Goal: Task Accomplishment & Management: Manage account settings

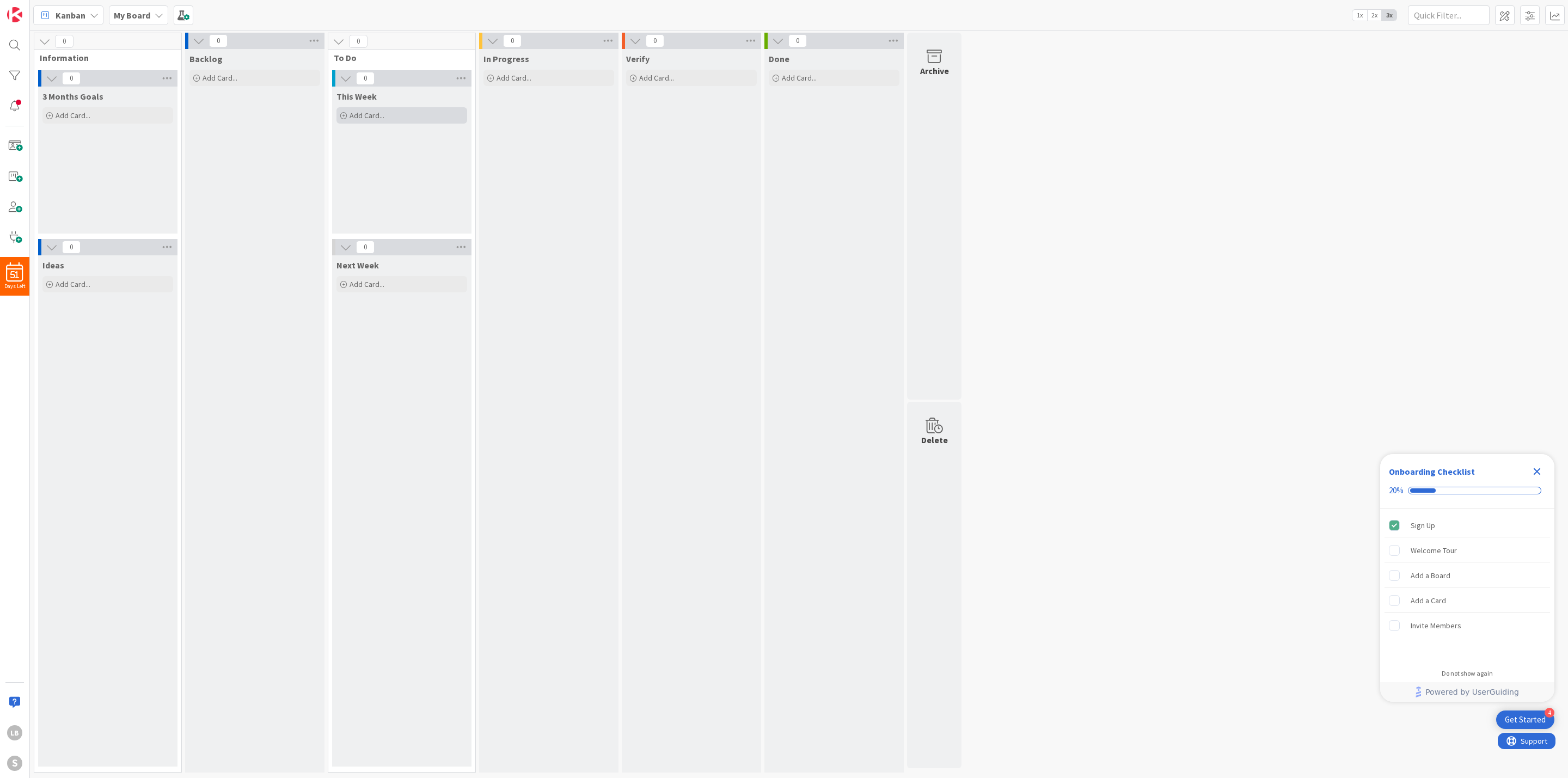
click at [372, 113] on span "Add Card..." at bounding box center [367, 116] width 35 height 10
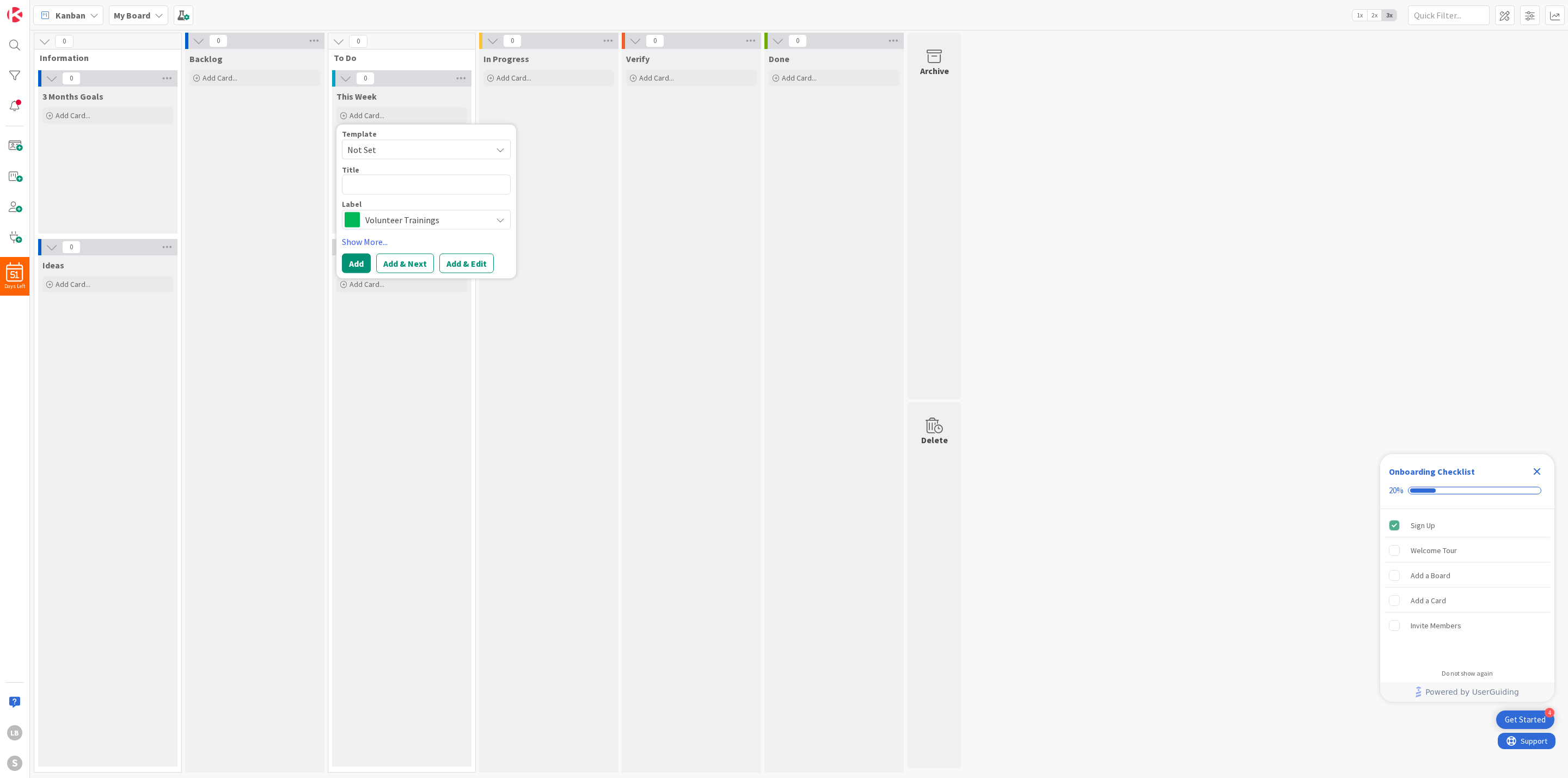
type textarea "x"
type textarea "C"
type textarea "x"
type textarea "Ca"
type textarea "x"
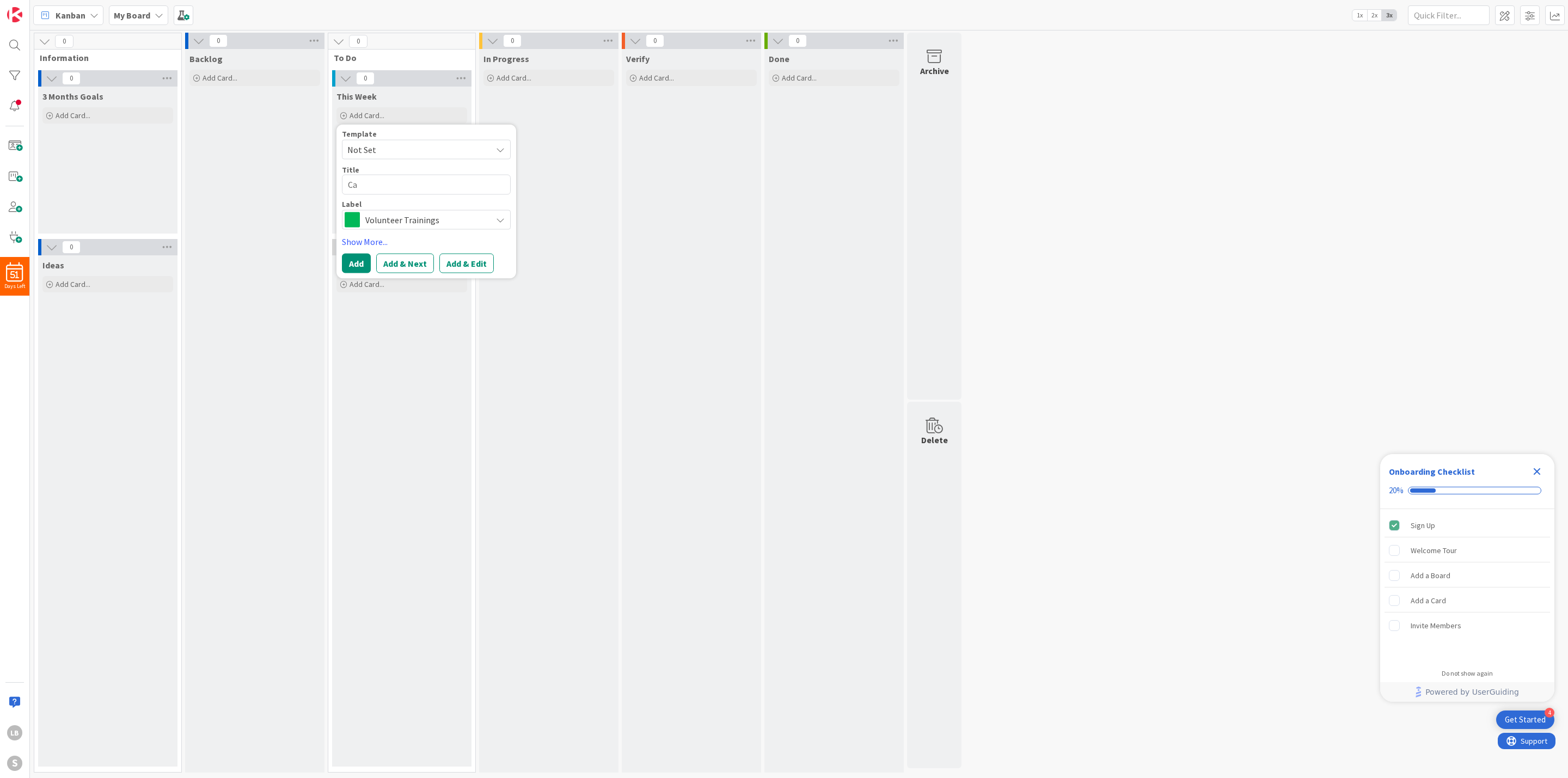
type textarea "Cal"
type textarea "x"
type textarea "Call"
type textarea "x"
type textarea "Call"
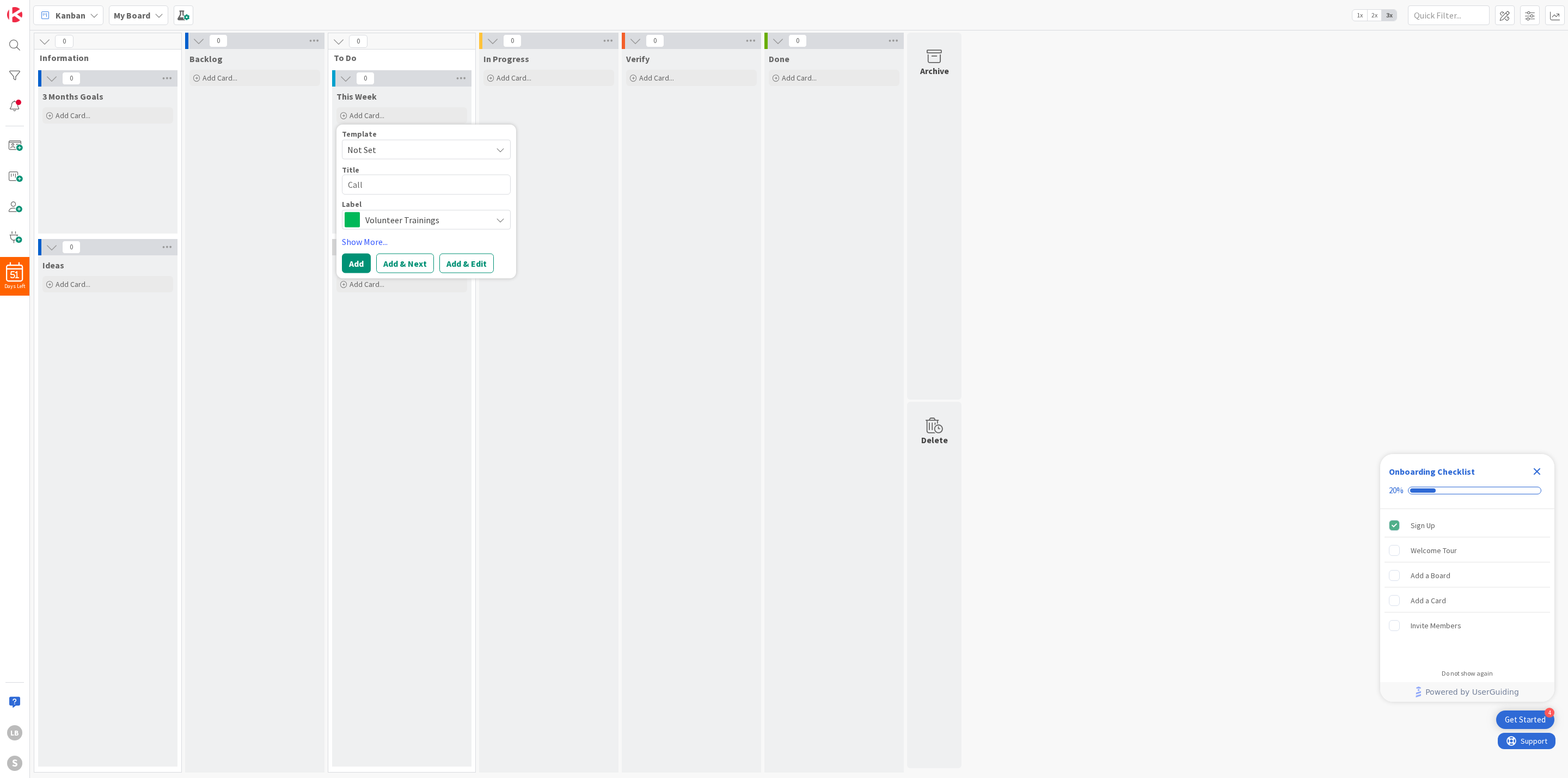
type textarea "x"
type textarea "Call S"
type textarea "x"
type textarea "Call Sa"
type textarea "x"
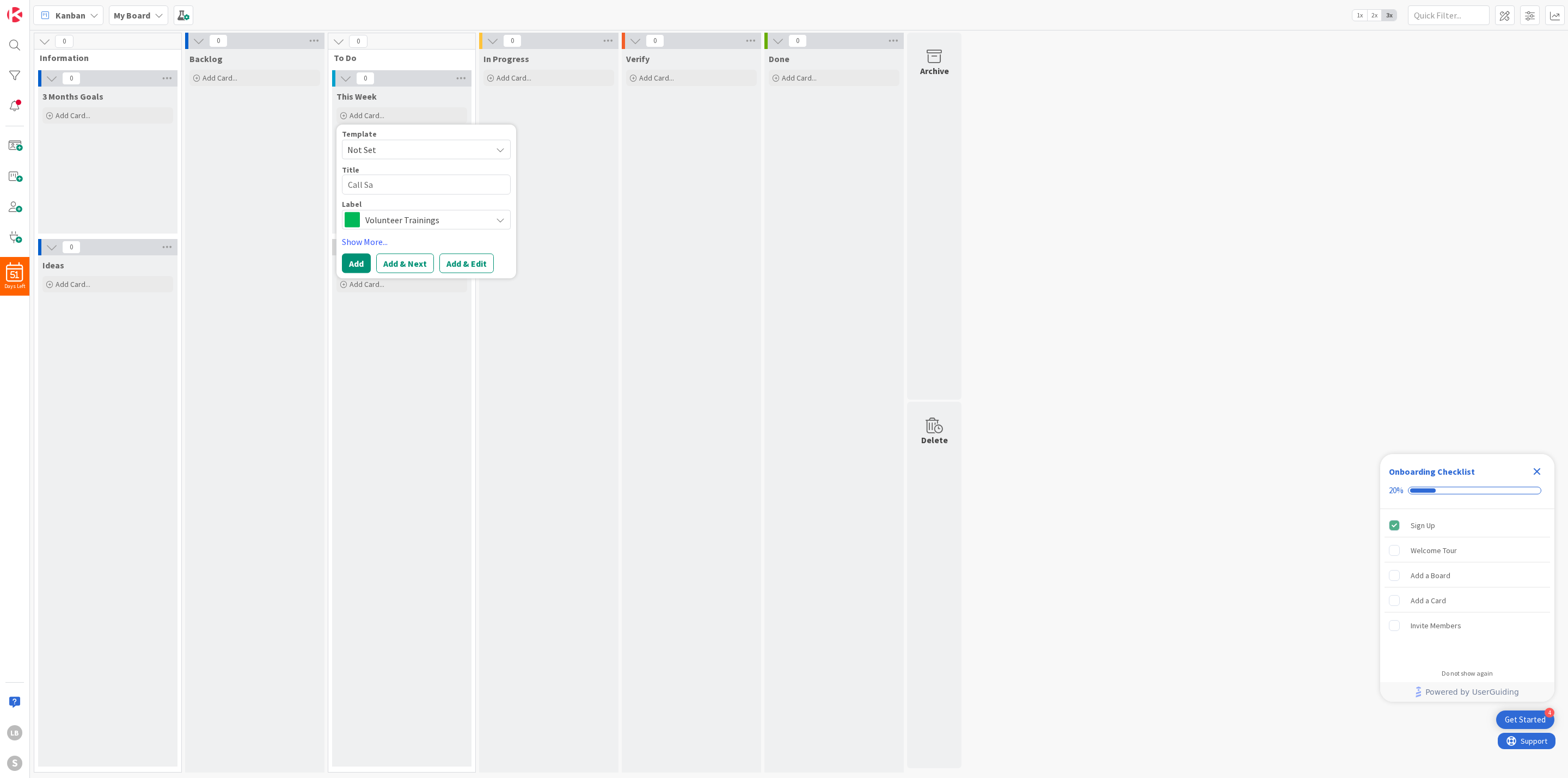
type textarea "Call Sar"
type textarea "x"
type textarea "Call [PERSON_NAME]"
type textarea "x"
type textarea "Call [PERSON_NAME]"
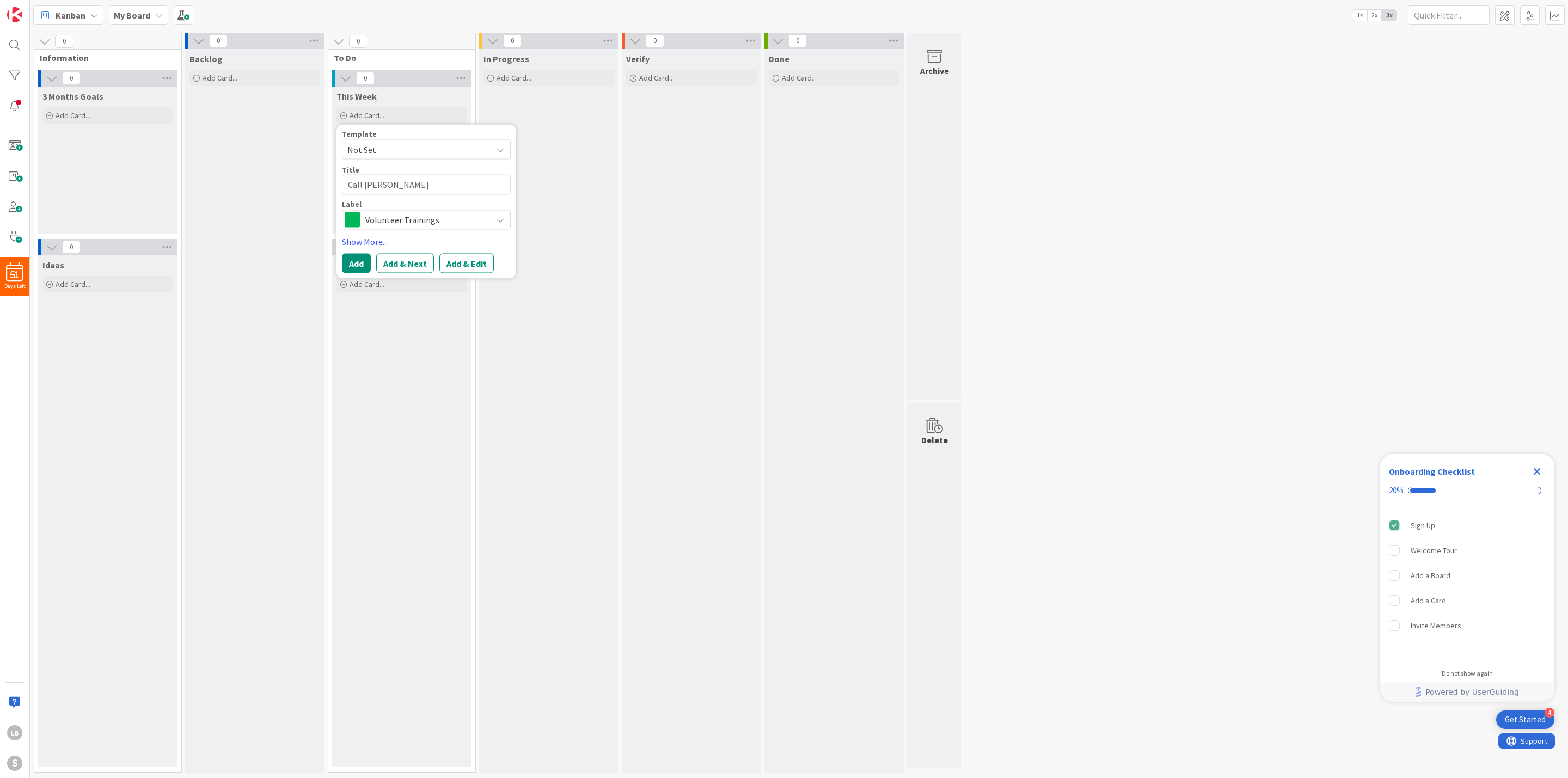
type textarea "x"
type textarea "Call [PERSON_NAME]"
type textarea "x"
type textarea "Call [PERSON_NAME]"
type textarea "x"
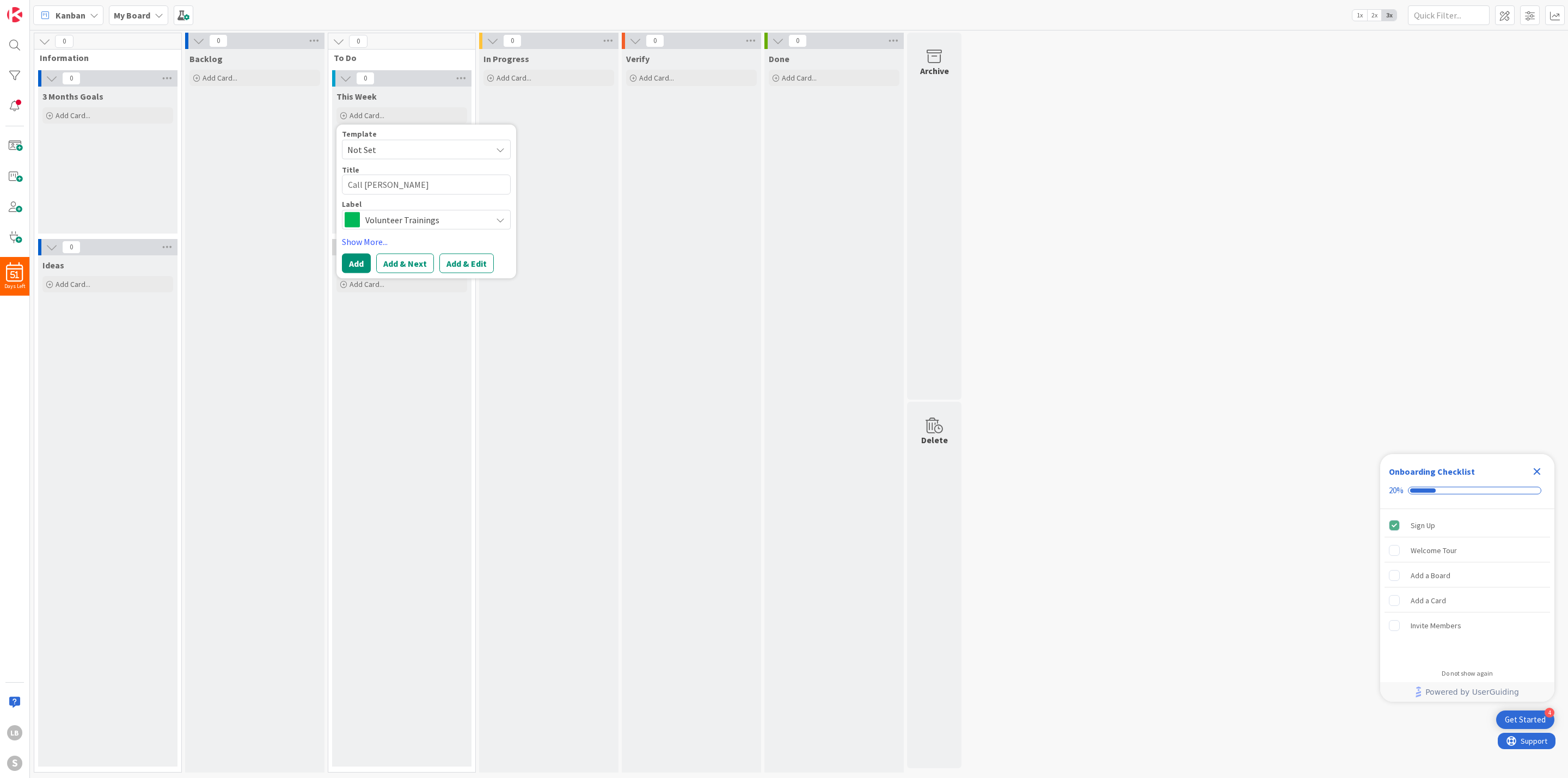
type textarea "Call [PERSON_NAME]"
type textarea "x"
type textarea "Call [PERSON_NAME]"
type textarea "x"
type textarea "Call [PERSON_NAME]"
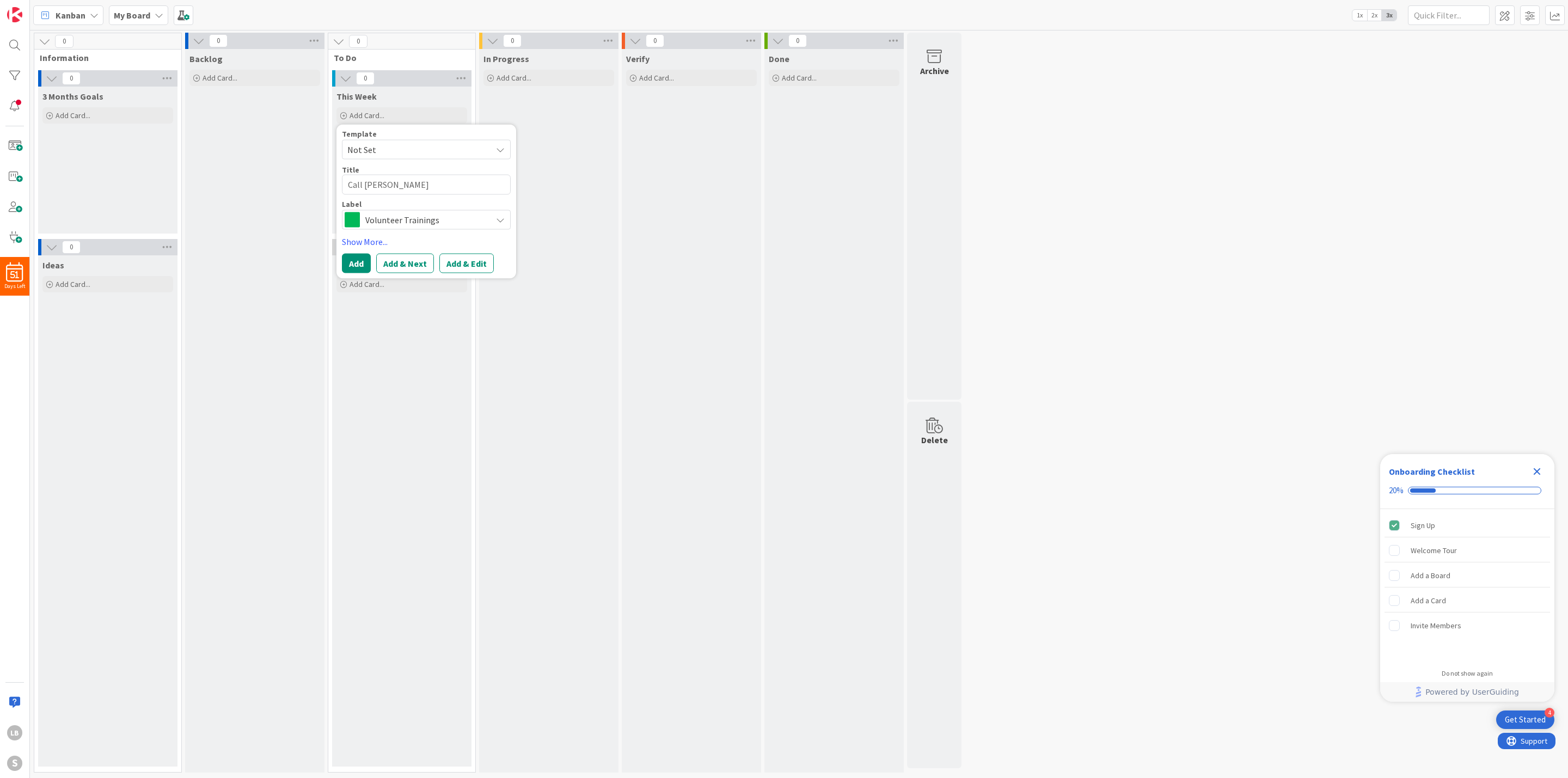
type textarea "x"
type textarea "Call [PERSON_NAME]"
type textarea "x"
type textarea "Call [PERSON_NAME]"
type textarea "x"
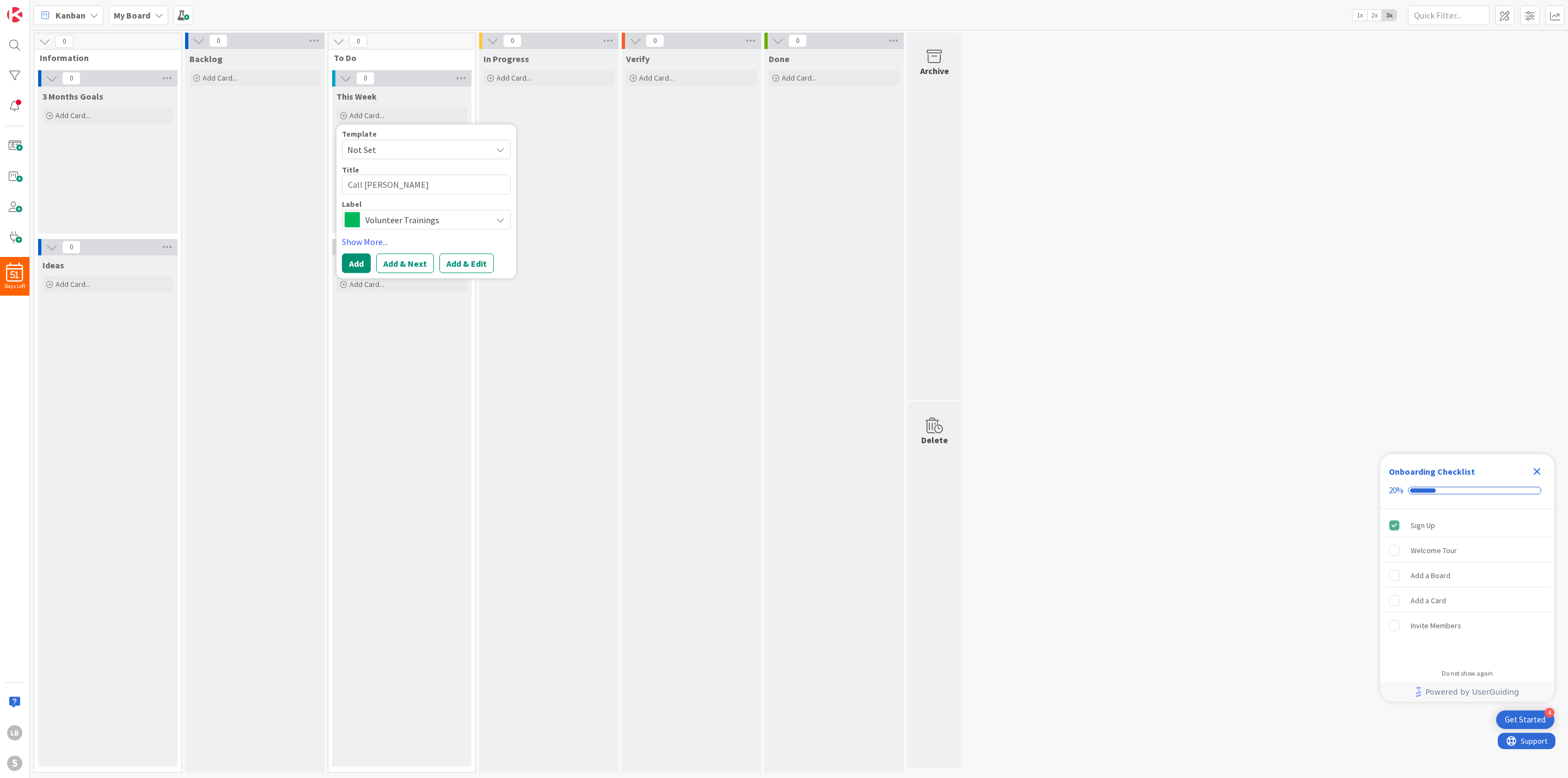
type textarea "Call [PERSON_NAME]"
type textarea "x"
type textarea "Call [PERSON_NAME]"
type textarea "x"
type textarea "Call [PERSON_NAME]"
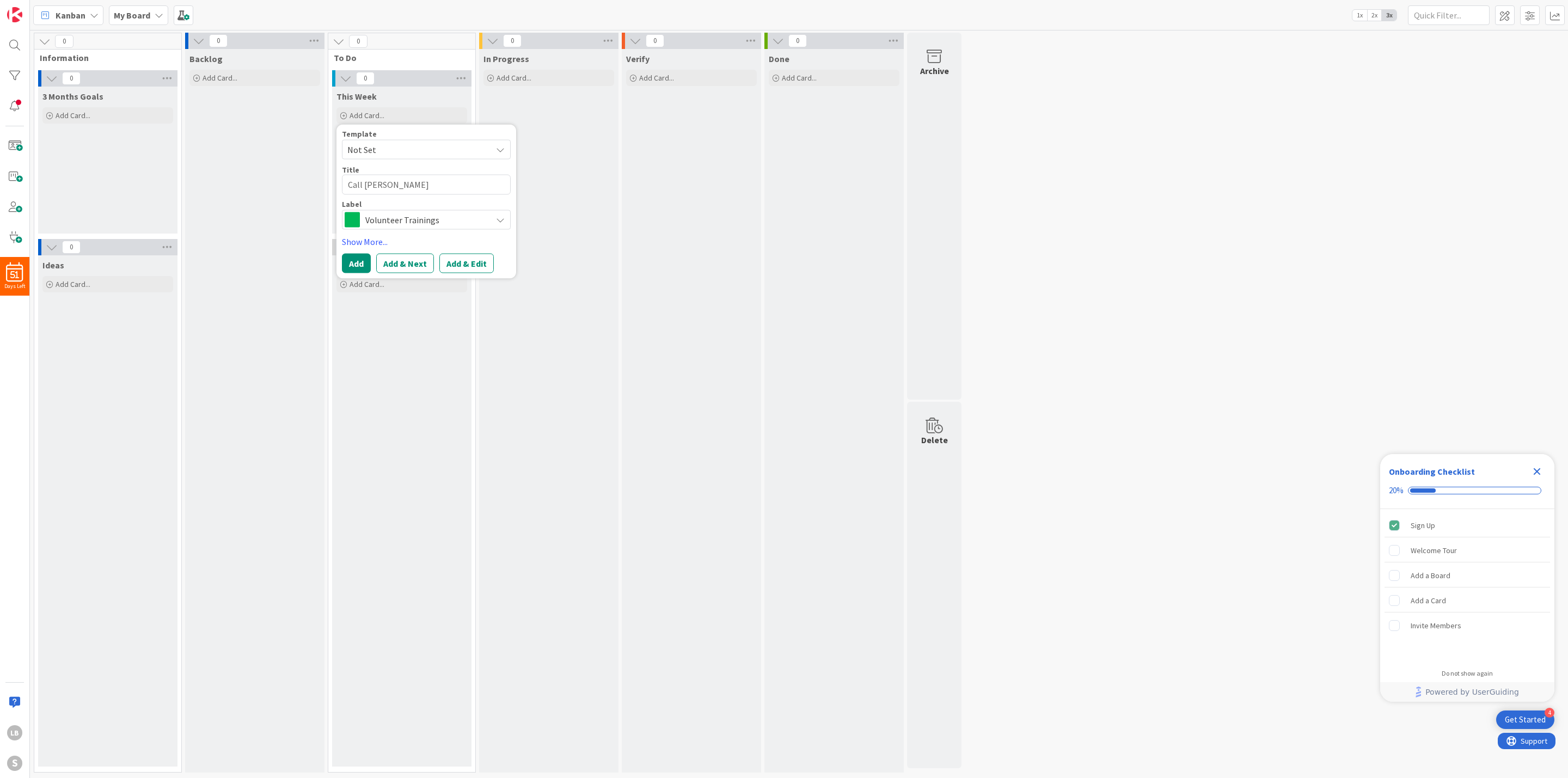
type textarea "x"
type textarea "Call [PERSON_NAME]"
type textarea "x"
type textarea "Call [PERSON_NAME]"
type textarea "x"
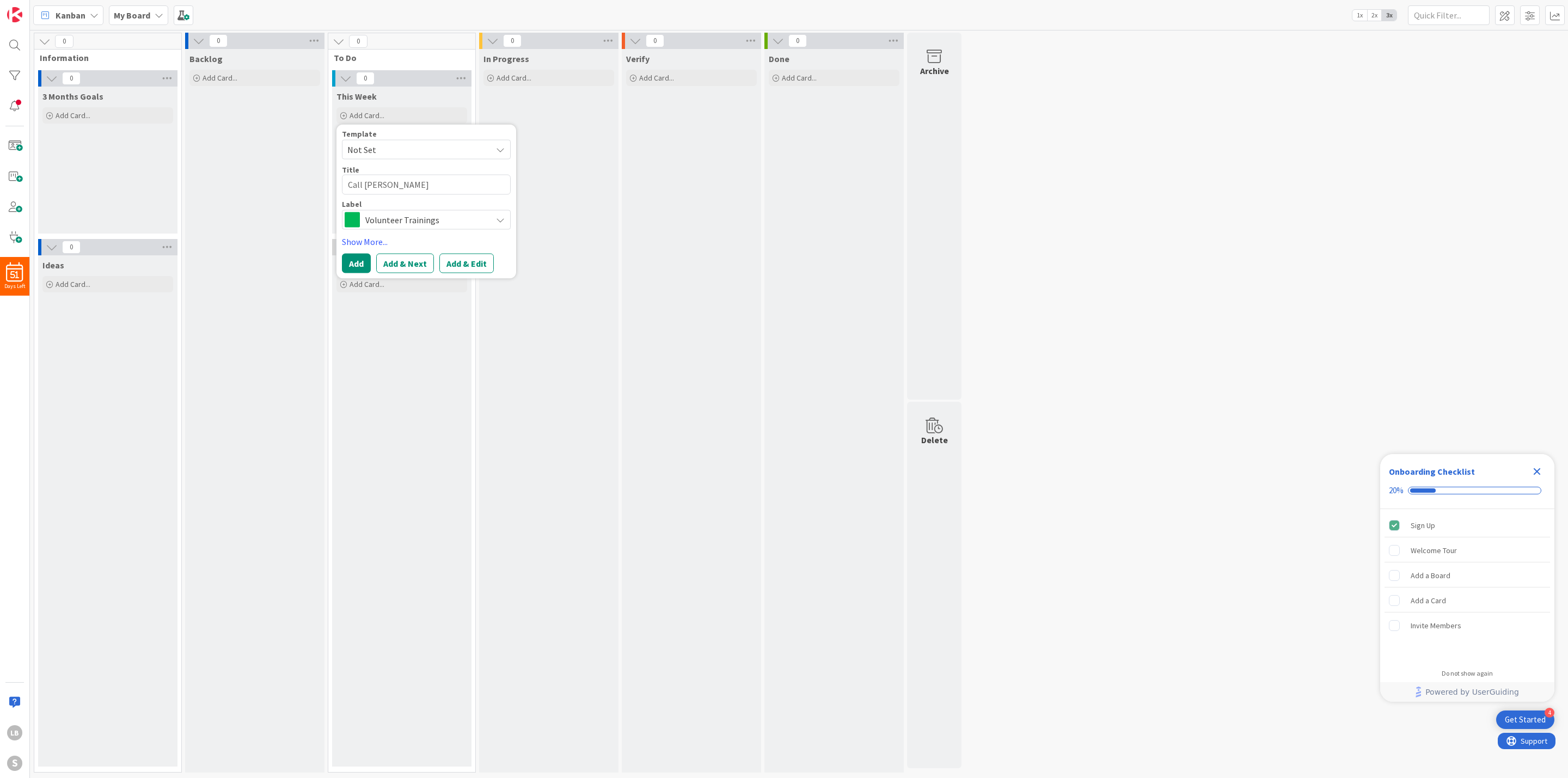
type textarea "Call [PERSON_NAME]"
type textarea "x"
type textarea "Call [PERSON_NAME]"
type textarea "x"
type textarea "Call [PERSON_NAME] a"
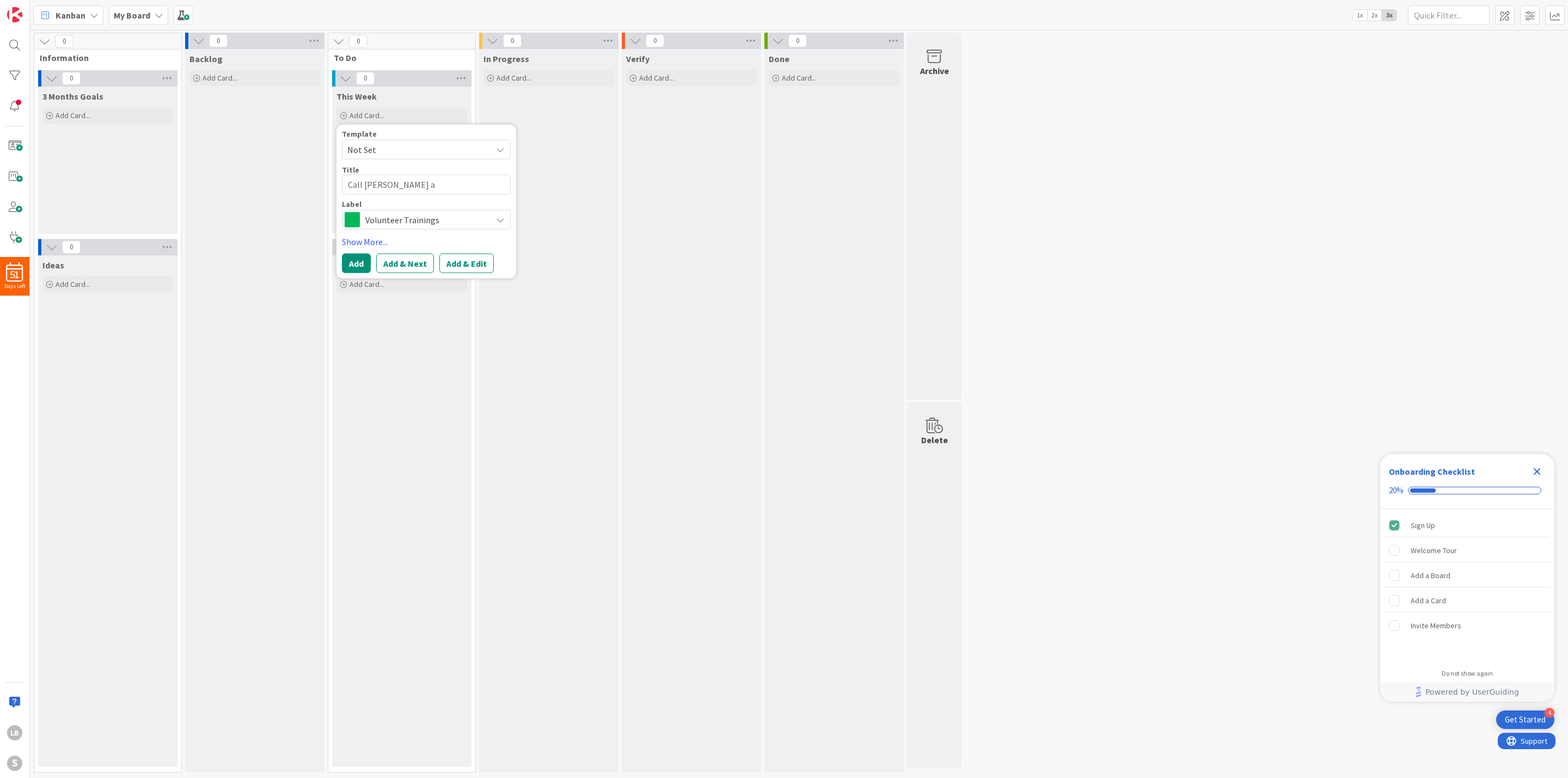
type textarea "x"
type textarea "Call [PERSON_NAME] ab"
type textarea "x"
type textarea "Call [PERSON_NAME] abo"
type textarea "x"
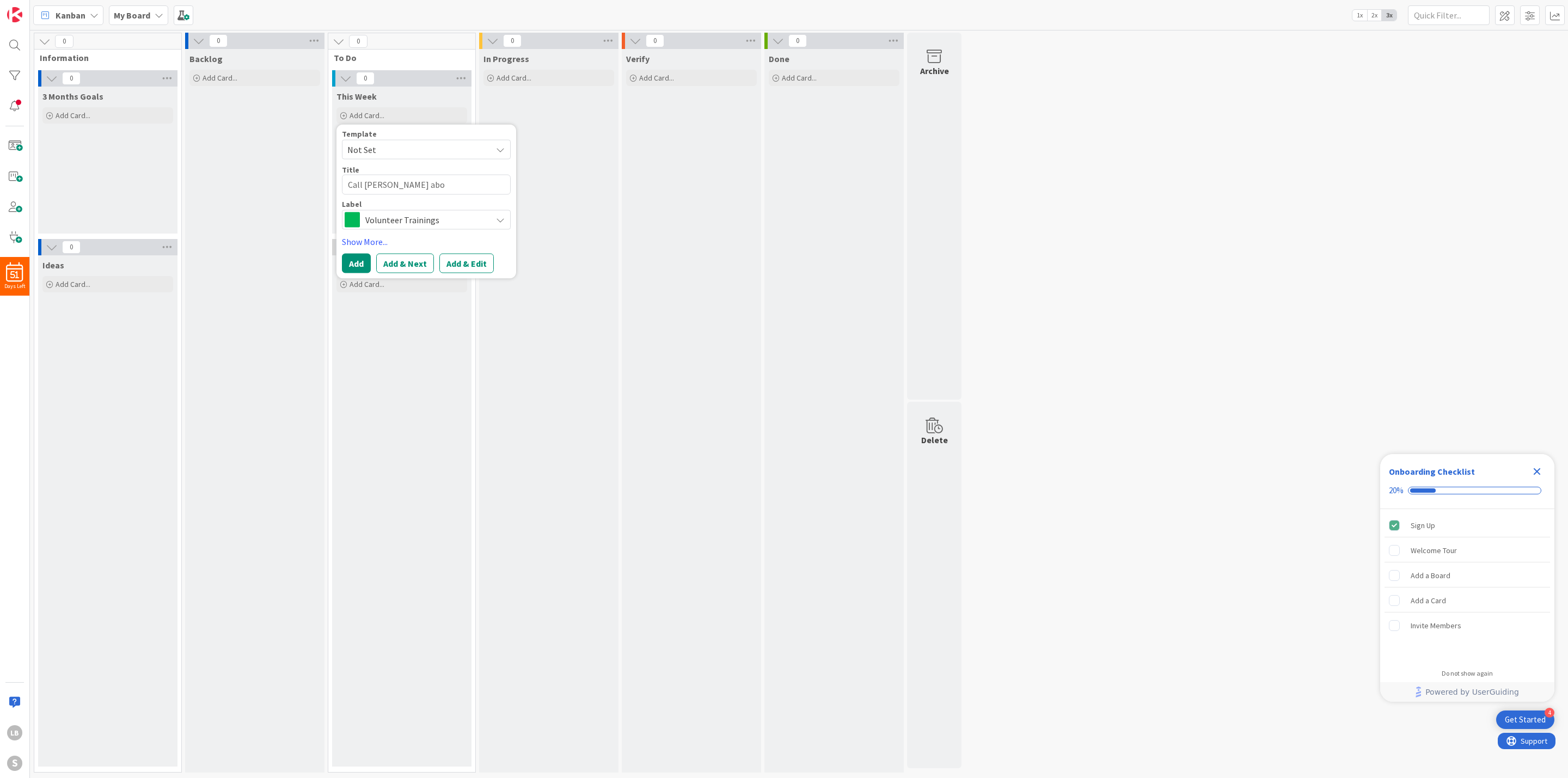
type textarea "Call [PERSON_NAME] abou"
type textarea "x"
type textarea "Call [PERSON_NAME] about"
type textarea "x"
type textarea "Call [PERSON_NAME] about"
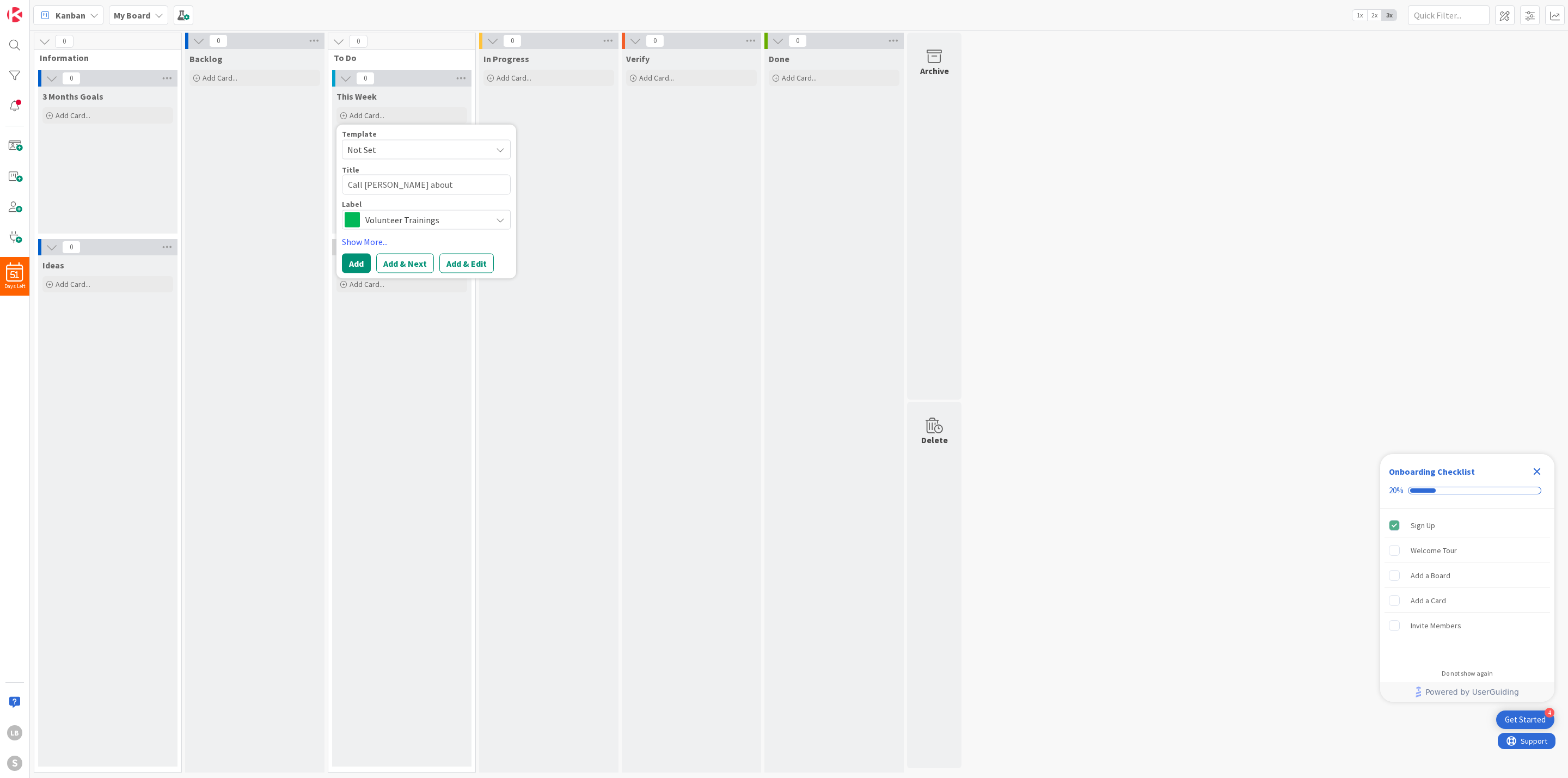
type textarea "x"
type textarea "Call [PERSON_NAME] about i"
type textarea "x"
type textarea "Call [PERSON_NAME] about is"
type textarea "x"
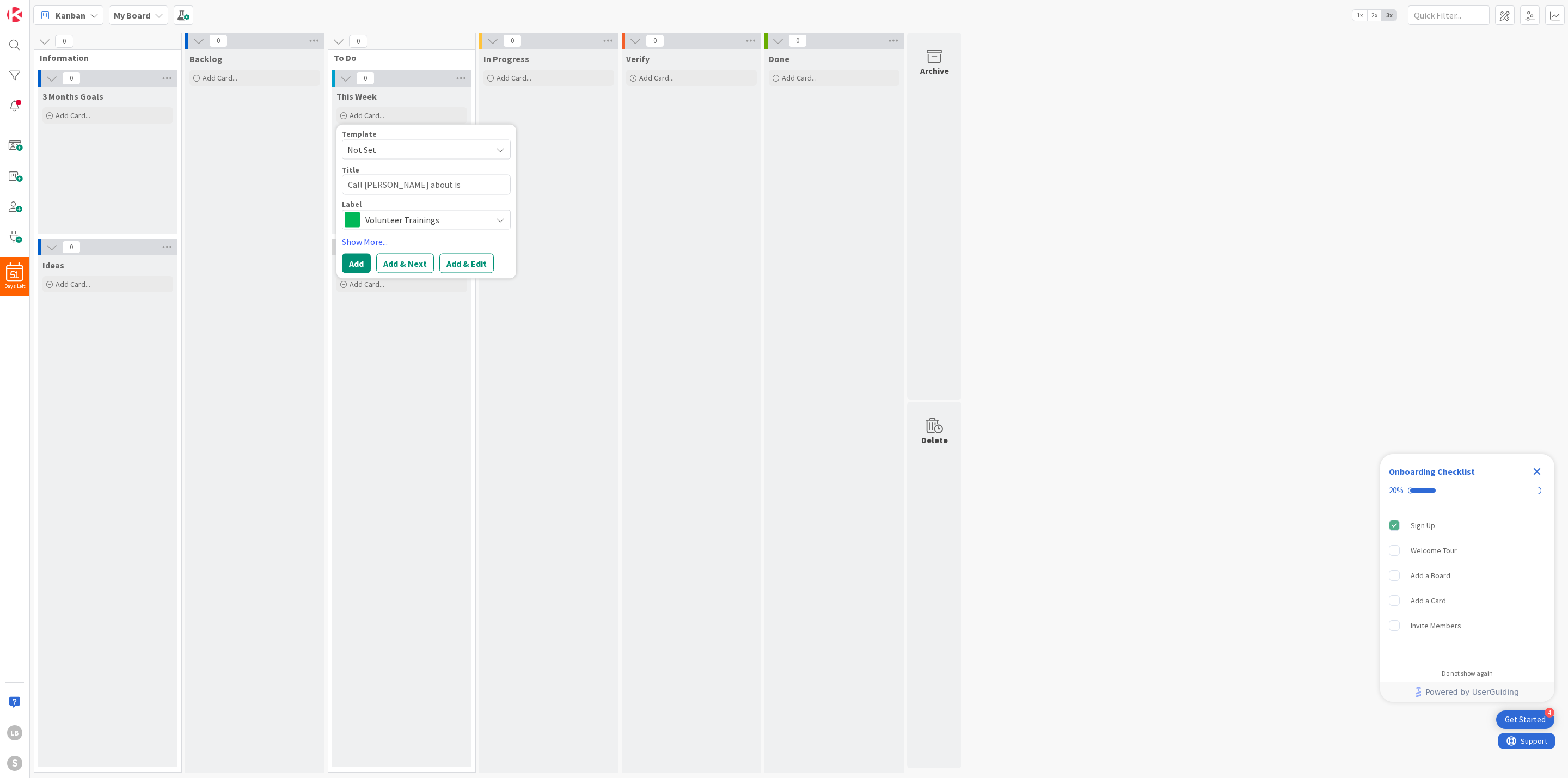
type textarea "Call [PERSON_NAME] about iss"
type textarea "x"
type textarea "Call [PERSON_NAME] about issu"
type textarea "x"
type textarea "Call [PERSON_NAME] about issue"
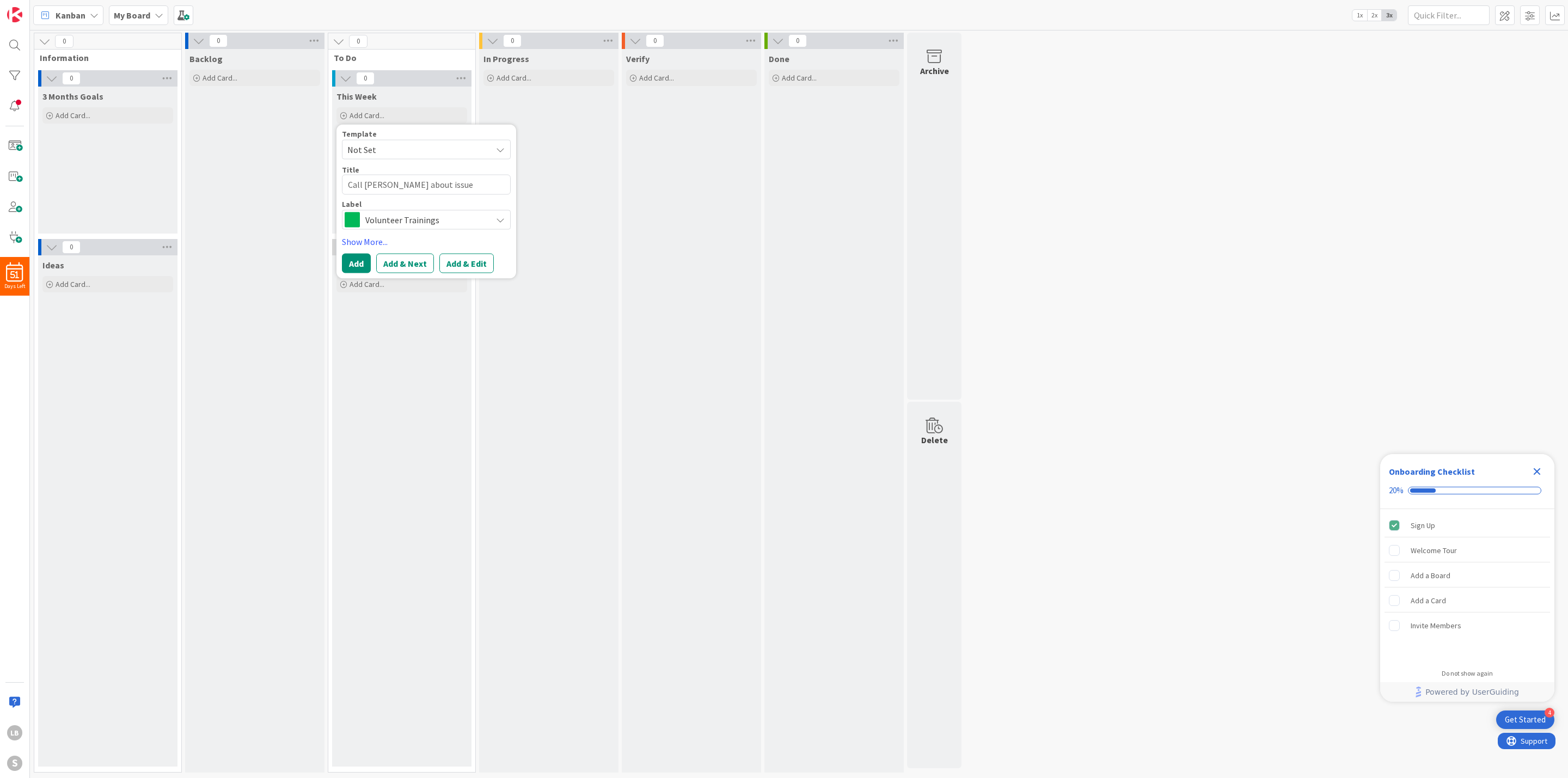
type textarea "x"
type textarea "Call [PERSON_NAME] about issues"
click at [451, 217] on span "Volunteer Trainings" at bounding box center [426, 220] width 121 height 15
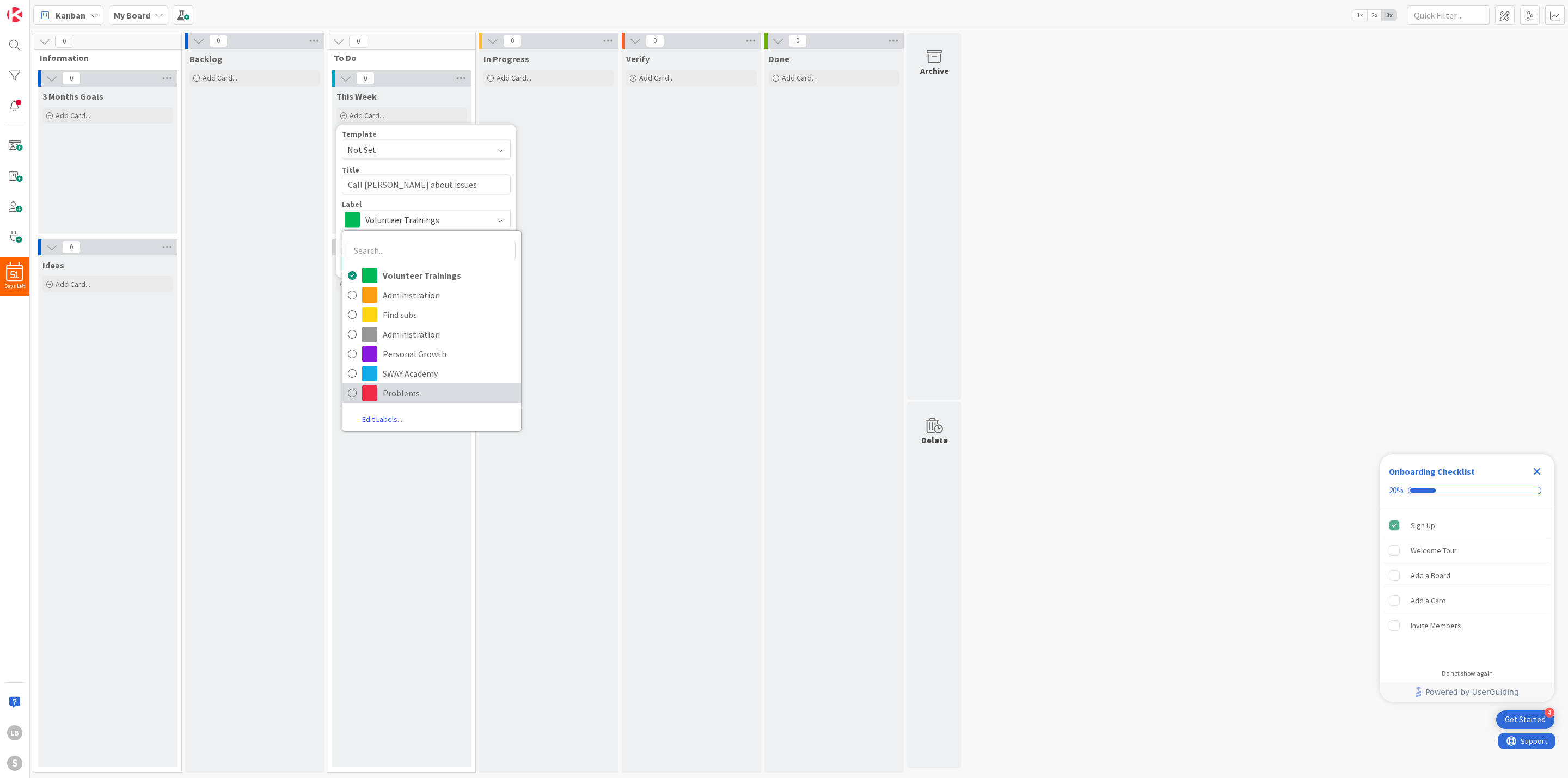
click at [420, 393] on span "Problems" at bounding box center [450, 393] width 133 height 16
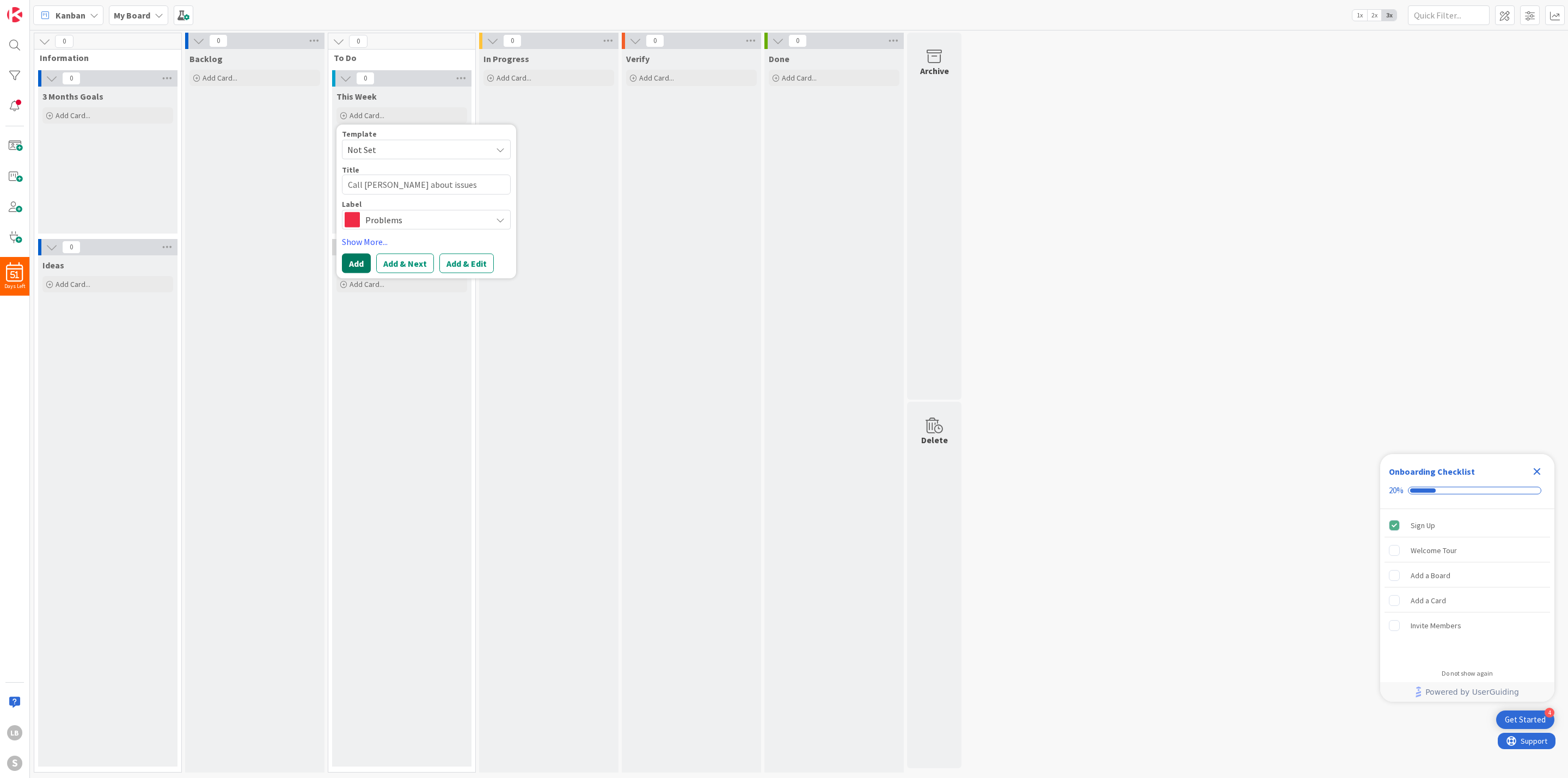
click at [352, 264] on button "Add" at bounding box center [356, 264] width 29 height 20
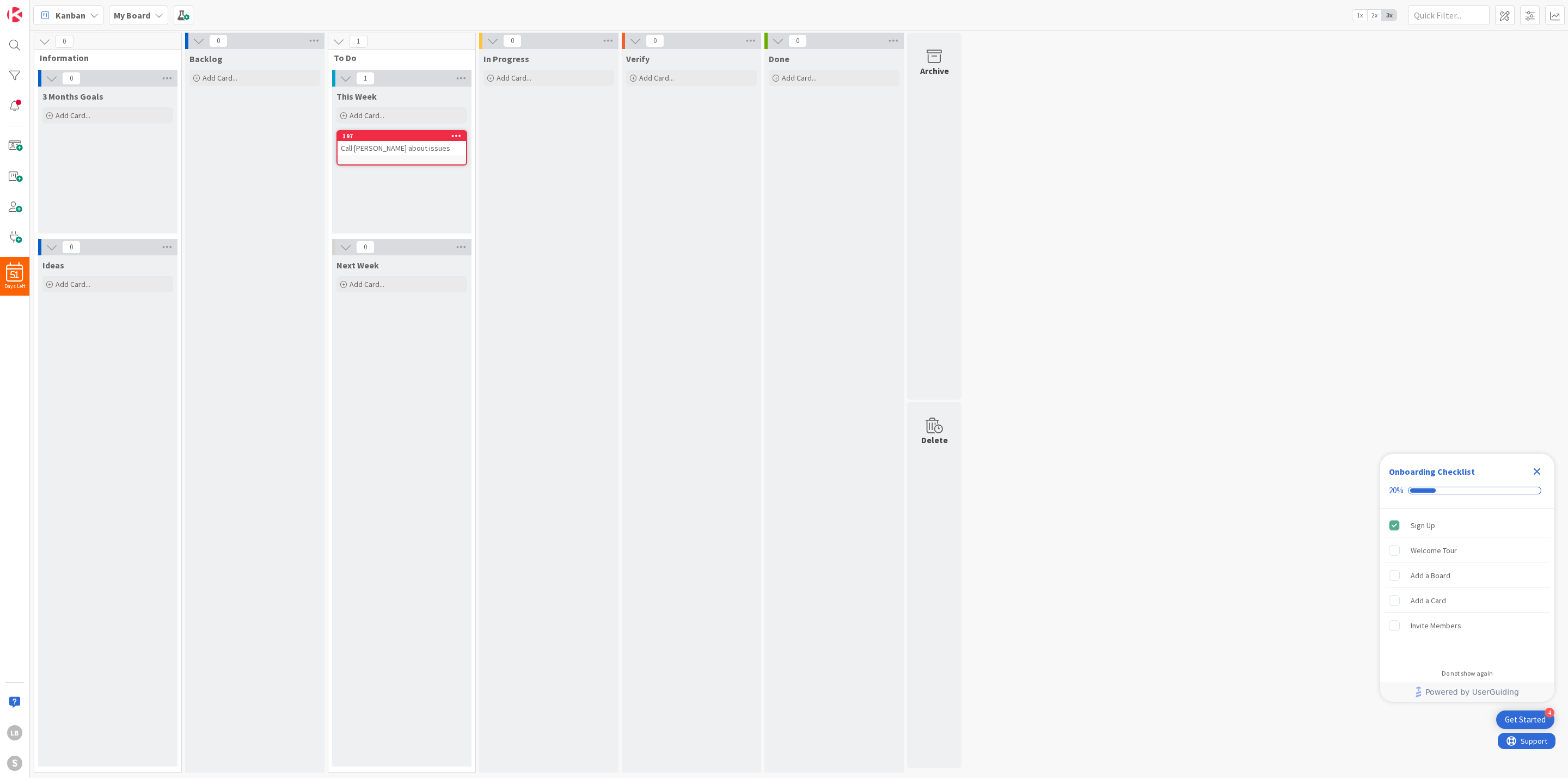
click at [397, 202] on div "This Week Add Card... Template Not Set Title 0 / 128 Label Volunteer Trainings …" at bounding box center [401, 160] width 139 height 147
click at [376, 113] on span "Add Card..." at bounding box center [367, 116] width 35 height 10
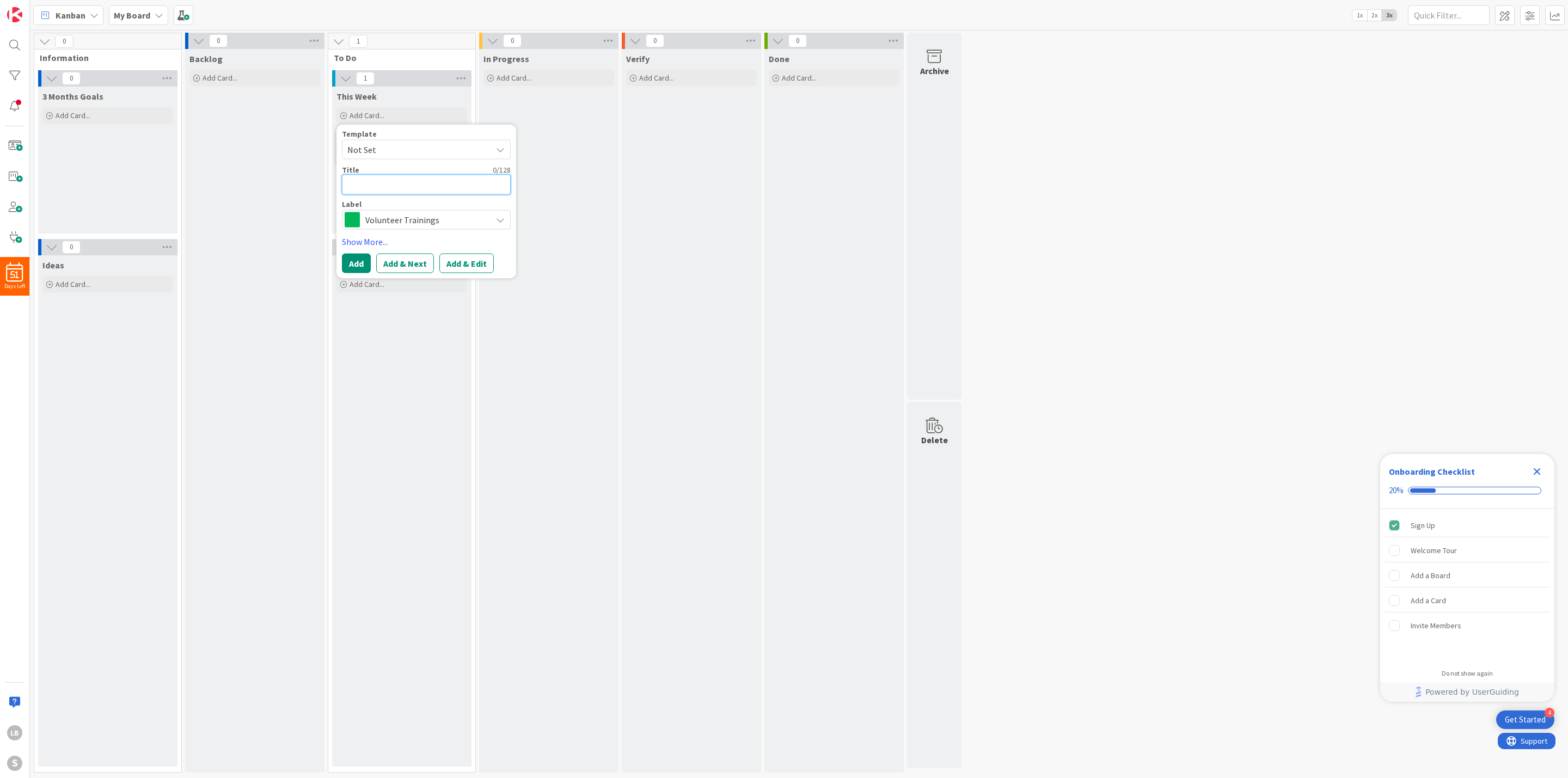
type textarea "x"
type textarea "C"
type textarea "x"
type textarea "Ca"
type textarea "x"
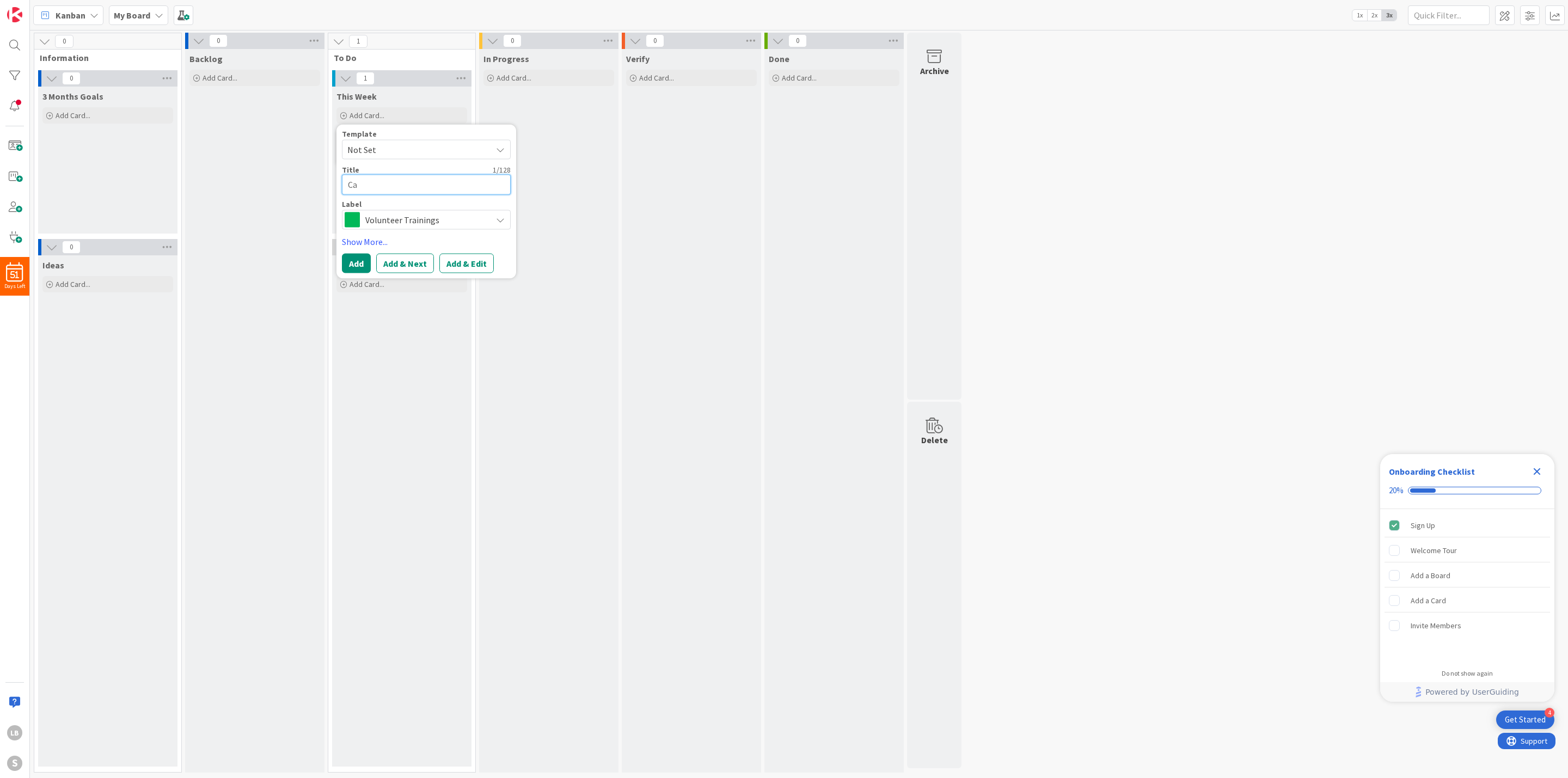
type textarea "Cal"
type textarea "x"
type textarea "Call"
type textarea "x"
type textarea "Call"
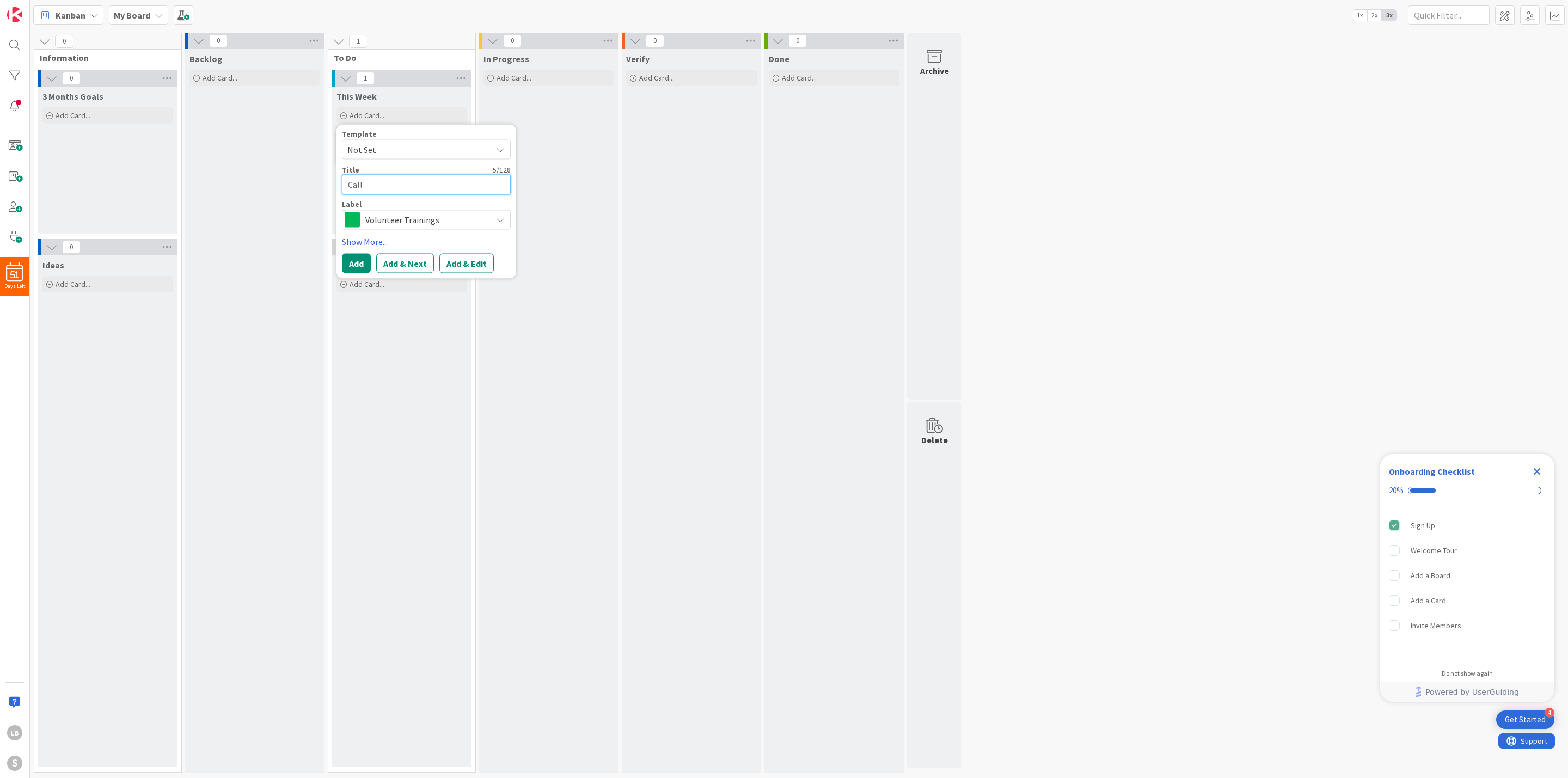
type textarea "x"
type textarea "Call G"
type textarea "x"
type textarea "Call Gu"
type textarea "x"
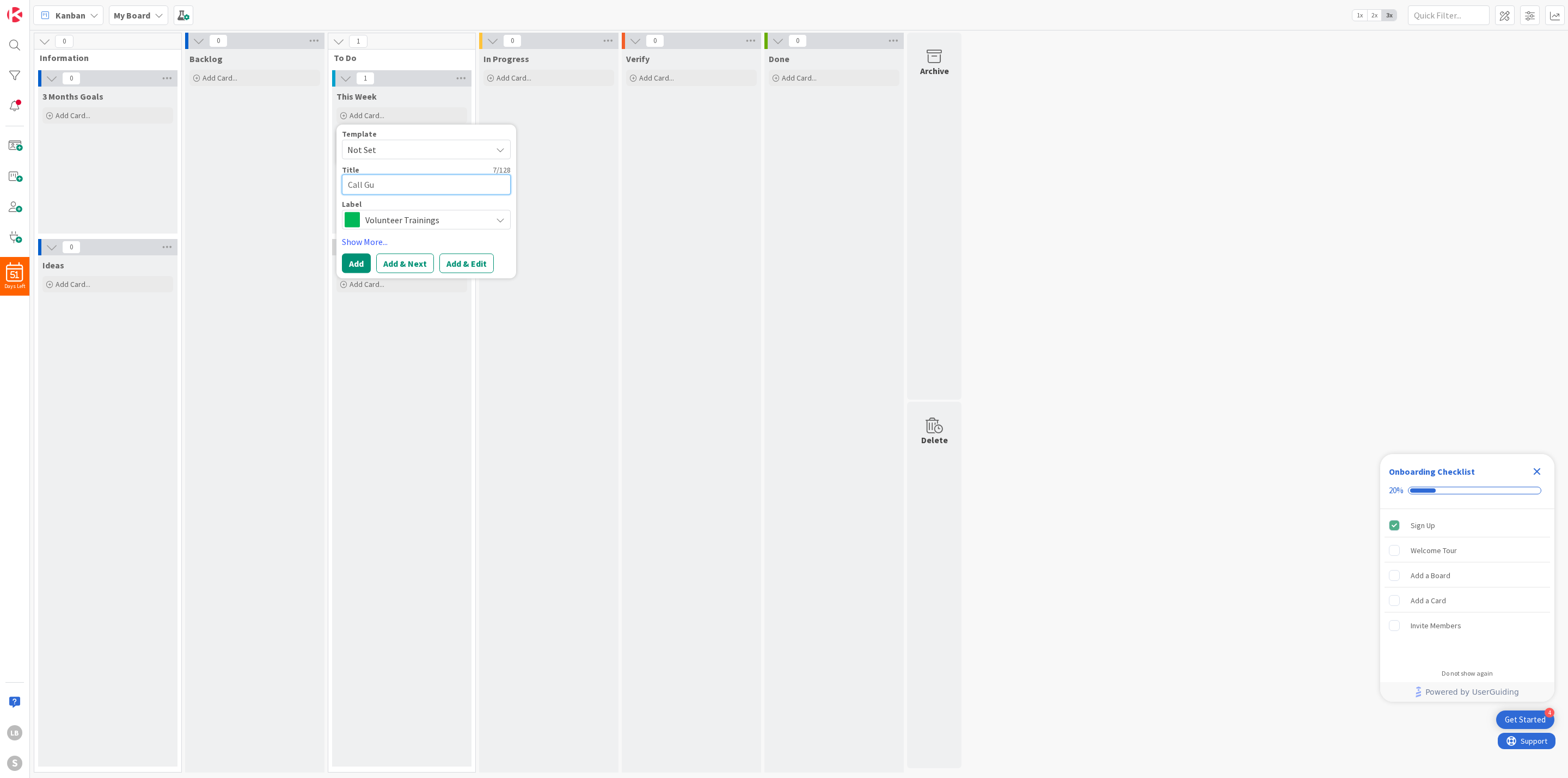
type textarea "Call Gun"
type textarea "x"
type textarea "Call [PERSON_NAME]"
type textarea "x"
type textarea "Call Gunne"
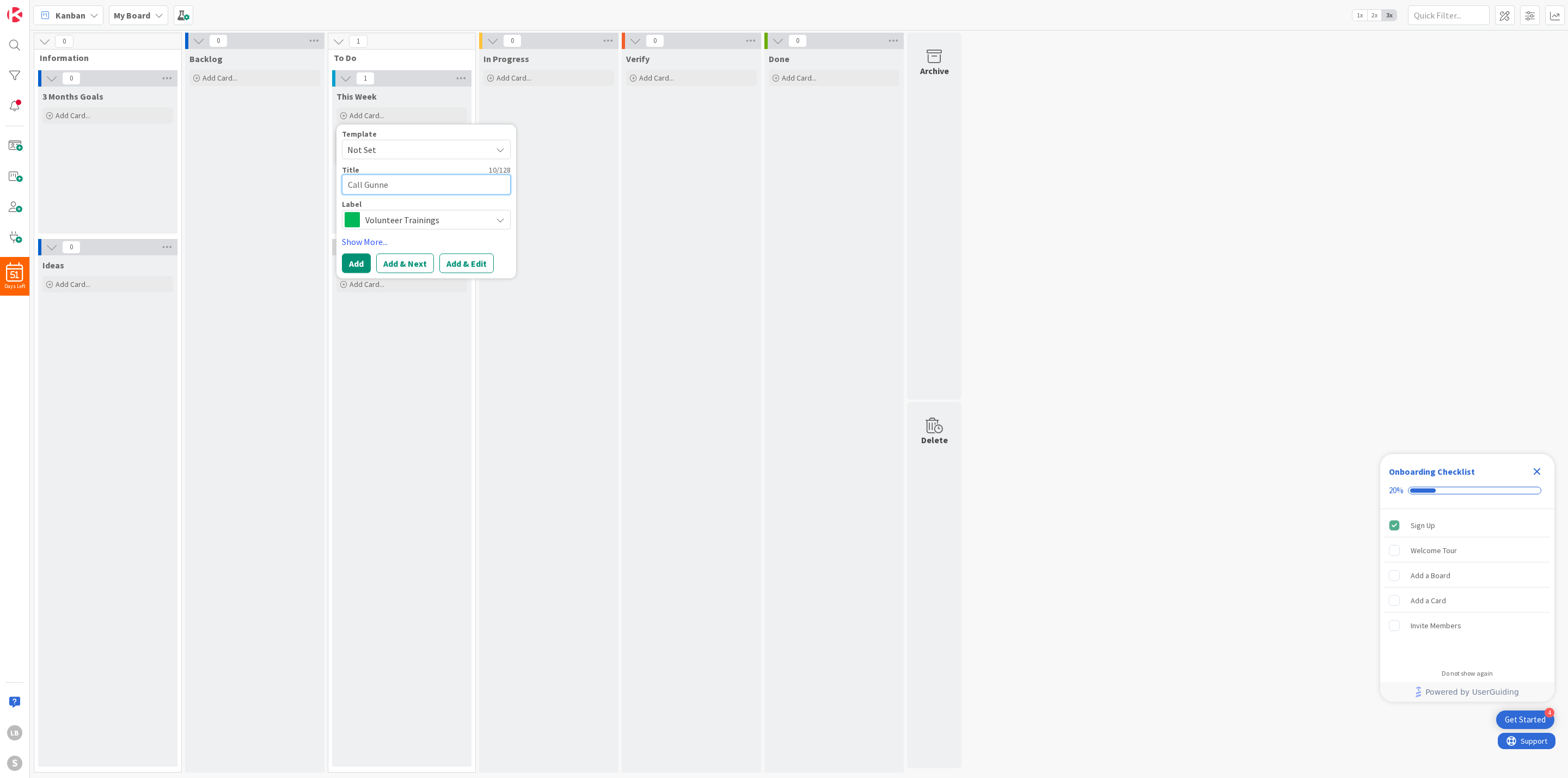
type textarea "x"
type textarea "Call Gunner"
type textarea "x"
type textarea "Call Gunner"
type textarea "x"
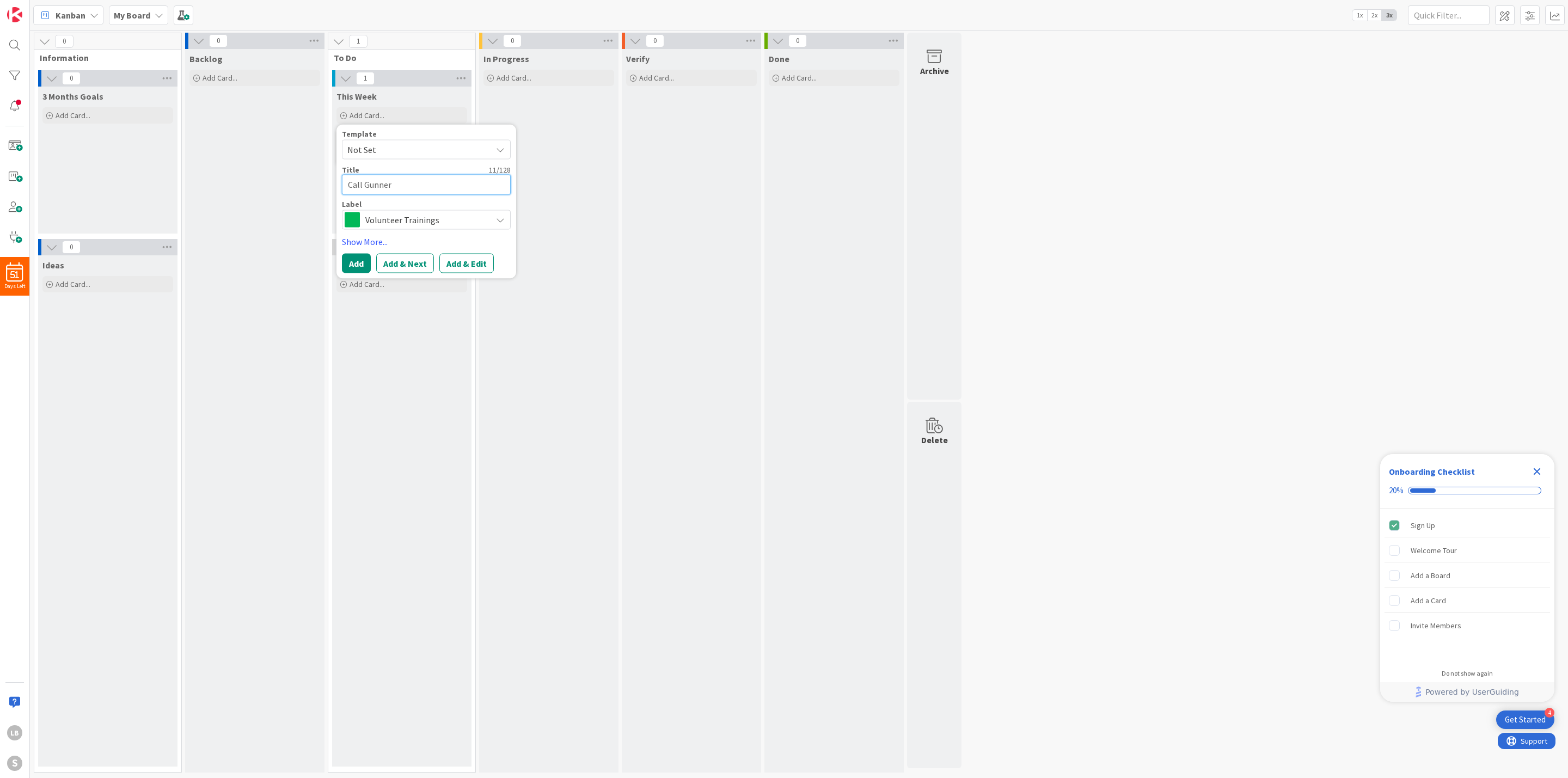
type textarea "Call Gunner'"
type textarea "x"
type textarea "Call [PERSON_NAME]'s"
type textarea "x"
type textarea "Call [PERSON_NAME]'s"
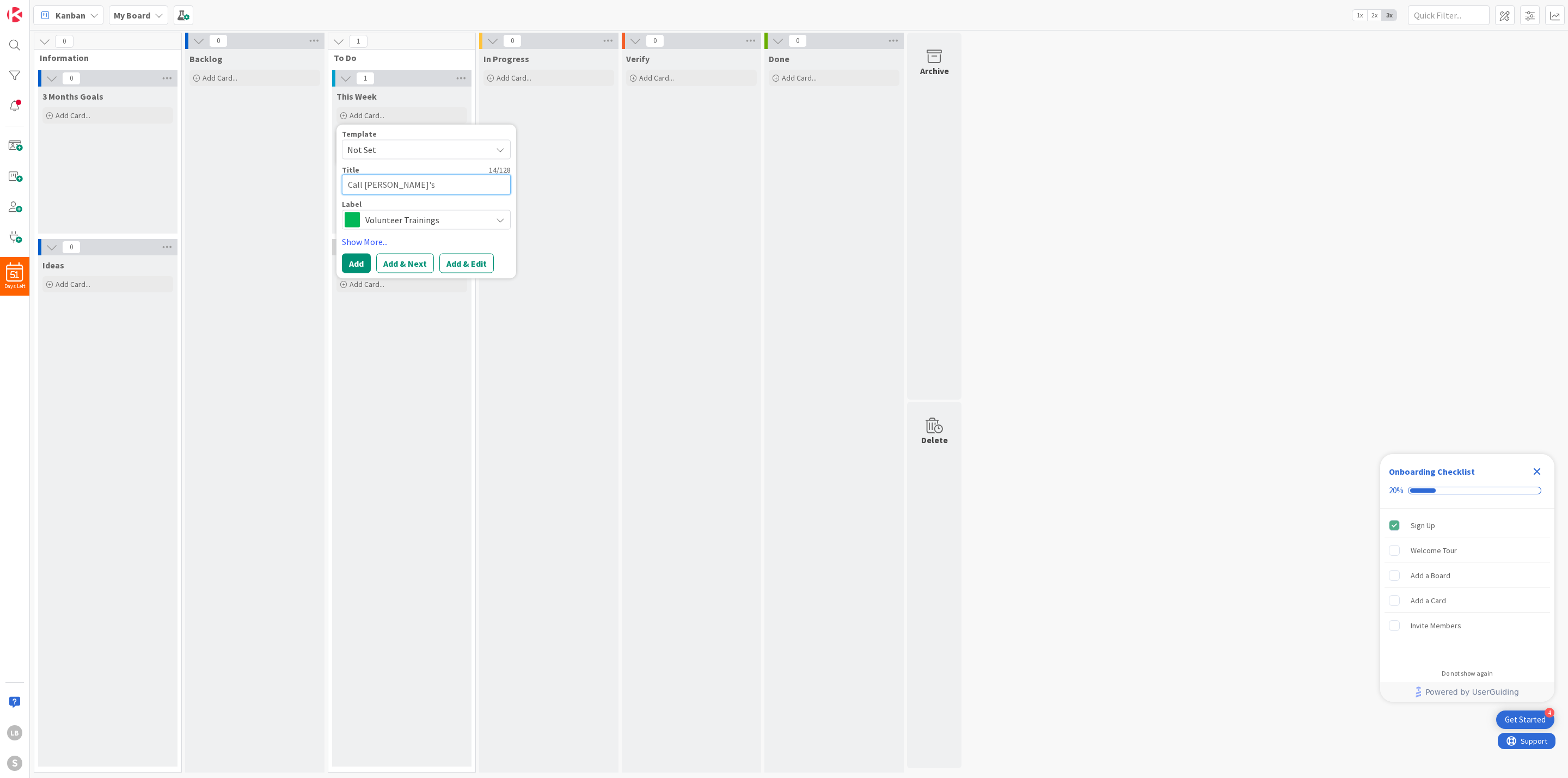
type textarea "x"
type textarea "Call [PERSON_NAME]'s M"
type textarea "x"
type textarea "Call [PERSON_NAME]'s"
type textarea "x"
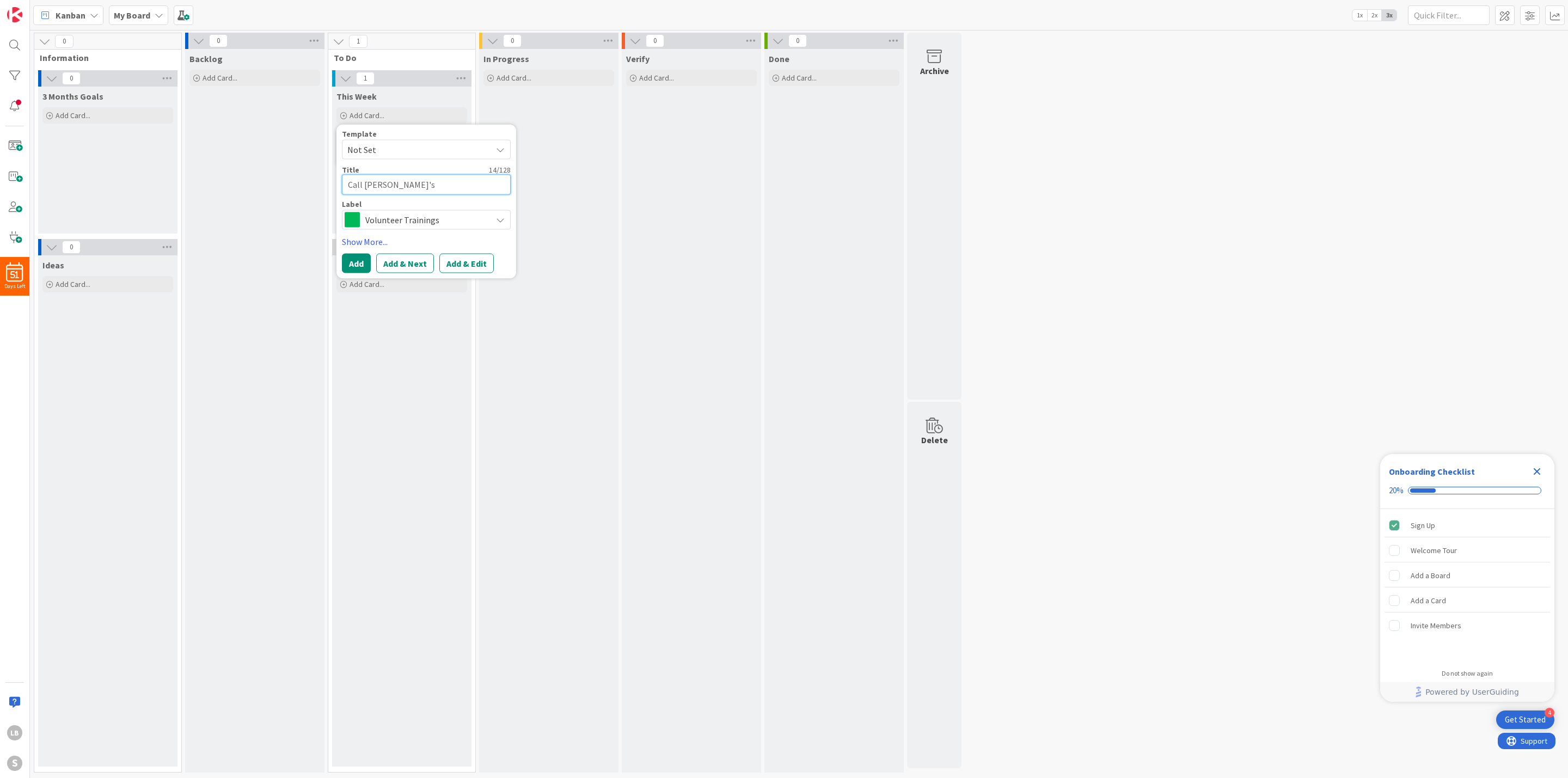
type textarea "Call [PERSON_NAME]'s m"
type textarea "x"
type textarea "Call [PERSON_NAME]'s mo"
type textarea "x"
type textarea "Call [PERSON_NAME]'s mom"
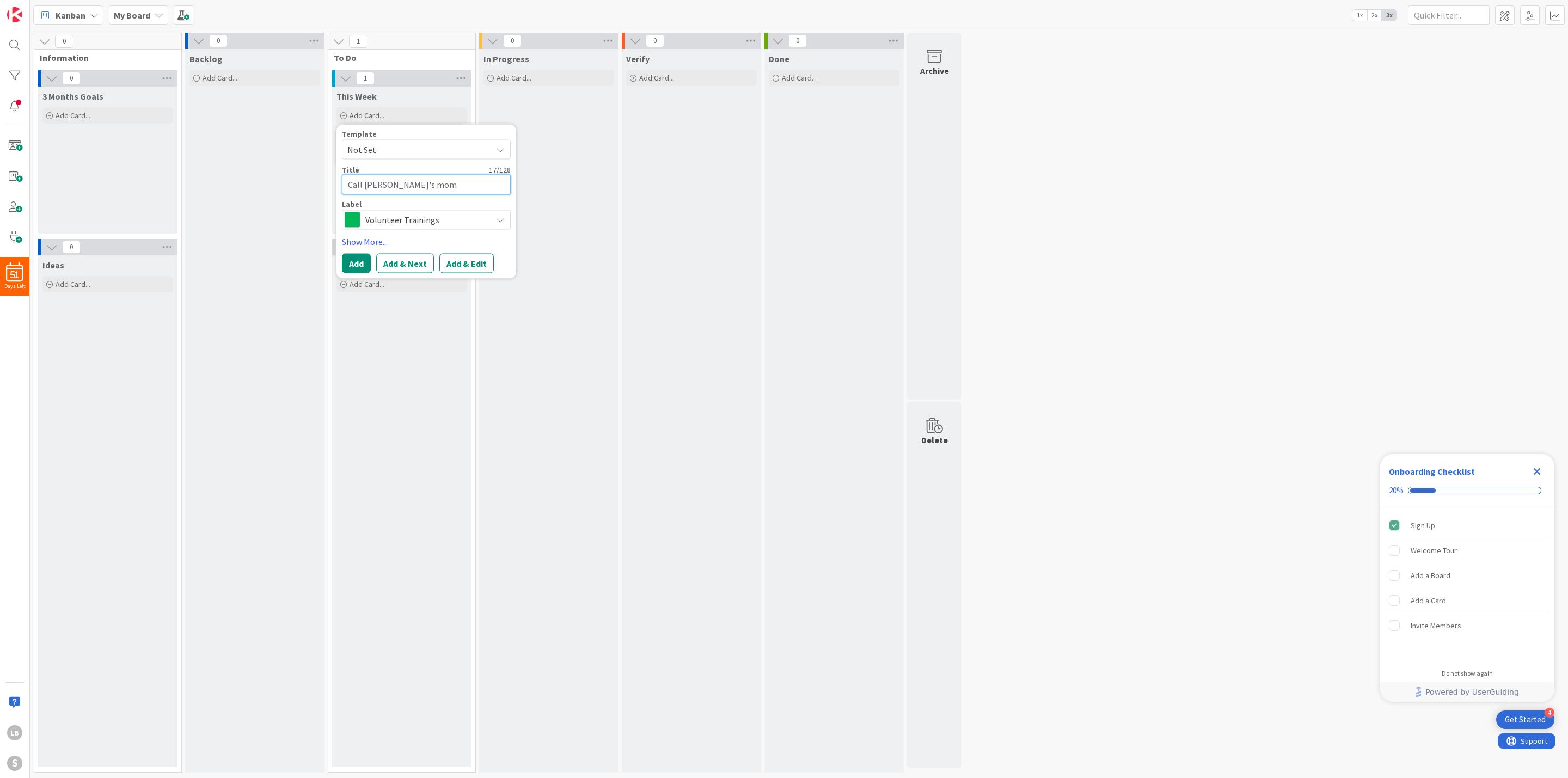
type textarea "x"
type textarea "Call [PERSON_NAME]'s mom"
type textarea "x"
type textarea "Call [PERSON_NAME]'s mom"
type textarea "x"
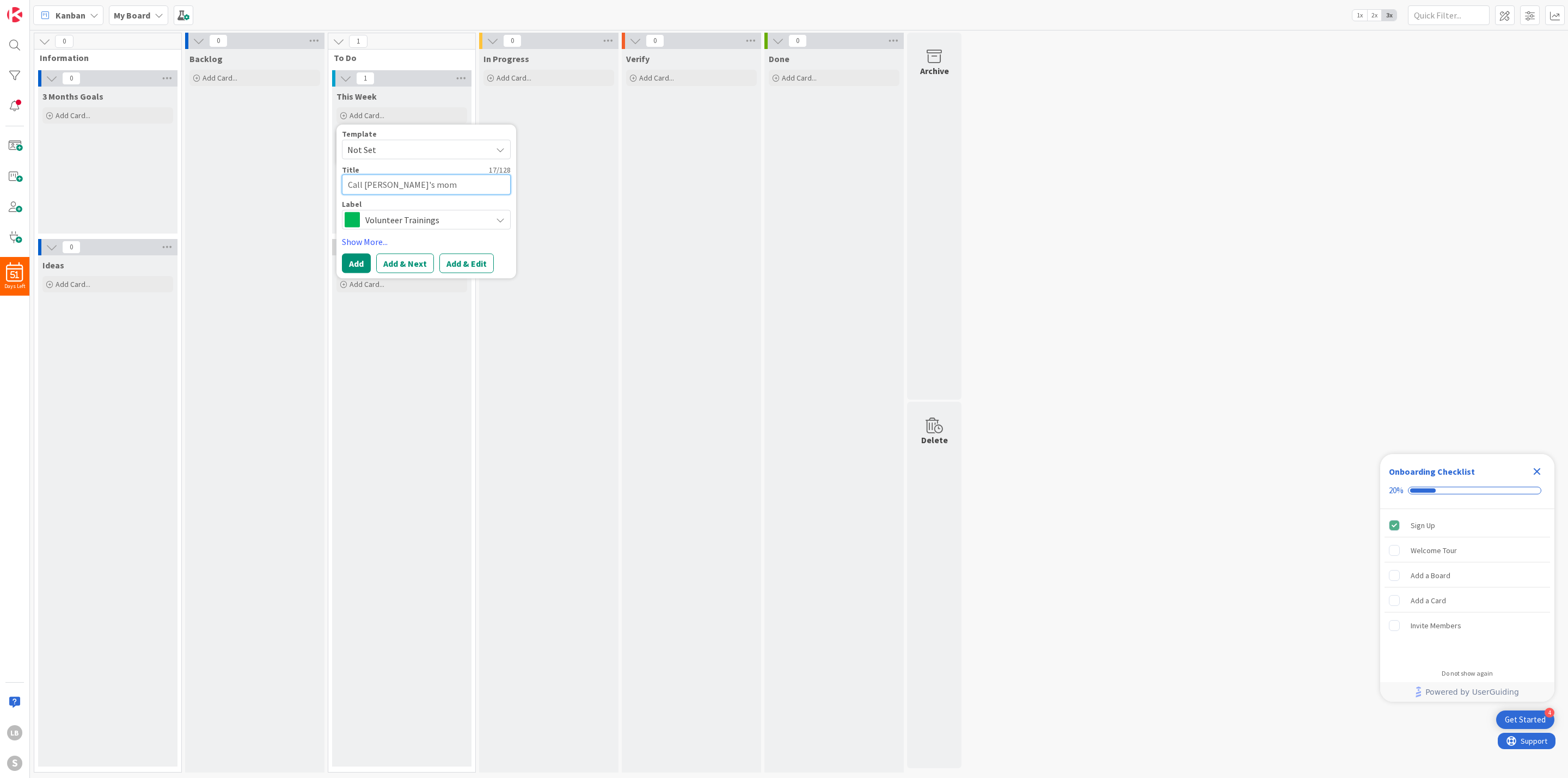
type textarea "Call [PERSON_NAME]'s mo"
type textarea "x"
type textarea "Call [PERSON_NAME]'s m"
type textarea "x"
type textarea "Call [PERSON_NAME]'s"
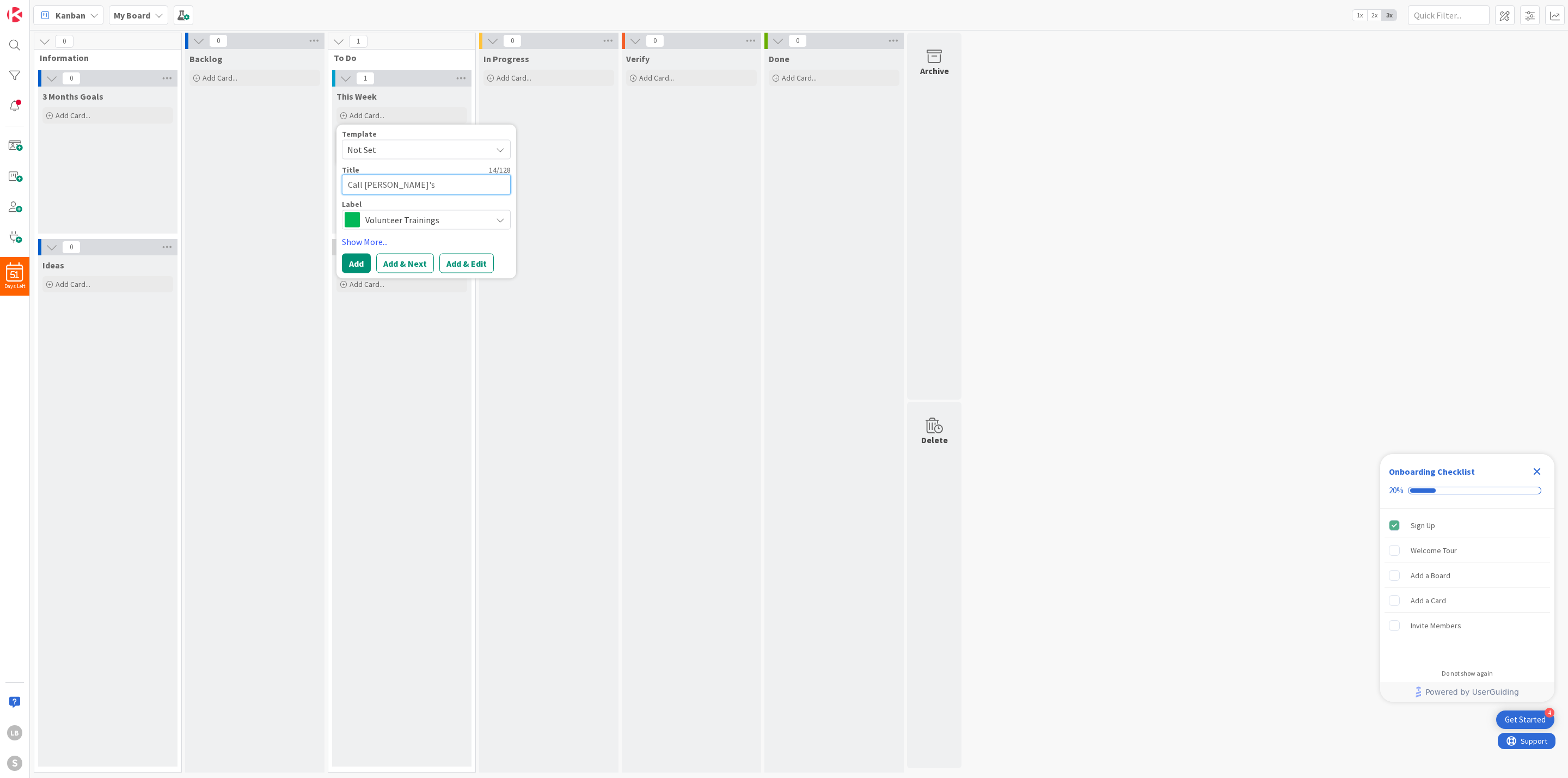
type textarea "x"
type textarea "Call [PERSON_NAME]'s M"
type textarea "x"
type textarea "Call [PERSON_NAME]'s Mo"
type textarea "x"
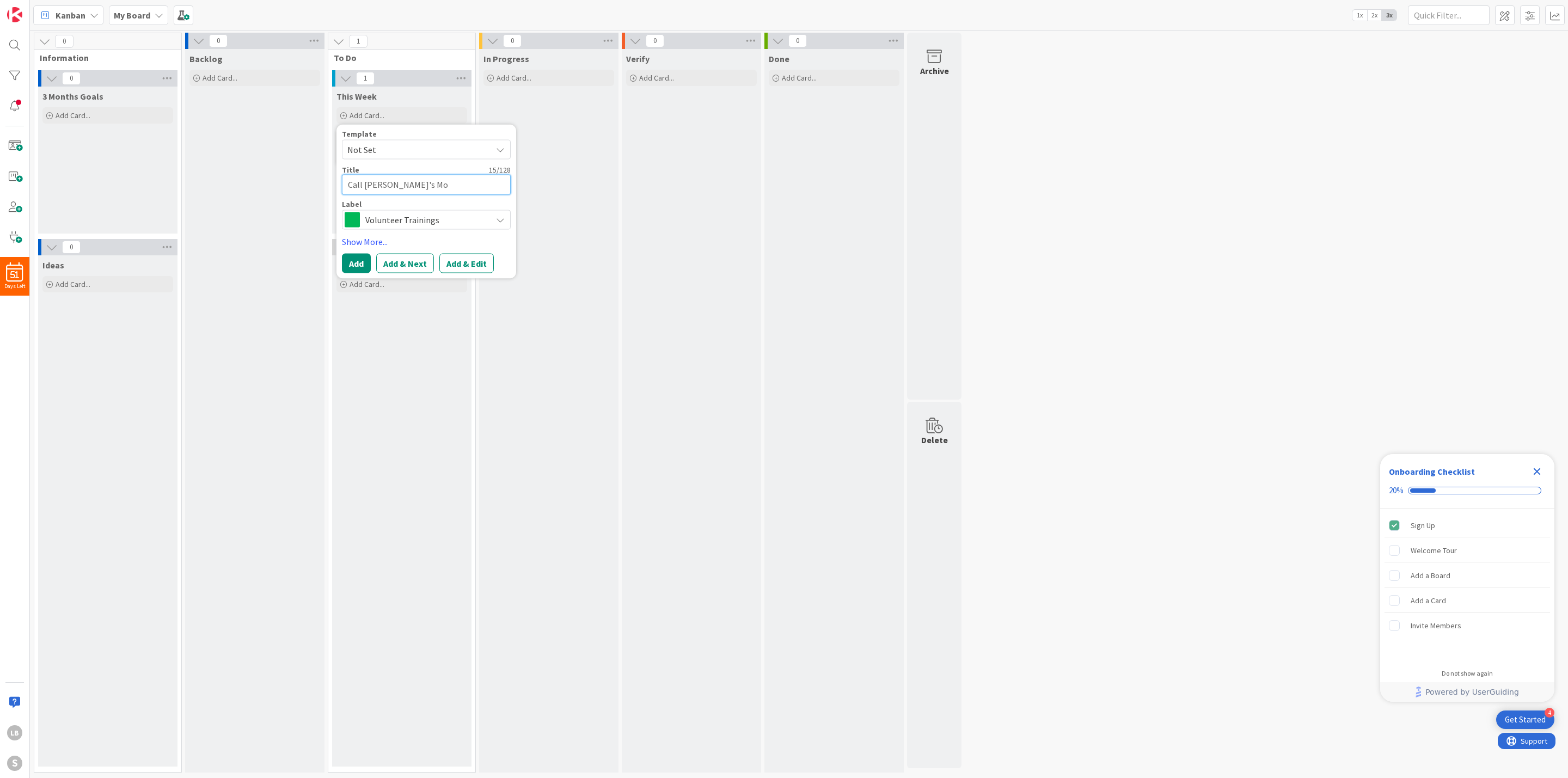
type textarea "Call [PERSON_NAME]'s Mom"
type textarea "x"
type textarea "Call [PERSON_NAME]'s Mom"
type textarea "x"
type textarea "Call [PERSON_NAME]'s Mom a"
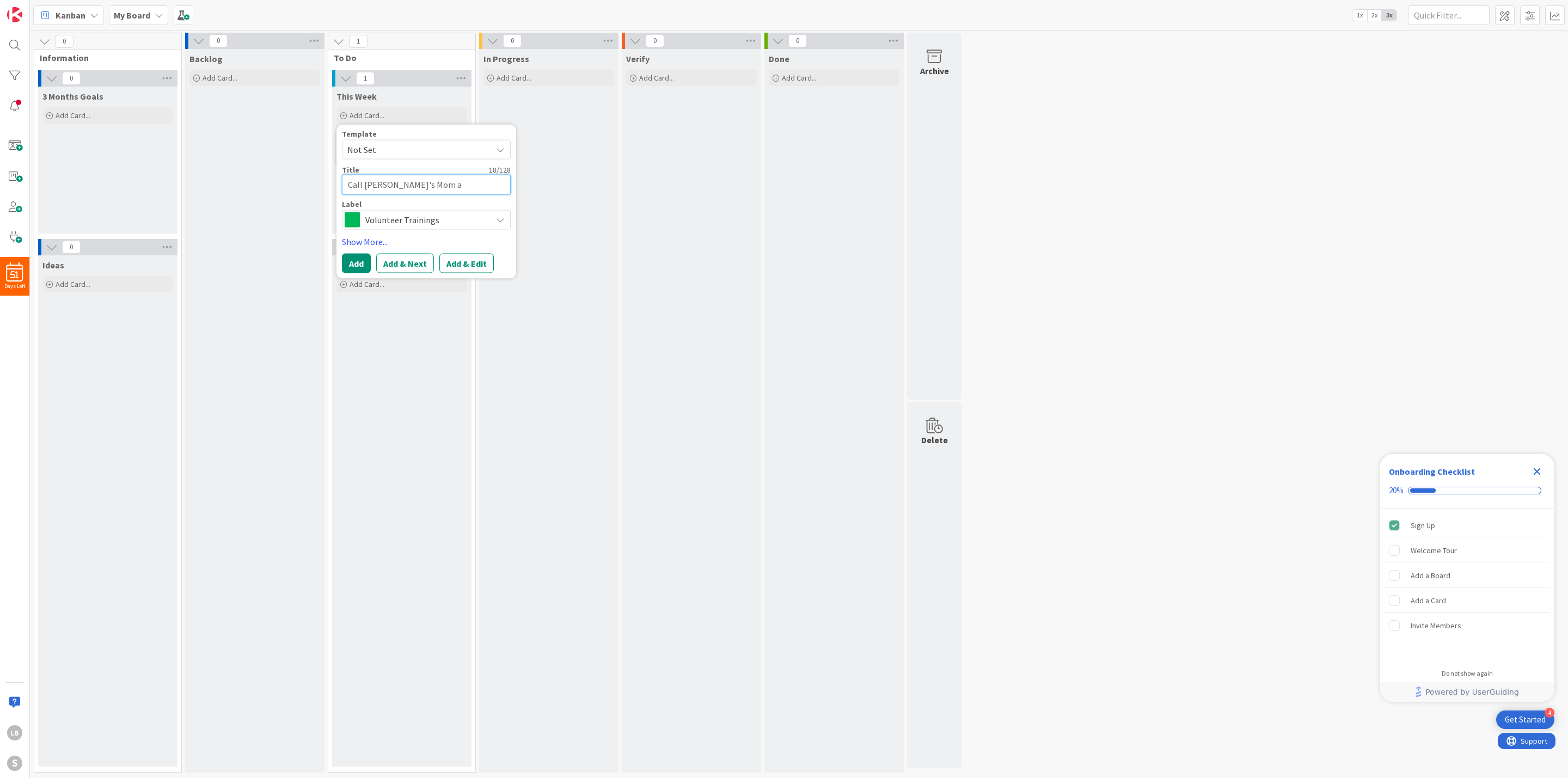
type textarea "x"
type textarea "Call [PERSON_NAME]'s Mom ab"
type textarea "x"
type textarea "Call [PERSON_NAME]'s Mom abo"
type textarea "x"
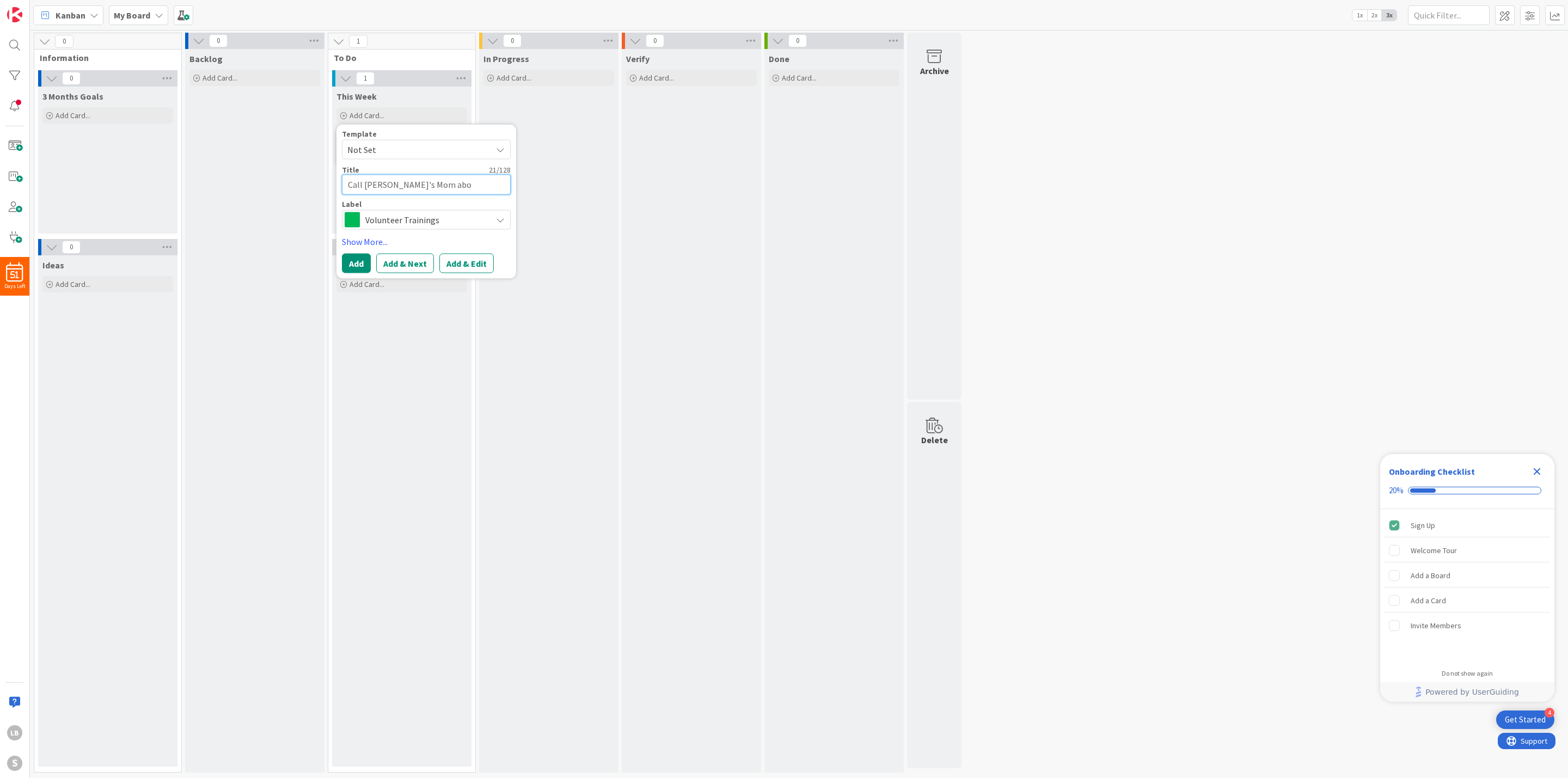
type textarea "Call [PERSON_NAME]'s Mom abou"
type textarea "x"
type textarea "Call [PERSON_NAME]'s Mom about"
type textarea "x"
type textarea "Call [PERSON_NAME]'s Mom about"
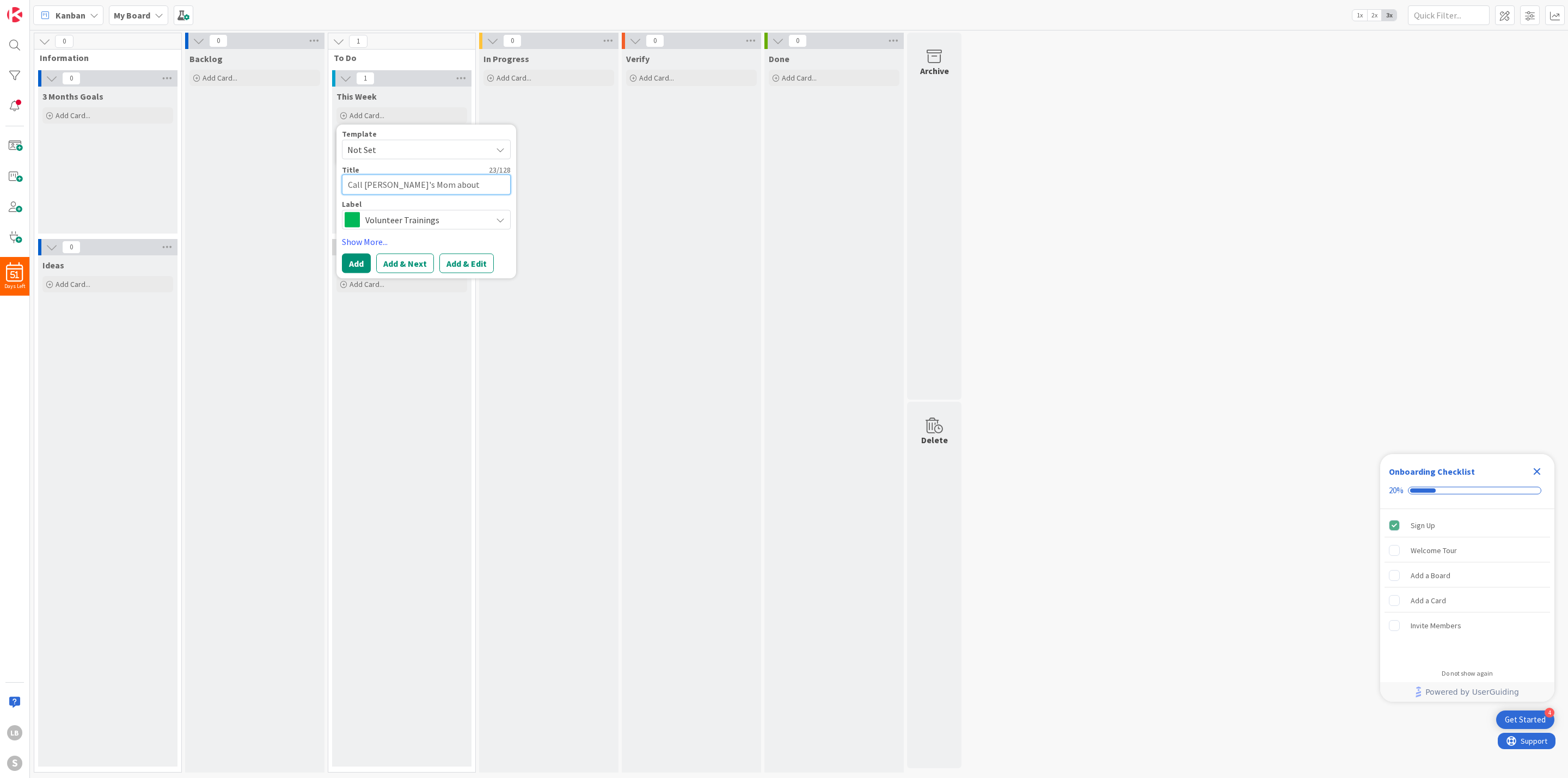
type textarea "x"
type textarea "Call [PERSON_NAME]'s Mom about i"
type textarea "x"
type textarea "Call [PERSON_NAME]'s Mom about is"
type textarea "x"
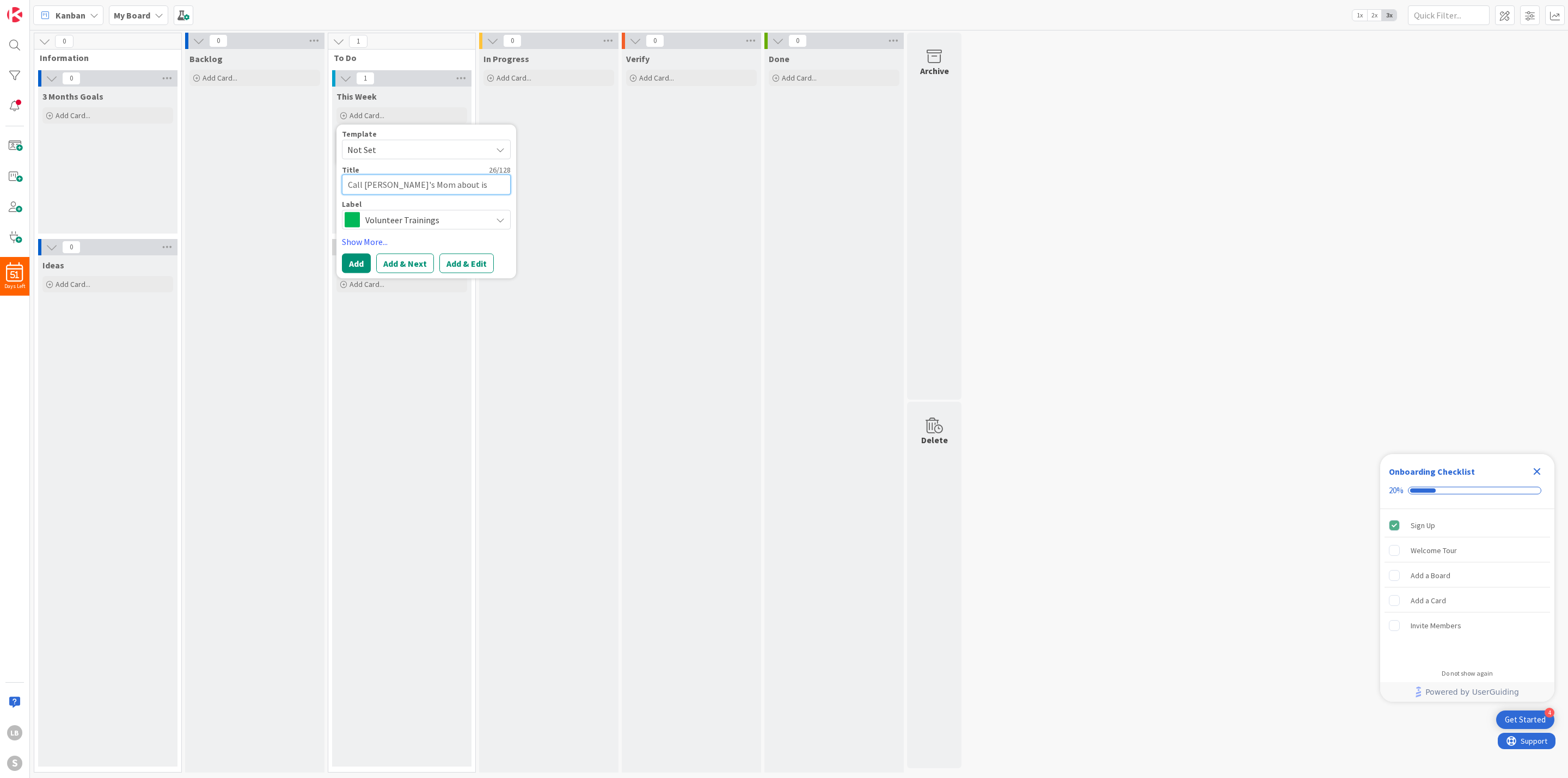
type textarea "Call [PERSON_NAME]'s Mom about iss"
type textarea "x"
type textarea "Call [PERSON_NAME]'s Mom about issu"
type textarea "x"
type textarea "Call [PERSON_NAME]'s Mom about issue"
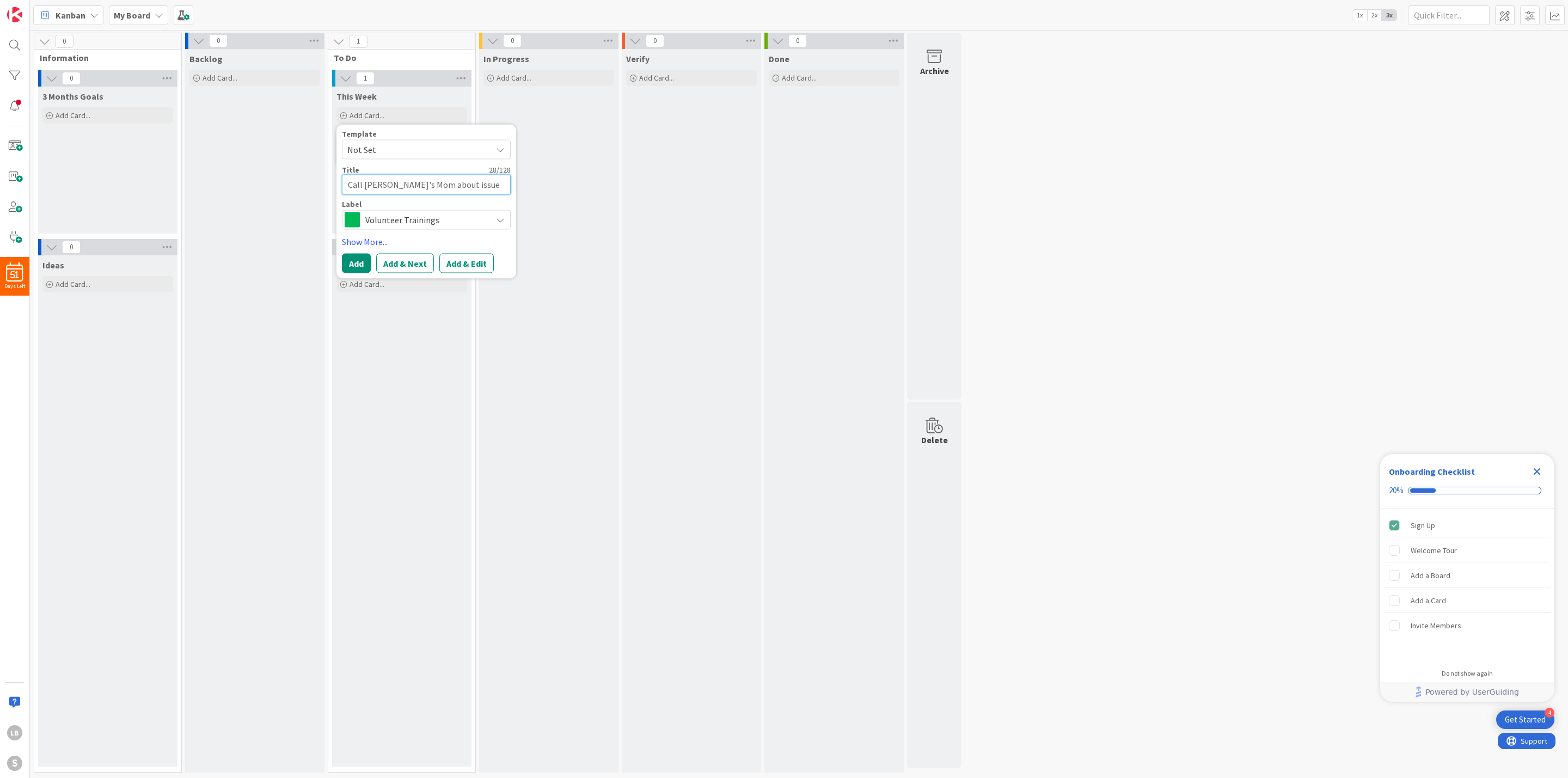
type textarea "x"
type textarea "Call [PERSON_NAME]'s Mom about issues"
click at [458, 223] on span "Volunteer Trainings" at bounding box center [426, 220] width 121 height 15
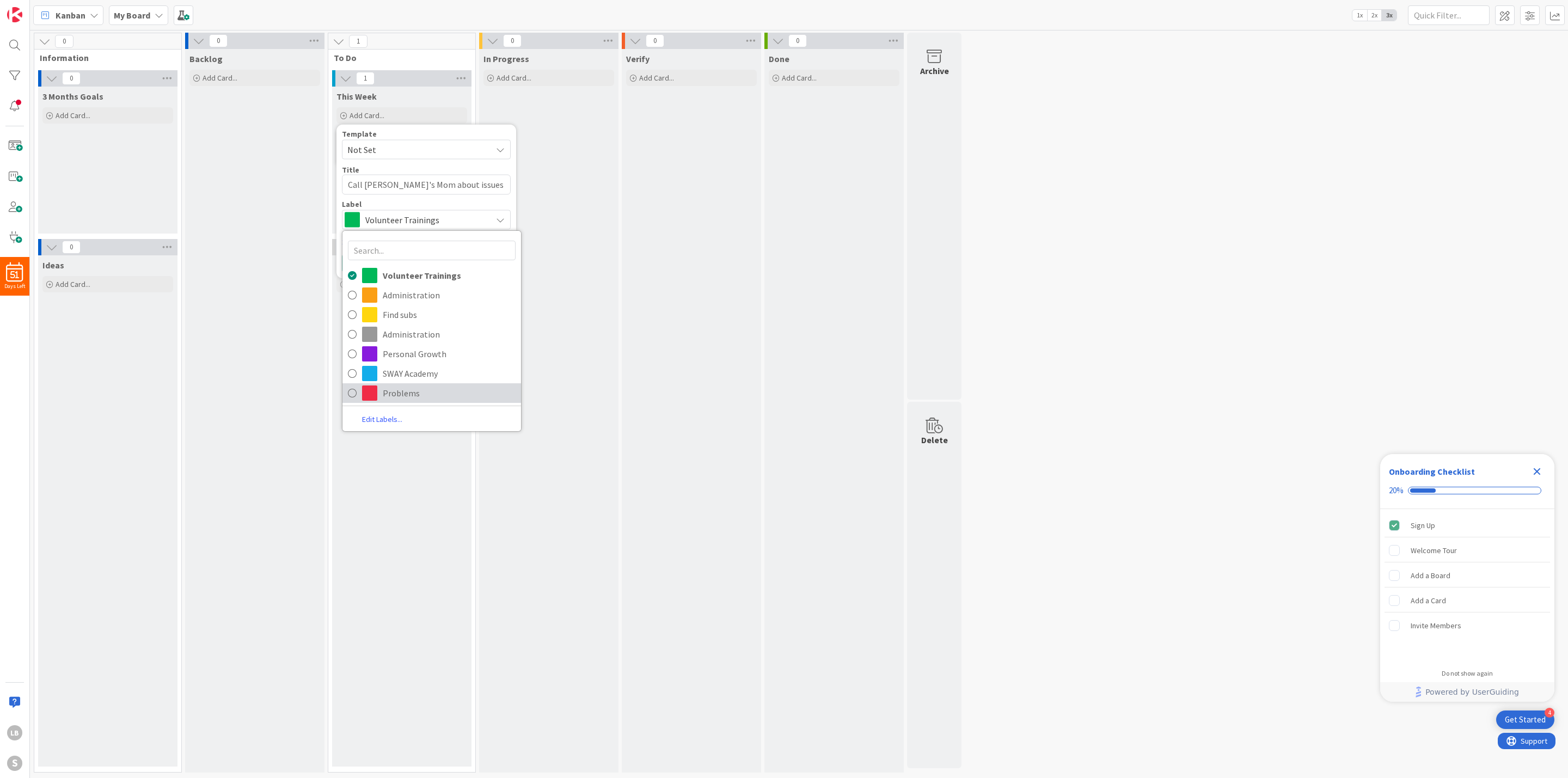
click at [459, 402] on span "Problems" at bounding box center [450, 393] width 133 height 16
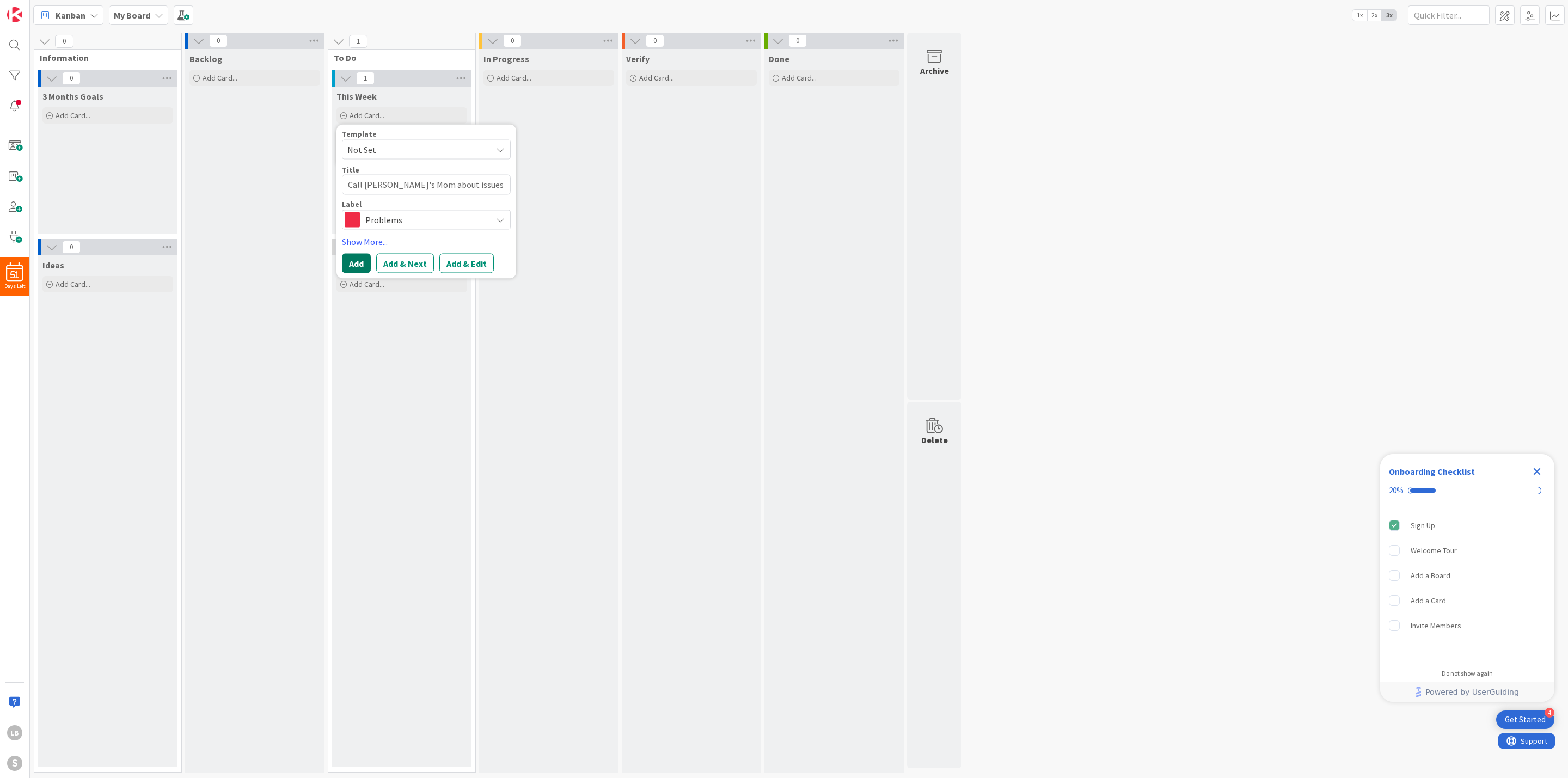
click at [354, 264] on button "Add" at bounding box center [356, 264] width 29 height 20
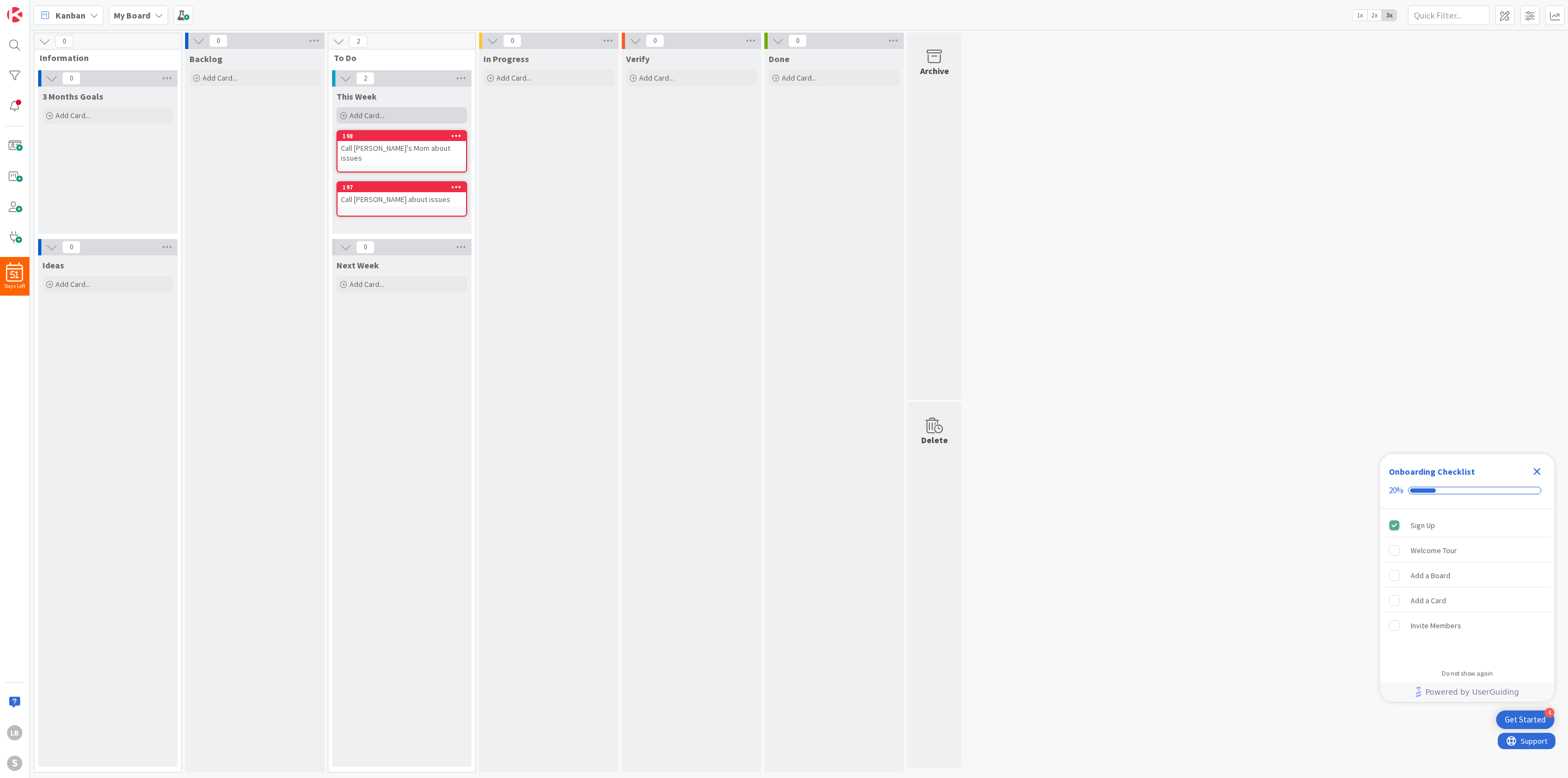
click at [368, 111] on span "Add Card..." at bounding box center [367, 116] width 35 height 10
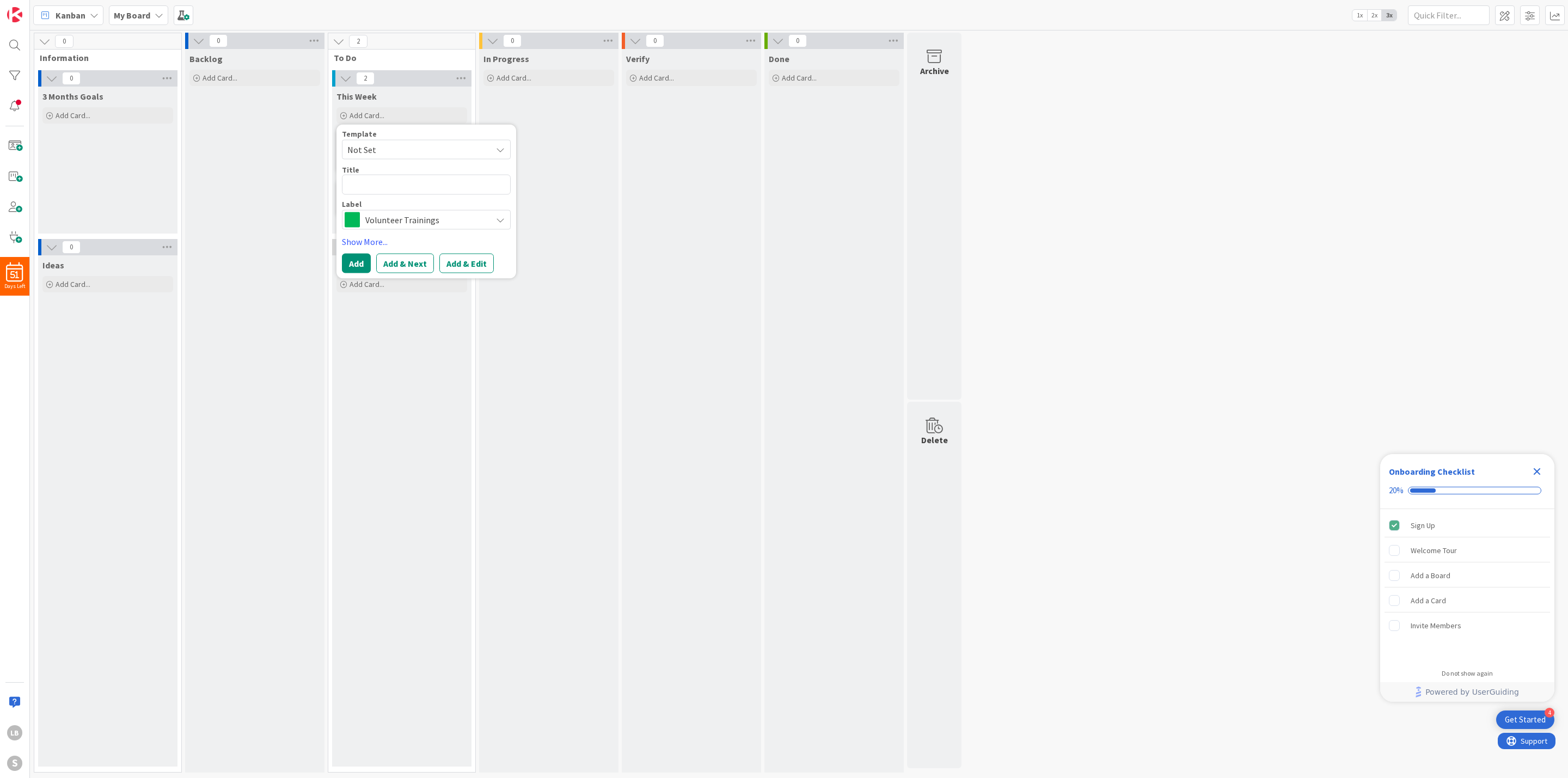
click at [1111, 205] on div "0 Information 0 3 Months Goals Add Card... 0 Ideas Add Card... 0 Backlog Add Ca…" at bounding box center [799, 405] width 1533 height 745
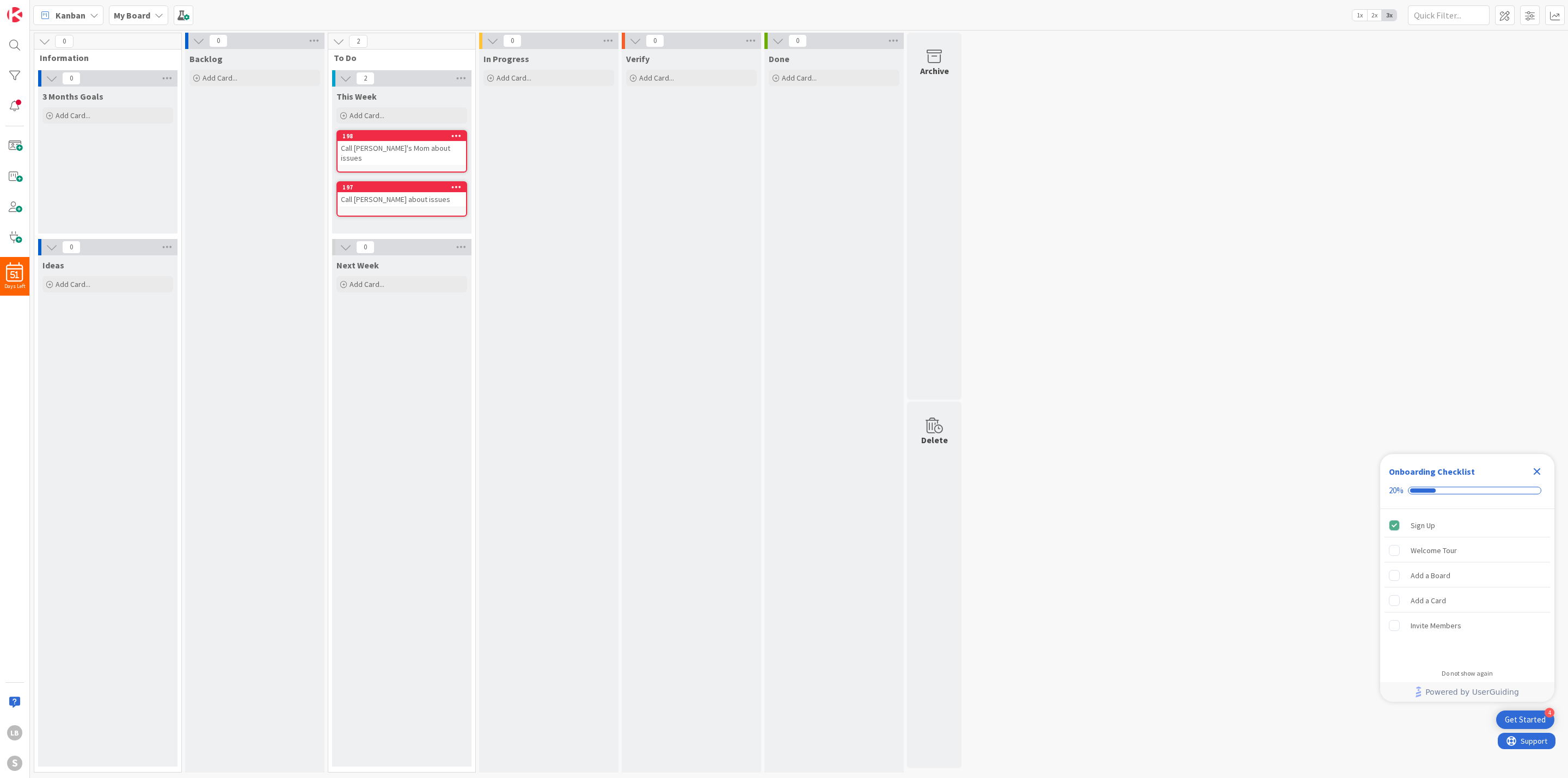
click at [1535, 473] on icon "Close Checklist" at bounding box center [1537, 472] width 7 height 7
click at [378, 116] on span "Add Card..." at bounding box center [367, 116] width 35 height 10
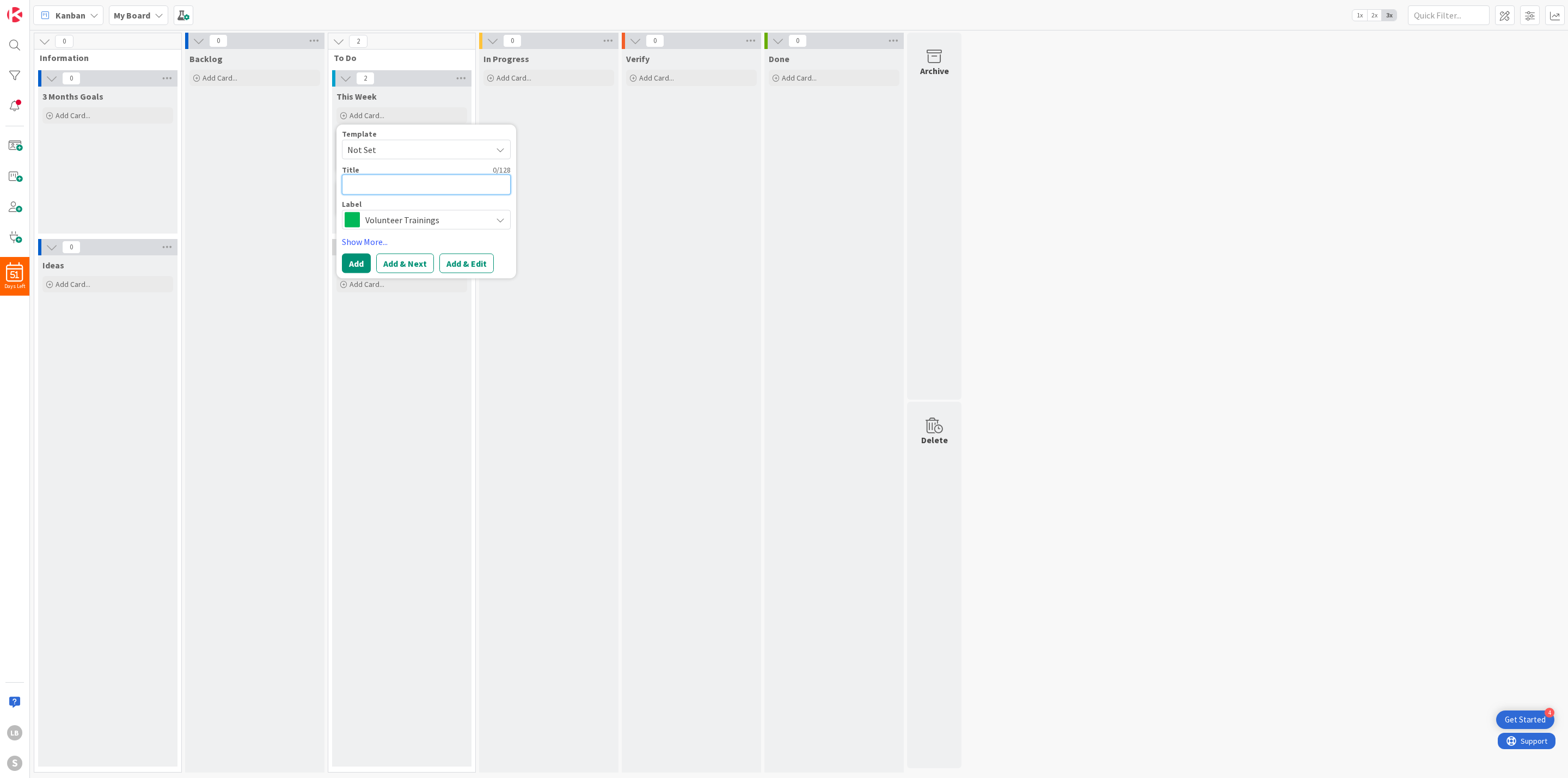
type textarea "x"
type textarea "S"
type textarea "x"
type textarea "Su"
type textarea "x"
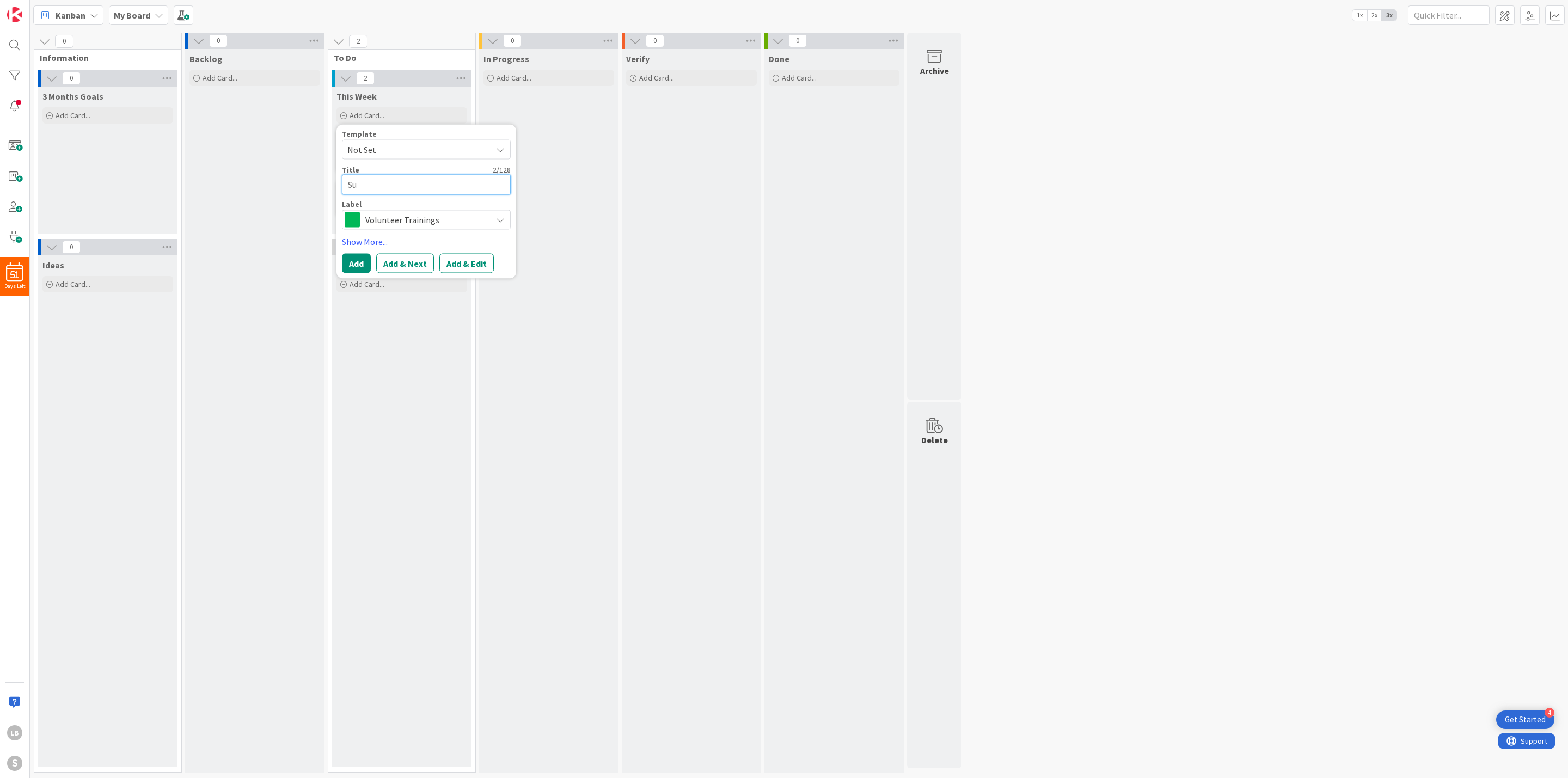
type textarea "Sub"
type textarea "x"
type textarea "Subm"
type textarea "x"
type textarea "Submi"
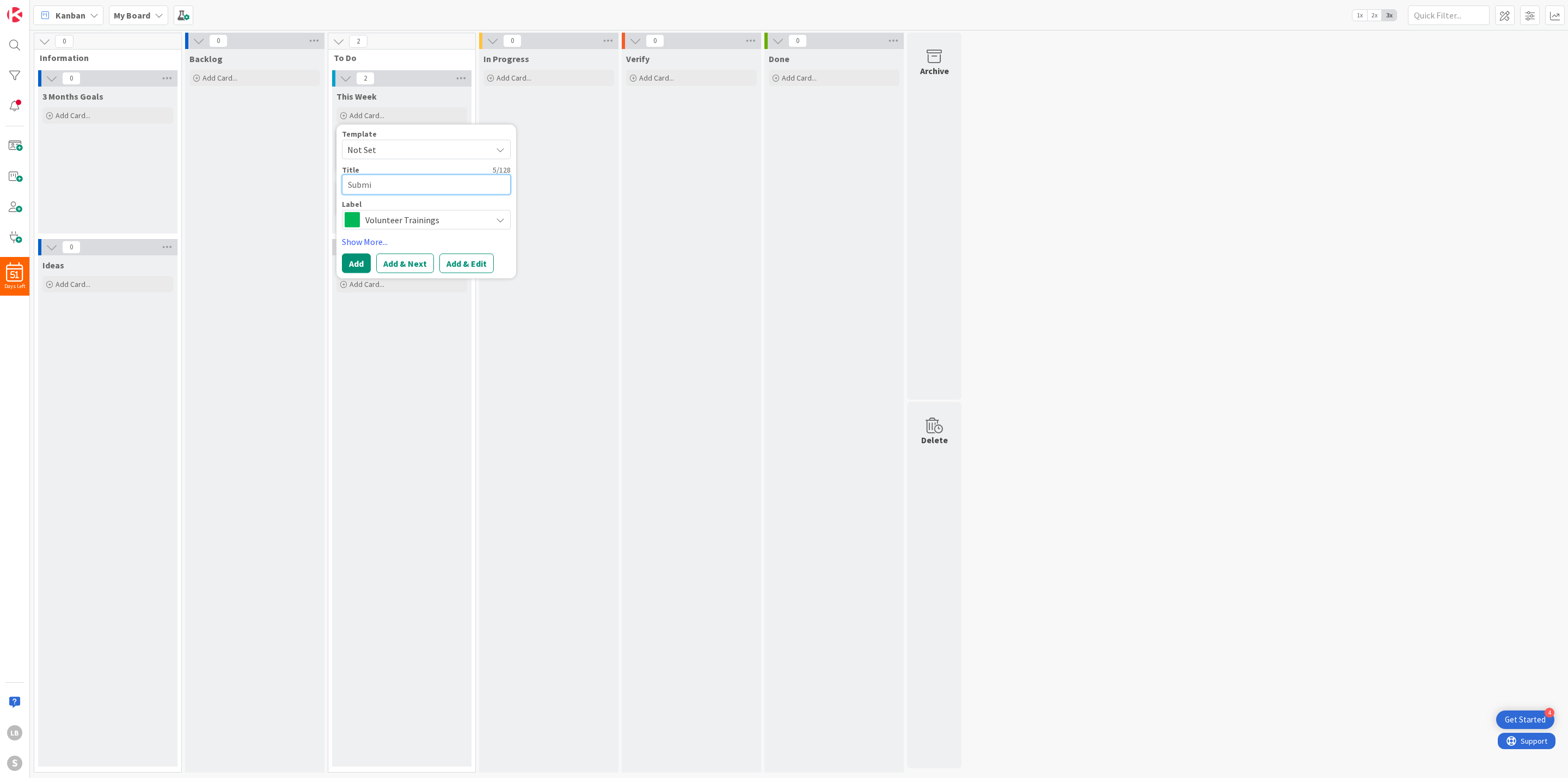
type textarea "x"
type textarea "Submit"
type textarea "x"
type textarea "Submit"
type textarea "x"
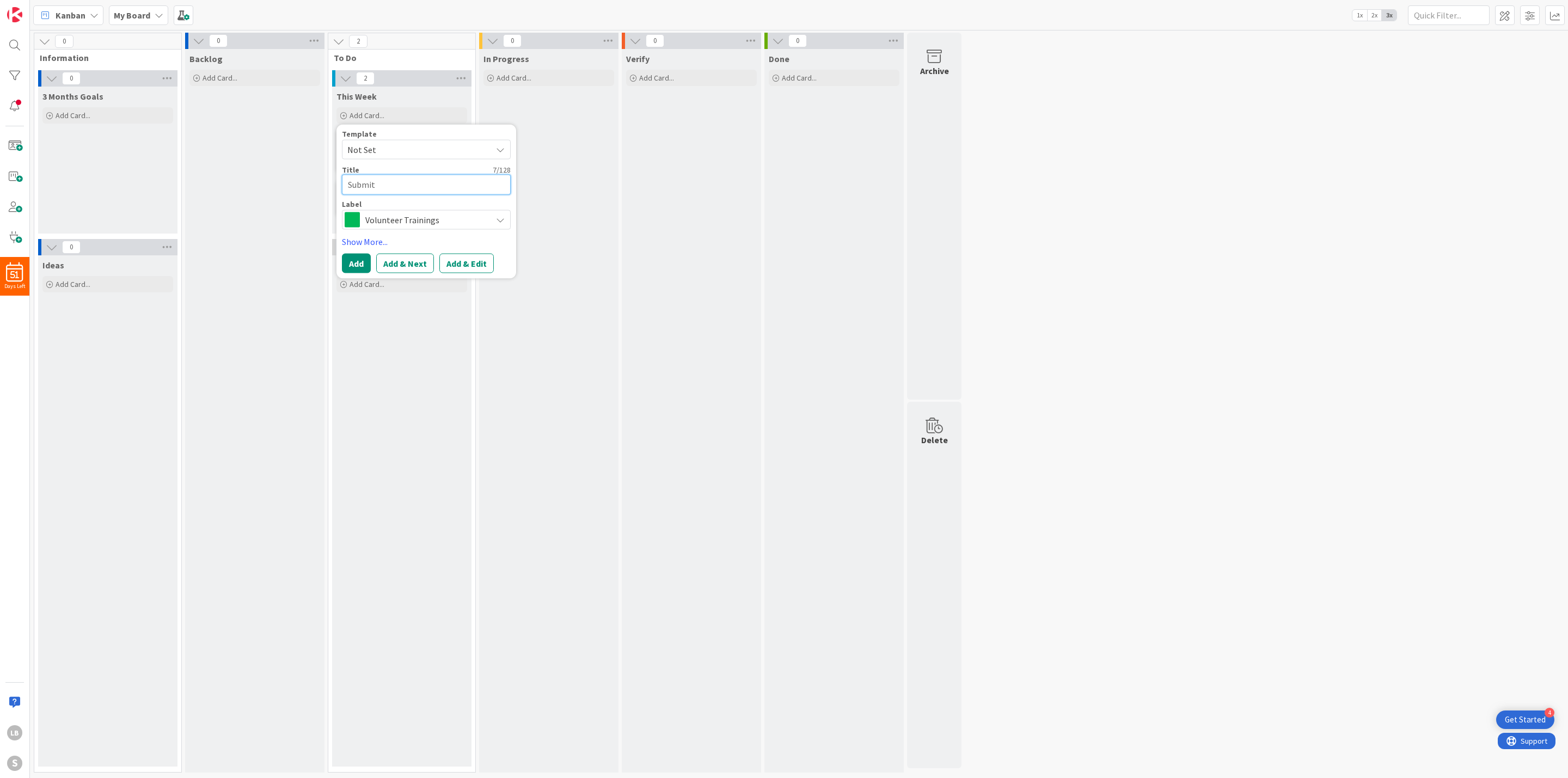
type textarea "Submit m"
type textarea "x"
type textarea "Submit mi"
type textarea "x"
type textarea "Submit mile"
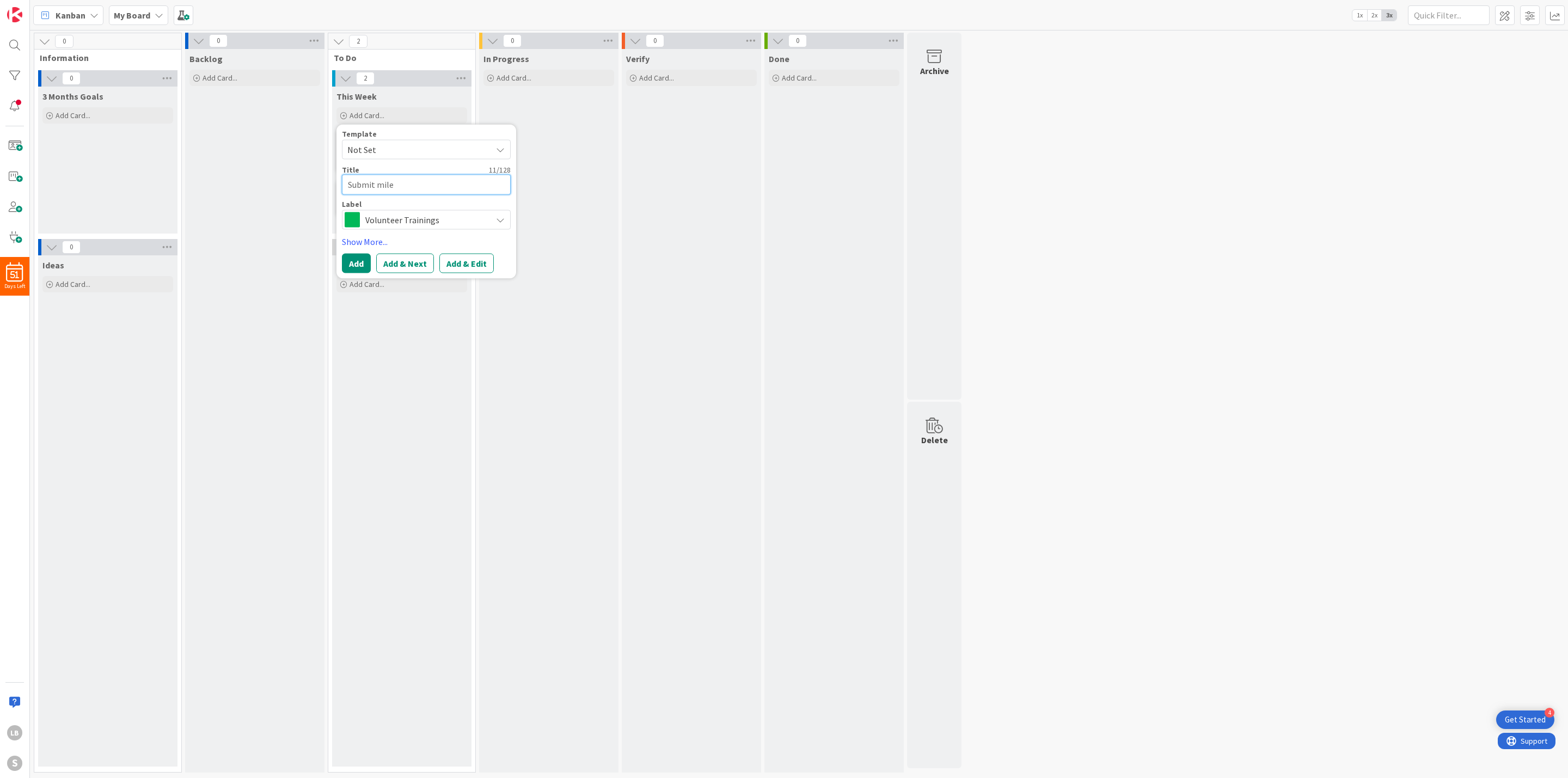
type textarea "x"
type textarea "Submit miles"
type textarea "x"
type textarea "Submit miles"
type textarea "x"
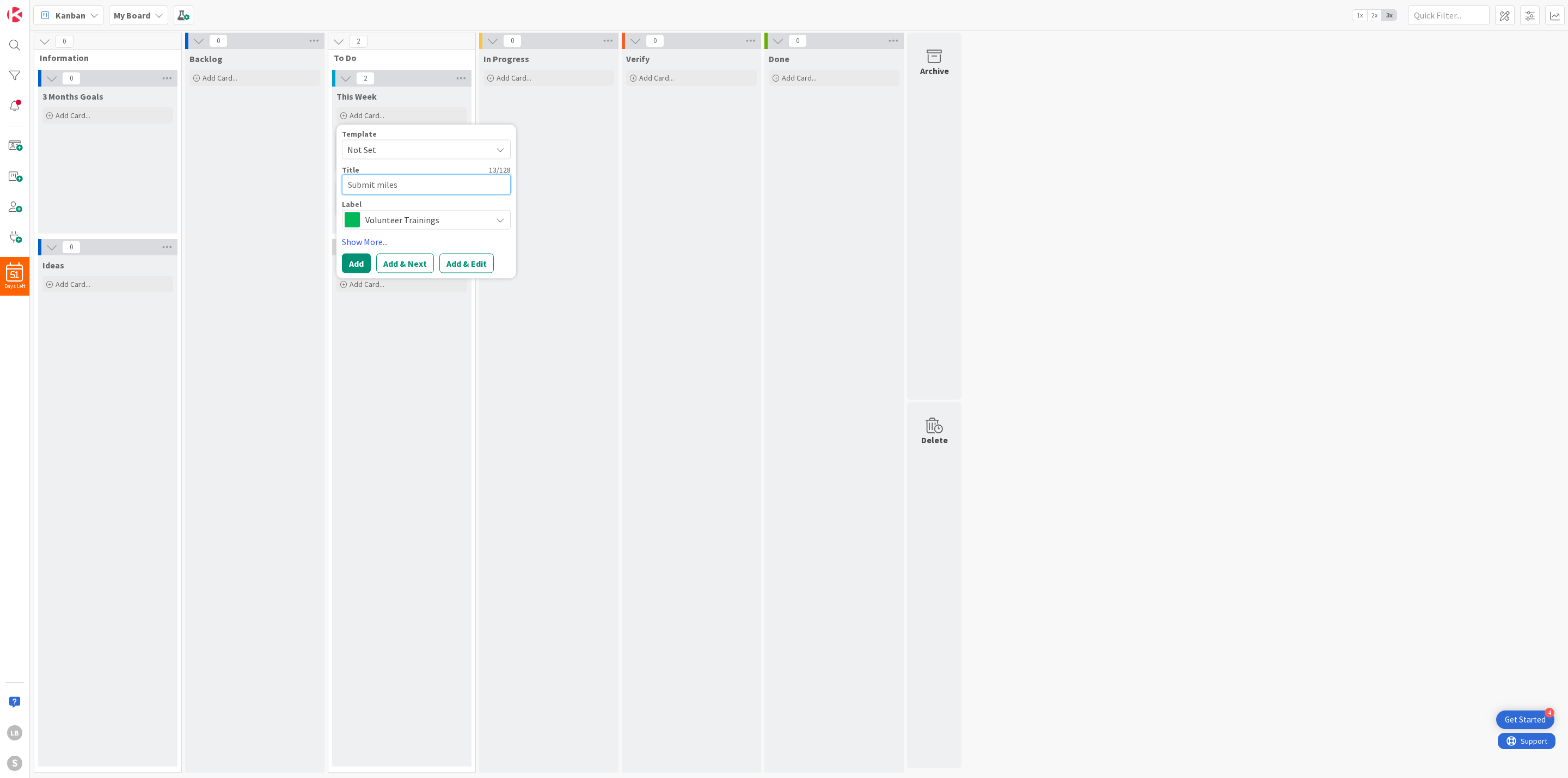
type textarea "Submit miles t"
type textarea "x"
type textarea "Submit miles to"
type textarea "x"
type textarea "Submit miles to E"
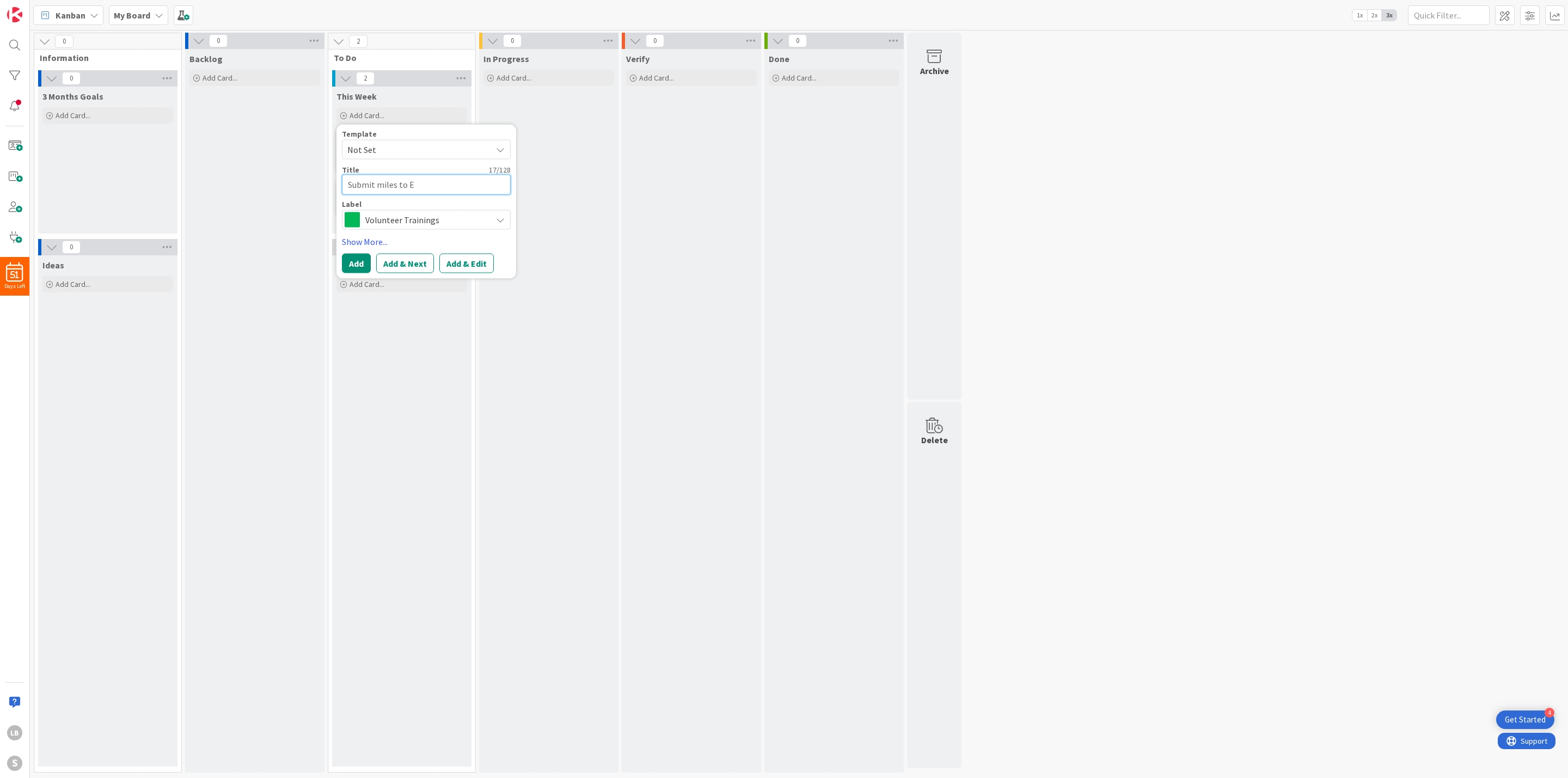
type textarea "x"
type textarea "Submit miles to Em"
type textarea "x"
type textarea "Submit miles to Emi"
type textarea "x"
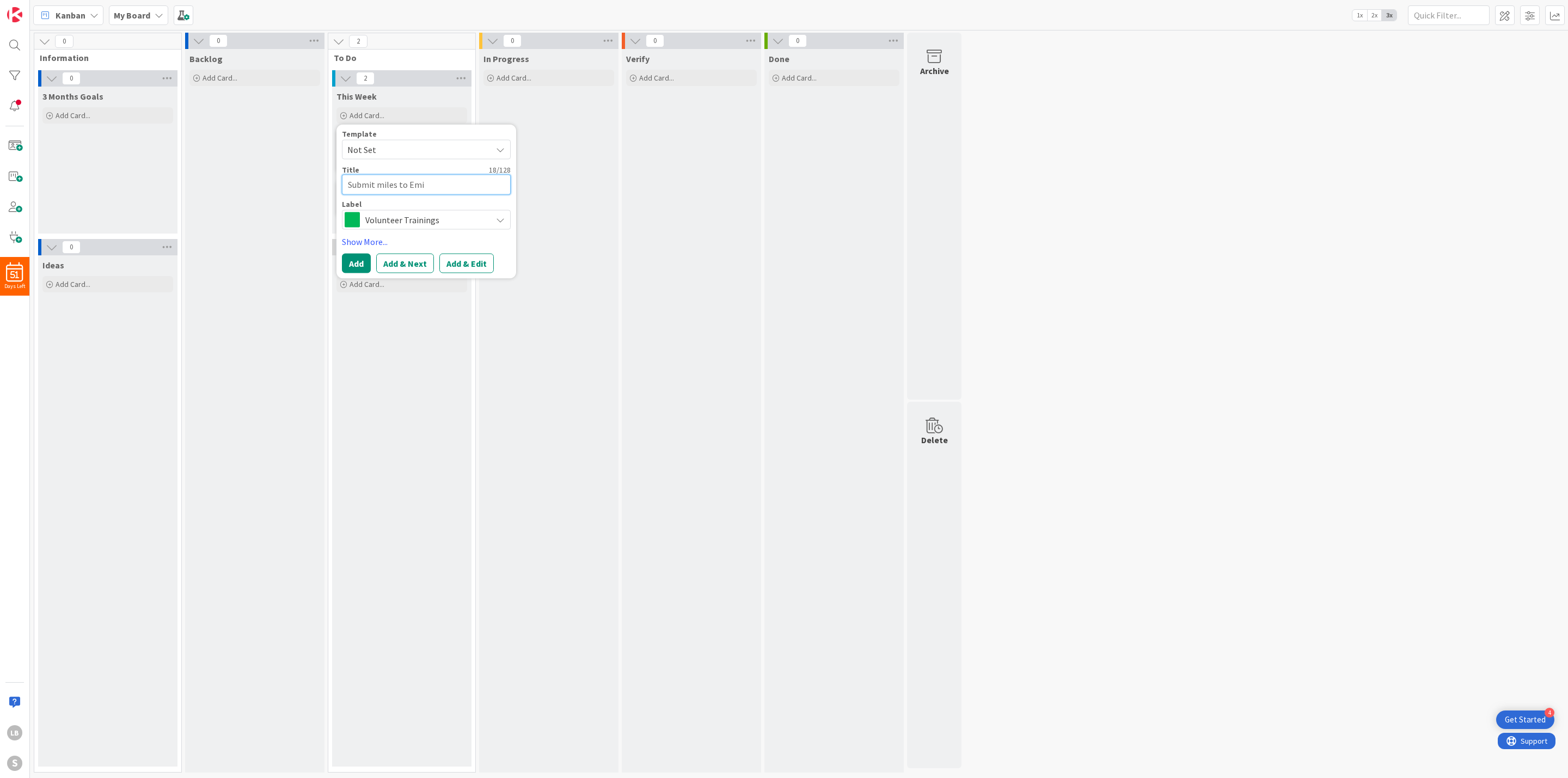
type textarea "Submit miles to [PERSON_NAME]"
type textarea "x"
type textarea "Submit miles to [PERSON_NAME]"
type textarea "x"
type textarea "Submit miles to [PERSON_NAME]"
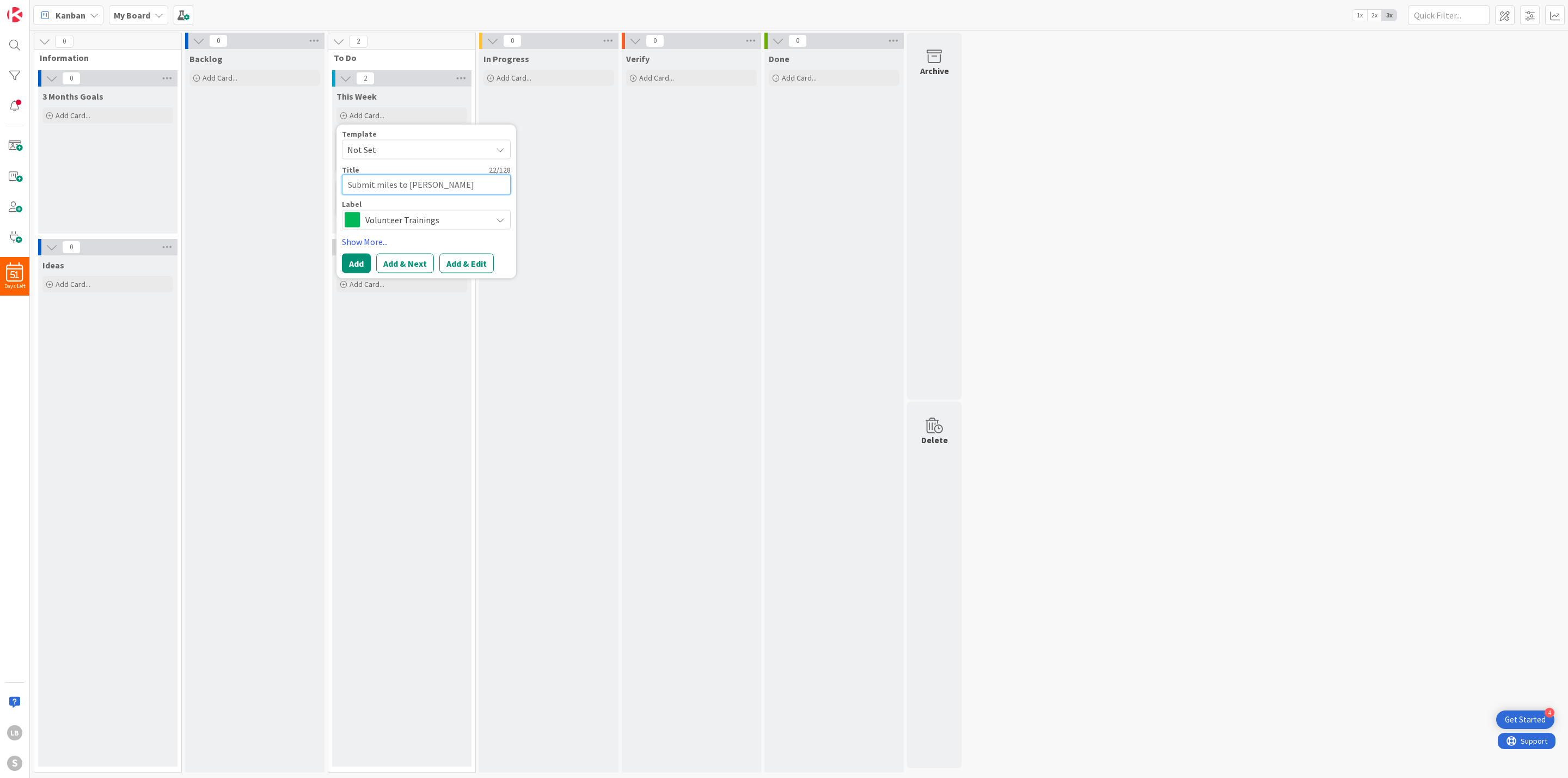
type textarea "x"
type textarea "Submit miles to [PERSON_NAME]"
type textarea "x"
type textarea "Submit miles to [PERSON_NAME] fr"
type textarea "x"
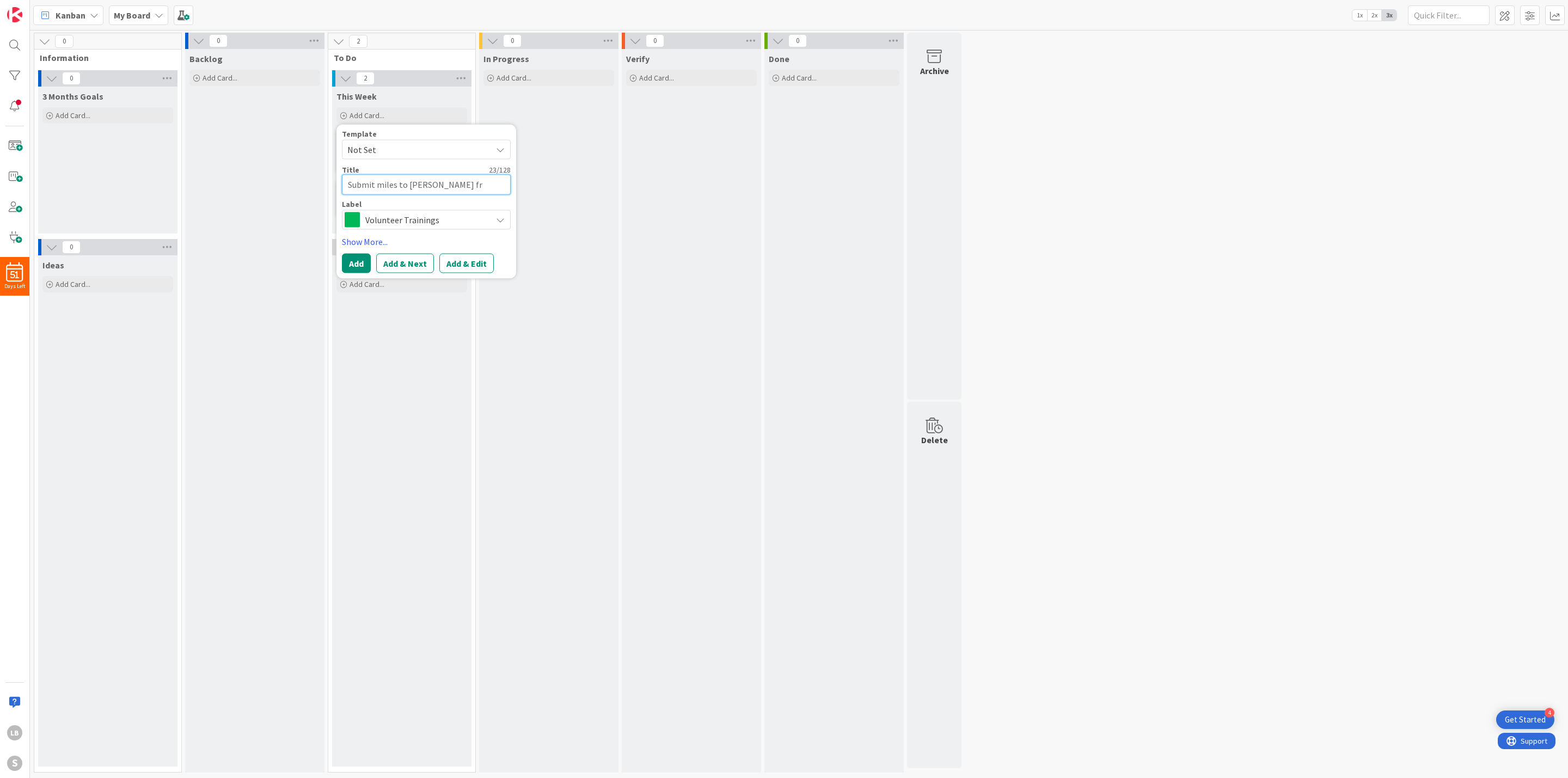
type textarea "Submit miles to [PERSON_NAME]"
click at [459, 221] on span "Volunteer Trainings" at bounding box center [426, 220] width 121 height 15
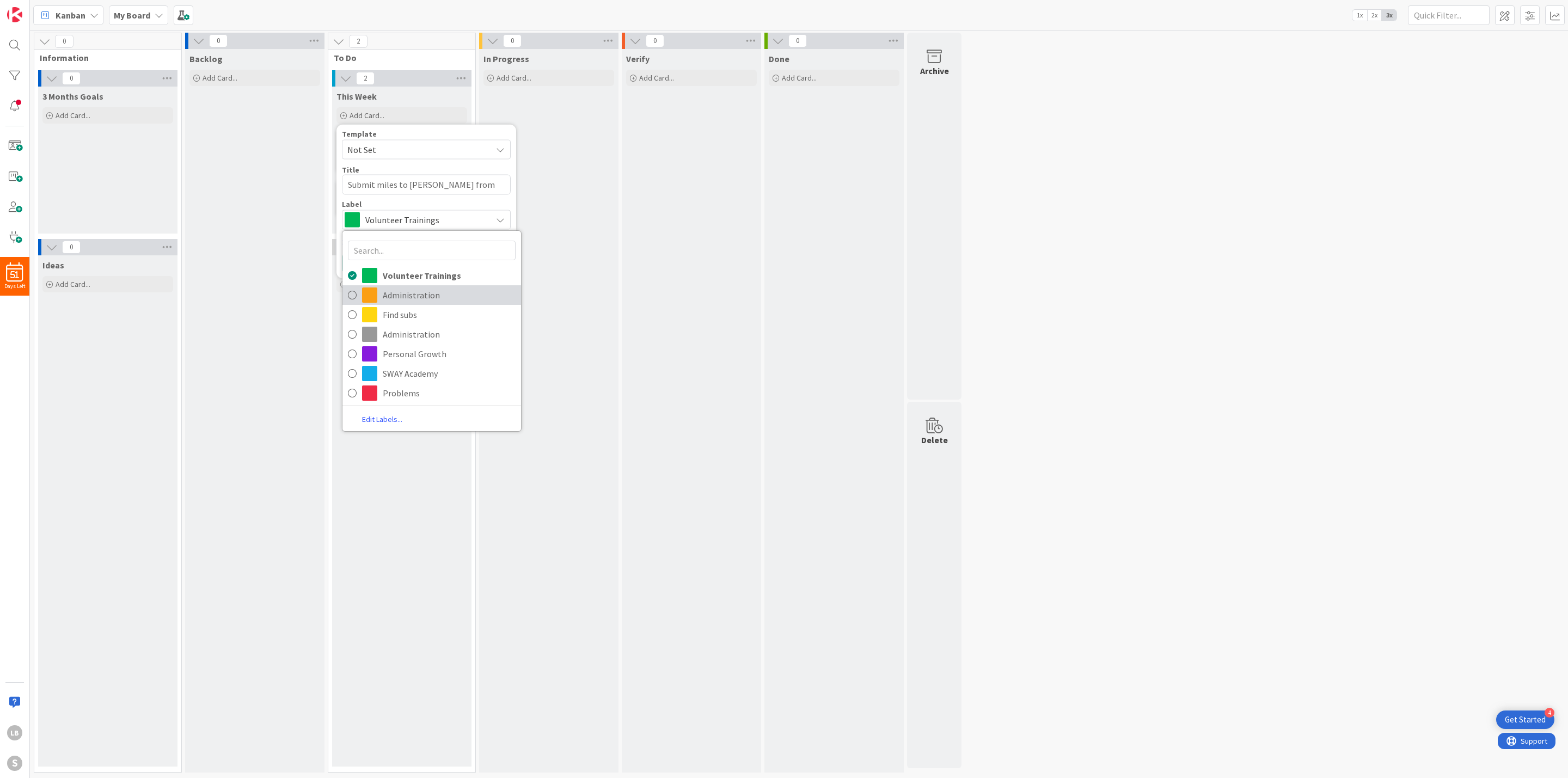
click at [441, 293] on span "Administration" at bounding box center [450, 295] width 133 height 16
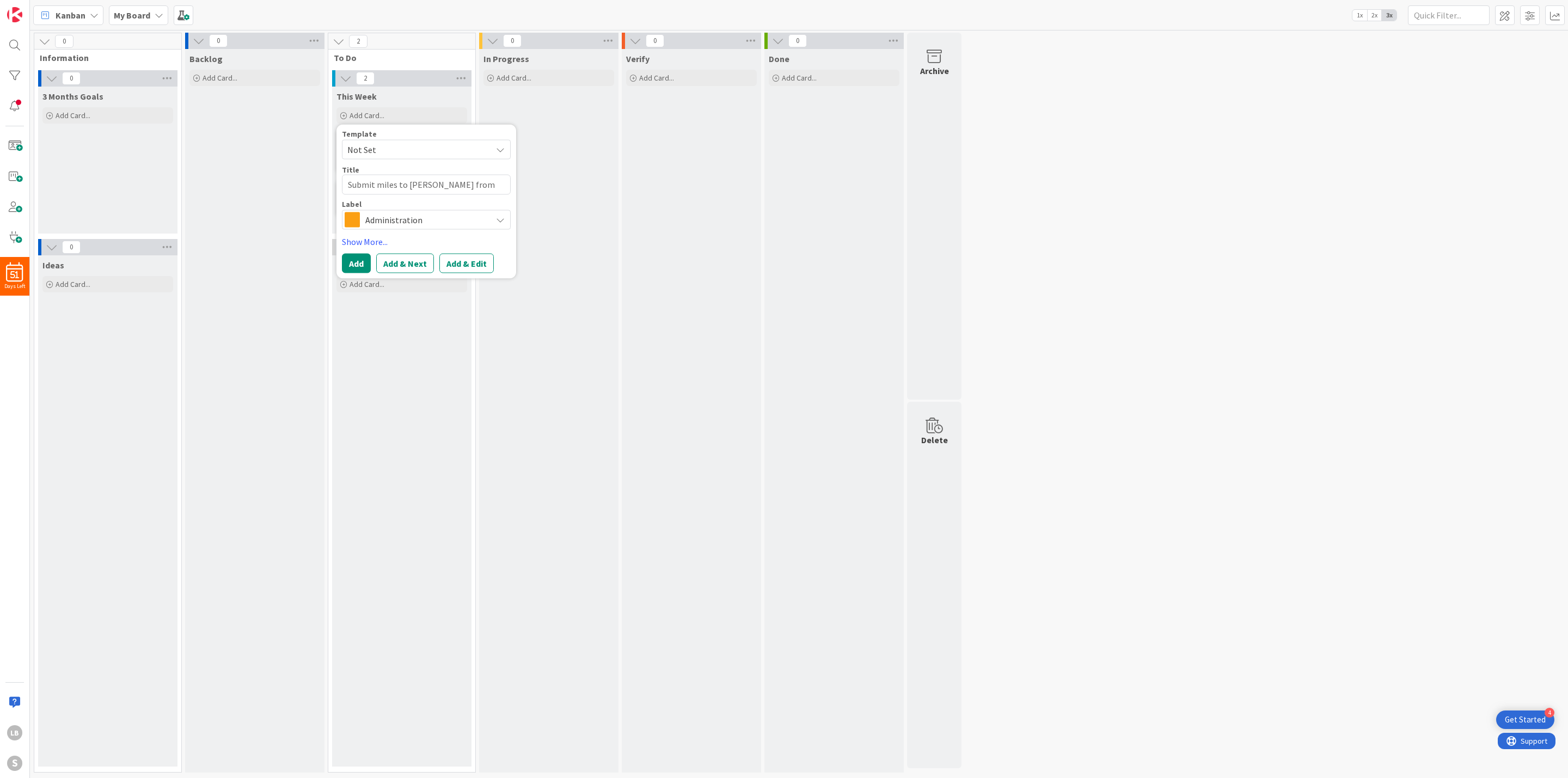
click at [432, 216] on span "Administration" at bounding box center [426, 220] width 121 height 15
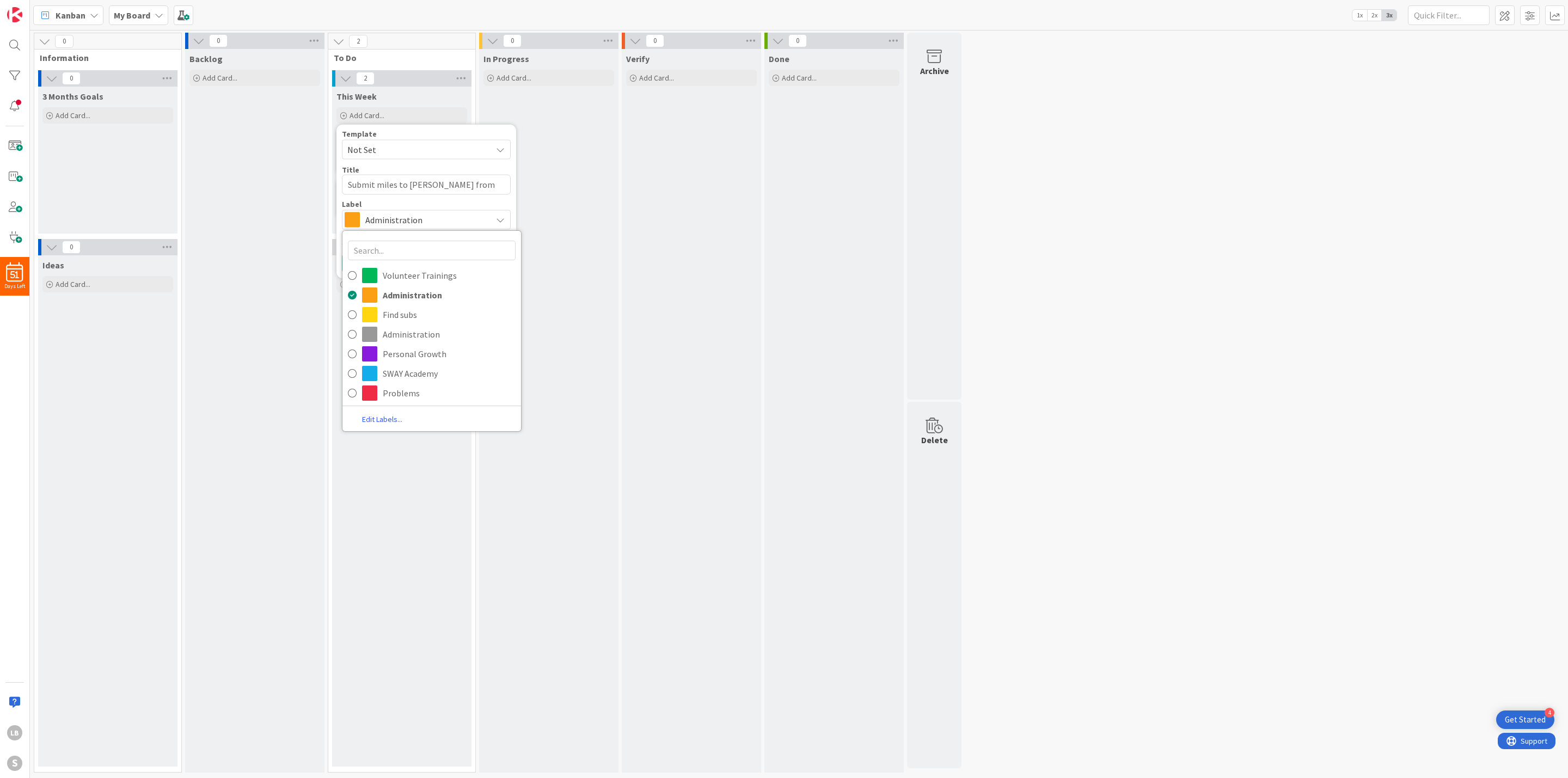
click at [446, 209] on div "Label Administration Volunteer Trainings Administration Find subs Administratio…" at bounding box center [426, 215] width 168 height 29
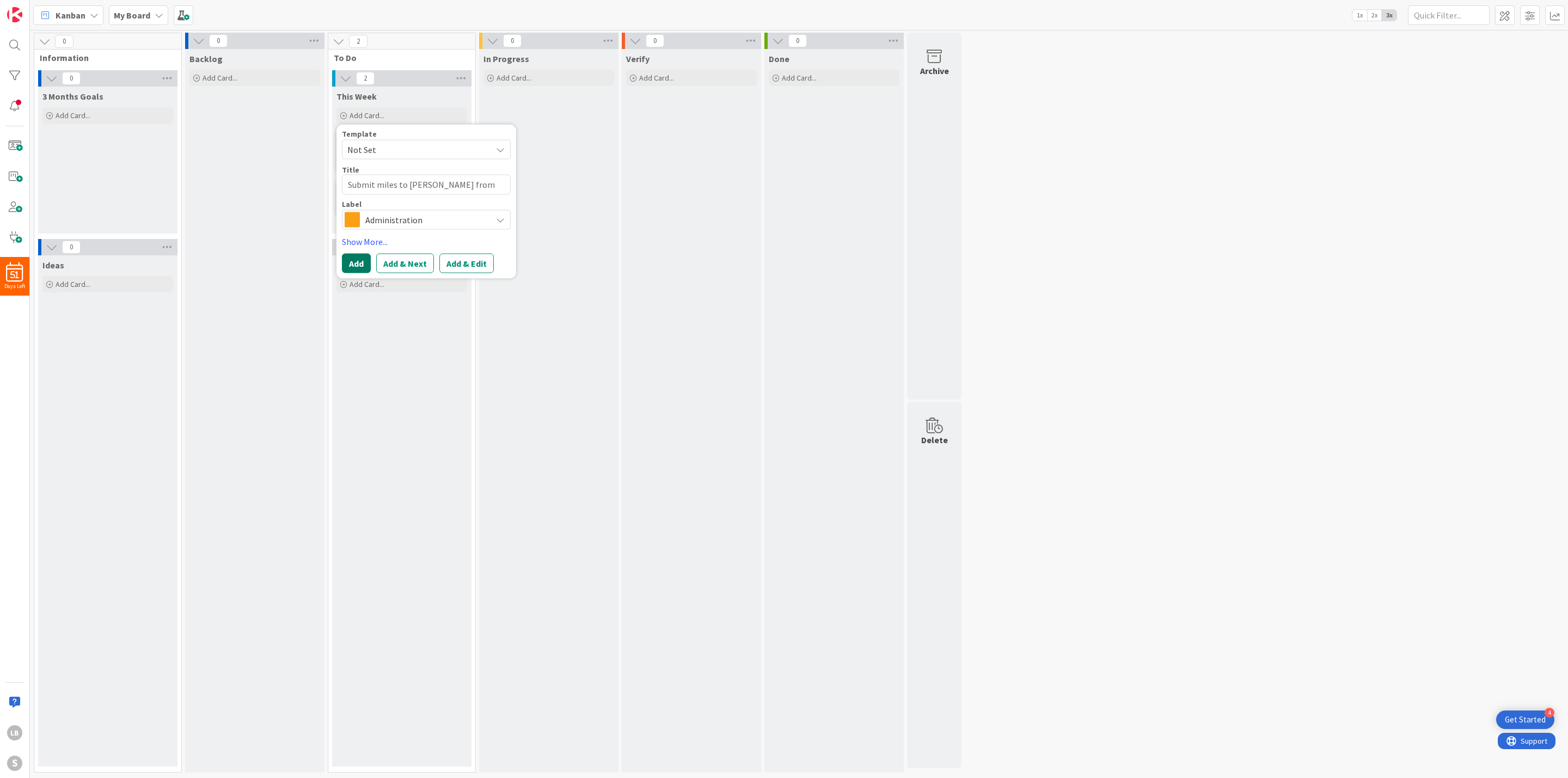
click at [363, 260] on button "Add" at bounding box center [356, 264] width 29 height 20
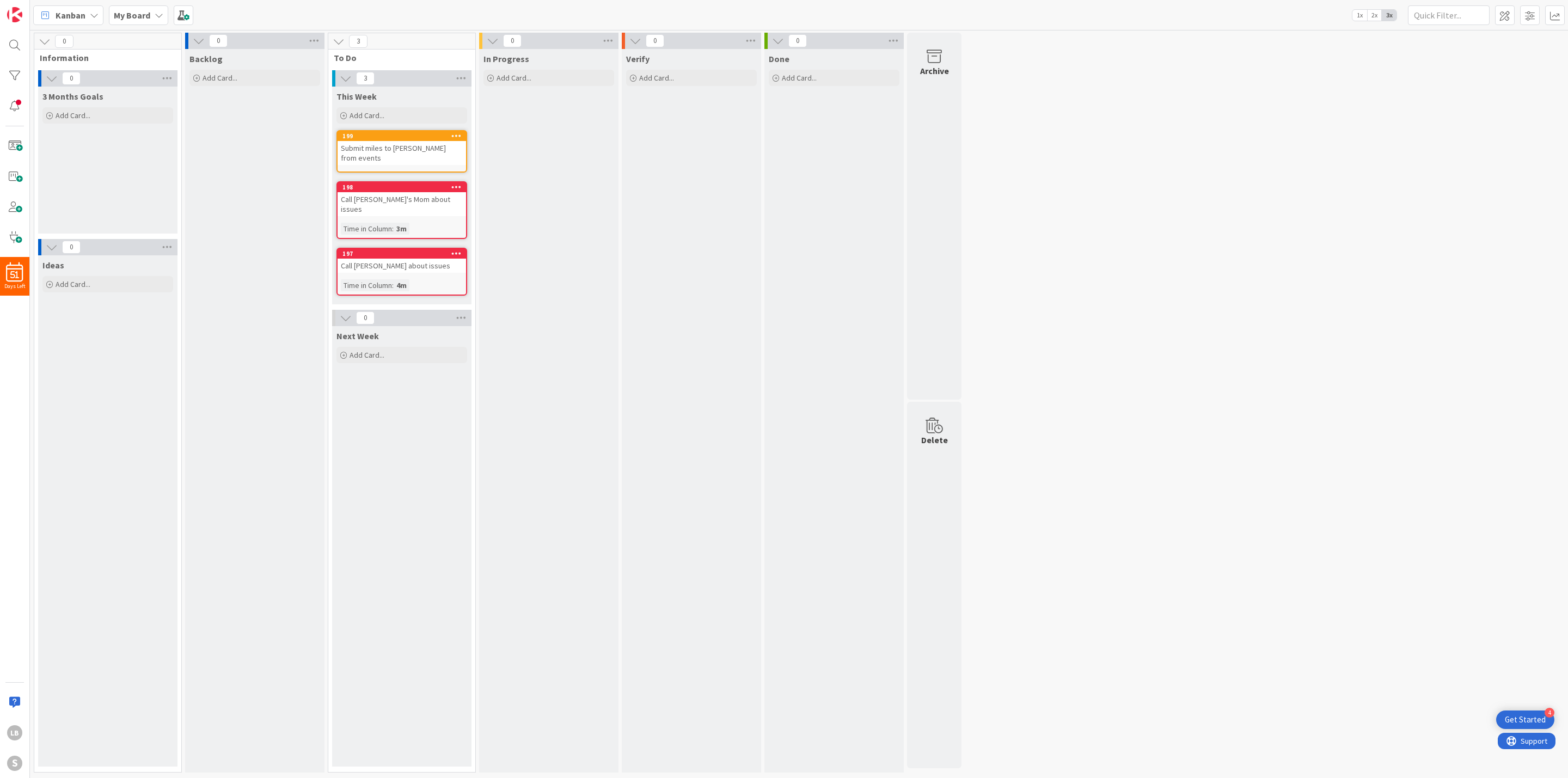
click at [386, 192] on div "Call [PERSON_NAME]'s Mom about issues" at bounding box center [401, 204] width 128 height 24
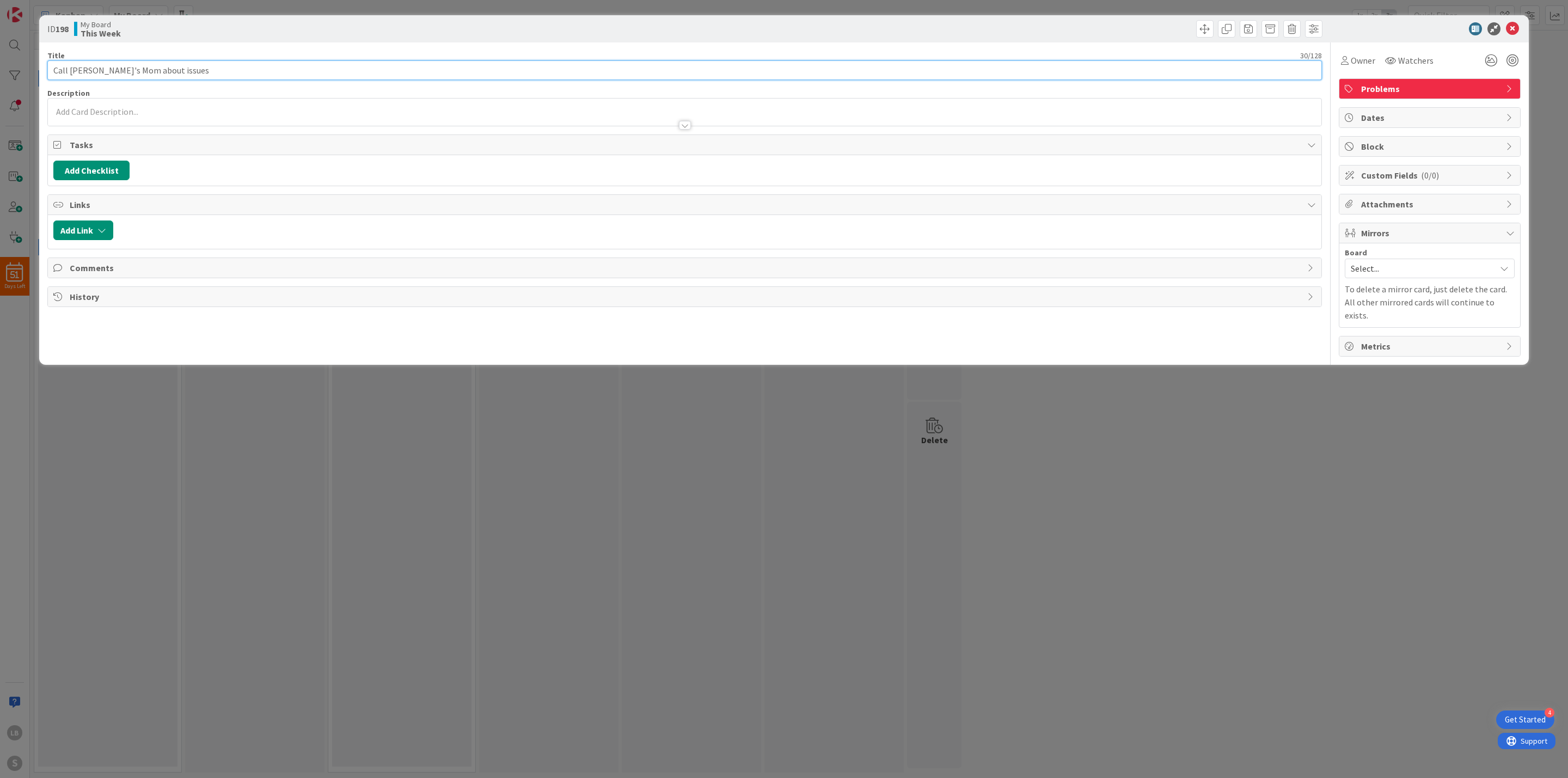
click at [102, 69] on input "Call [PERSON_NAME]'s Mom about issues" at bounding box center [685, 70] width 1275 height 20
click at [1292, 435] on div "ID 198 My Board This Week Title 35 / 128 Call Gunner Stay's mom about issues De…" at bounding box center [784, 389] width 1568 height 778
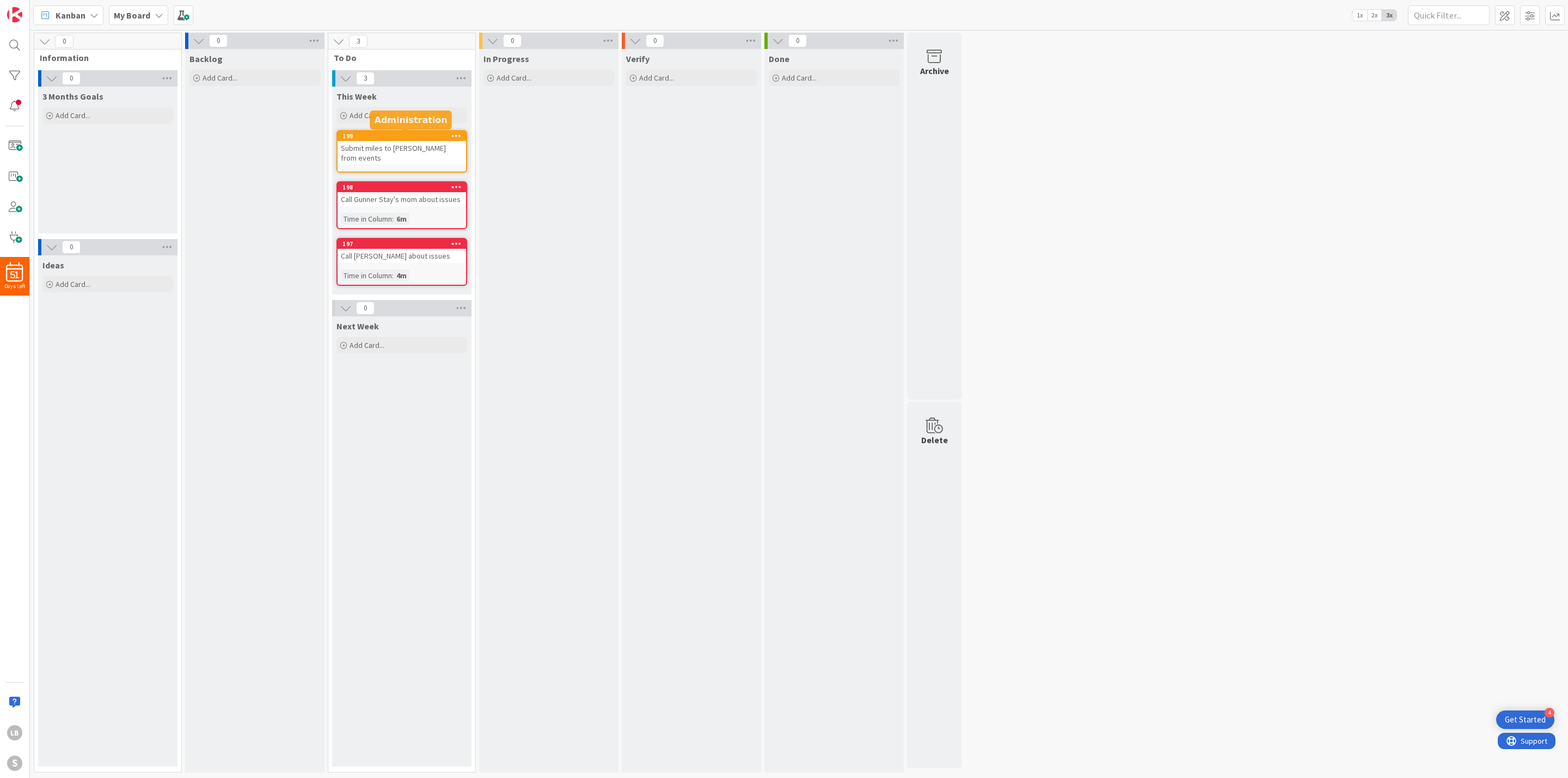
click at [396, 139] on div "199" at bounding box center [404, 136] width 124 height 7
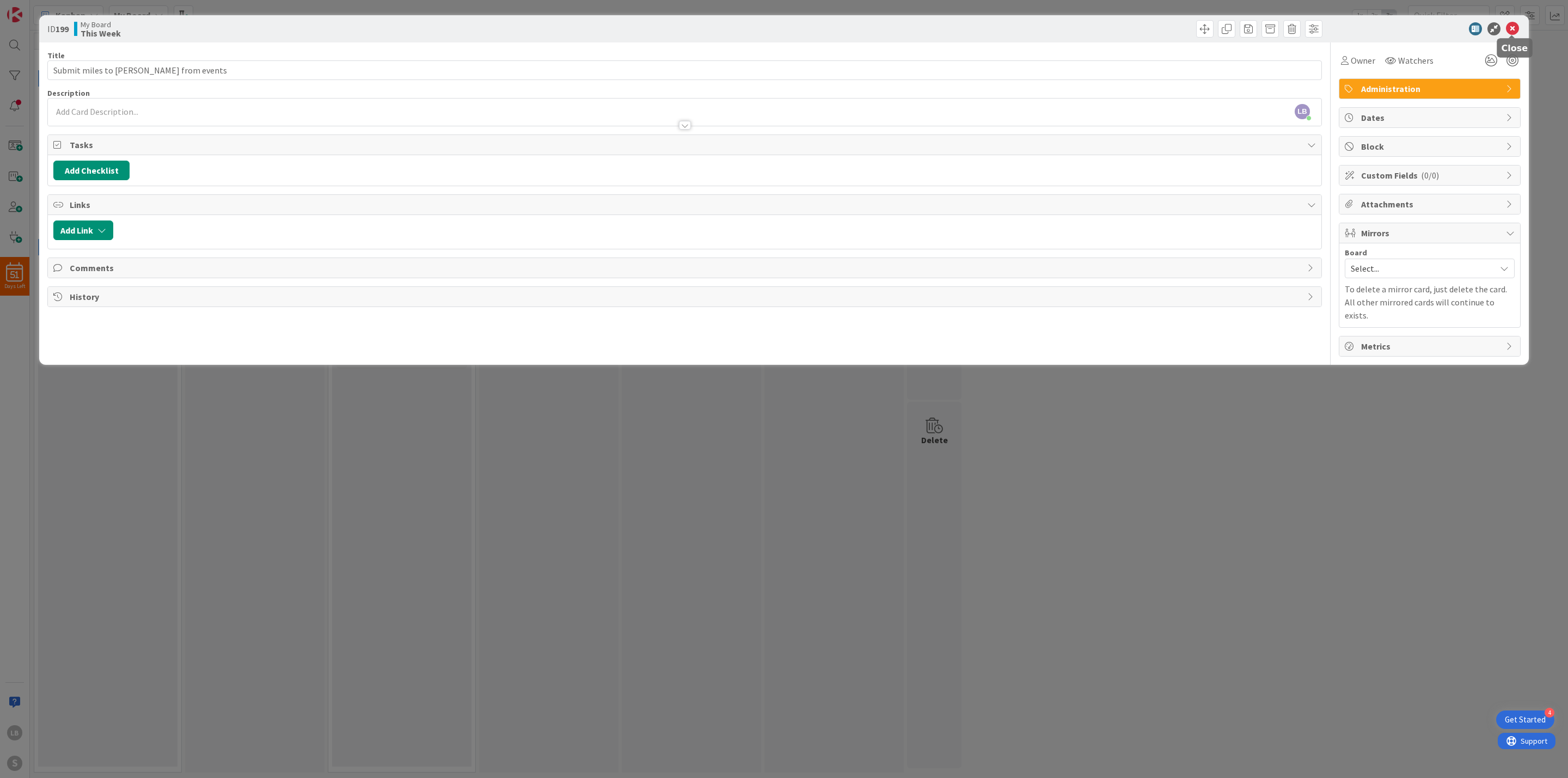
click at [1513, 33] on icon at bounding box center [1512, 29] width 13 height 13
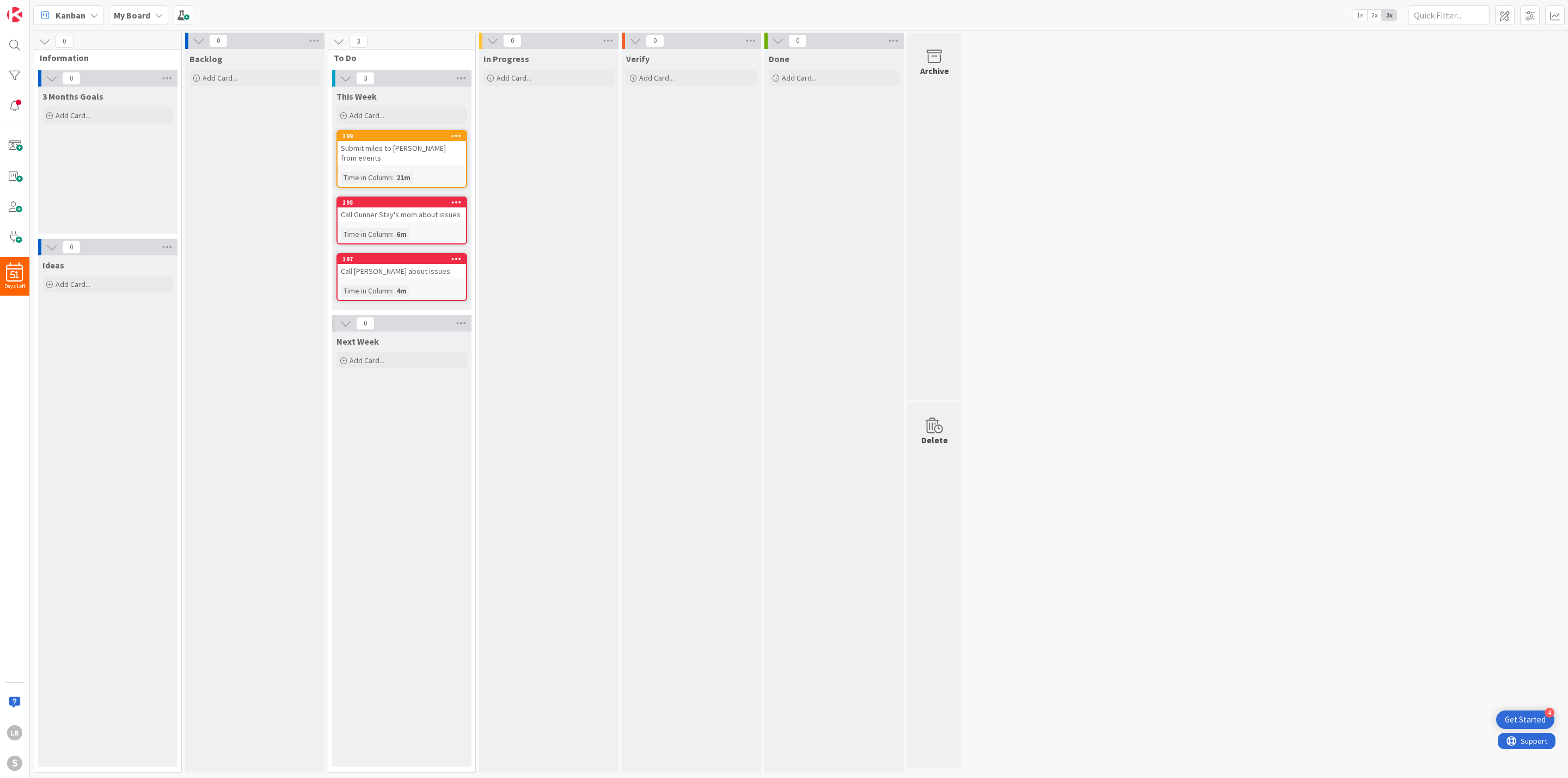
click at [1104, 332] on div "0 Information 0 3 Months Goals Add Card... 0 Ideas Add Card... 0 Backlog Add Ca…" at bounding box center [799, 405] width 1533 height 745
click at [393, 113] on div "Add Card..." at bounding box center [401, 116] width 130 height 16
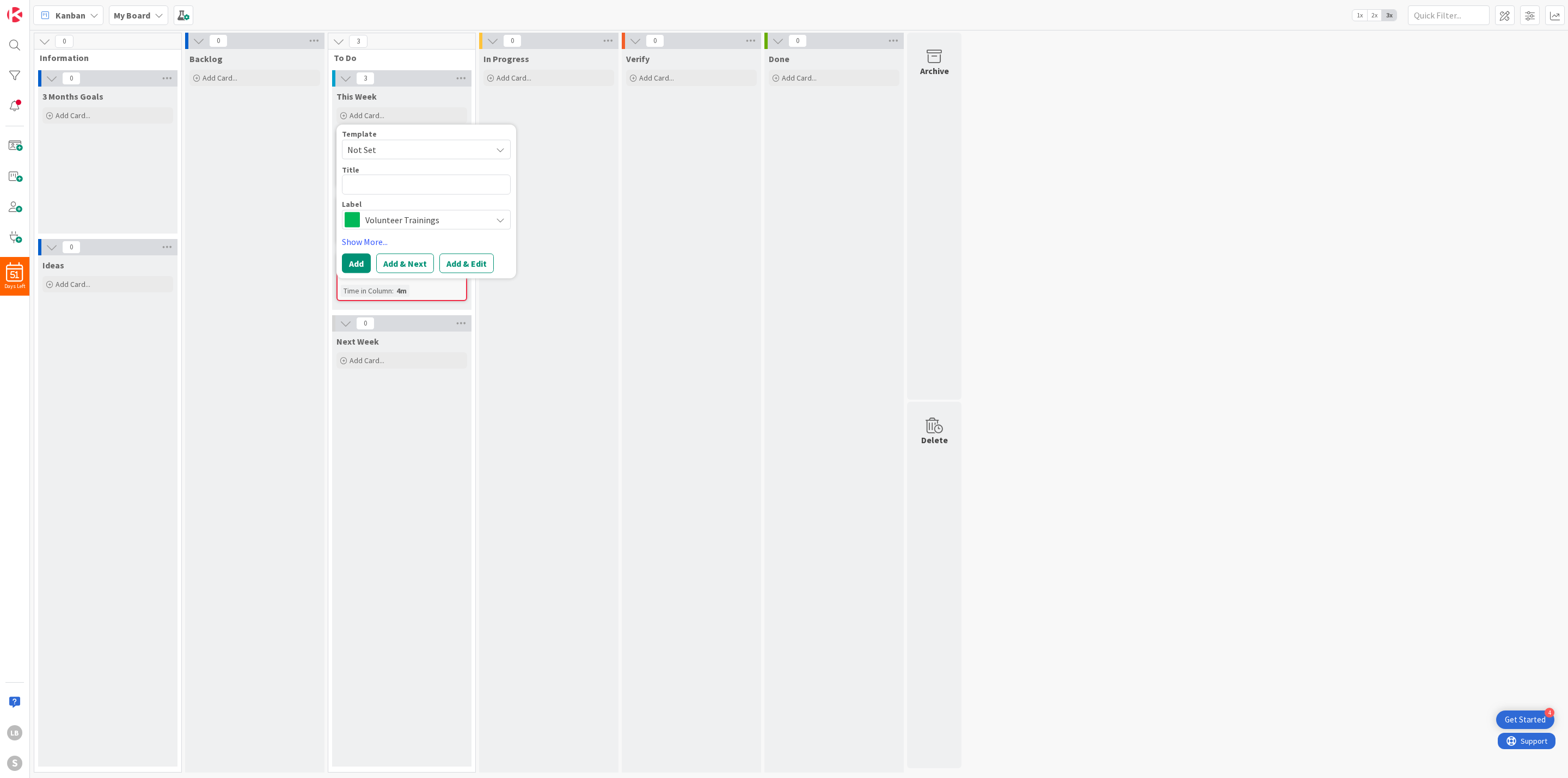
click at [437, 221] on span "Volunteer Trainings" at bounding box center [426, 220] width 121 height 15
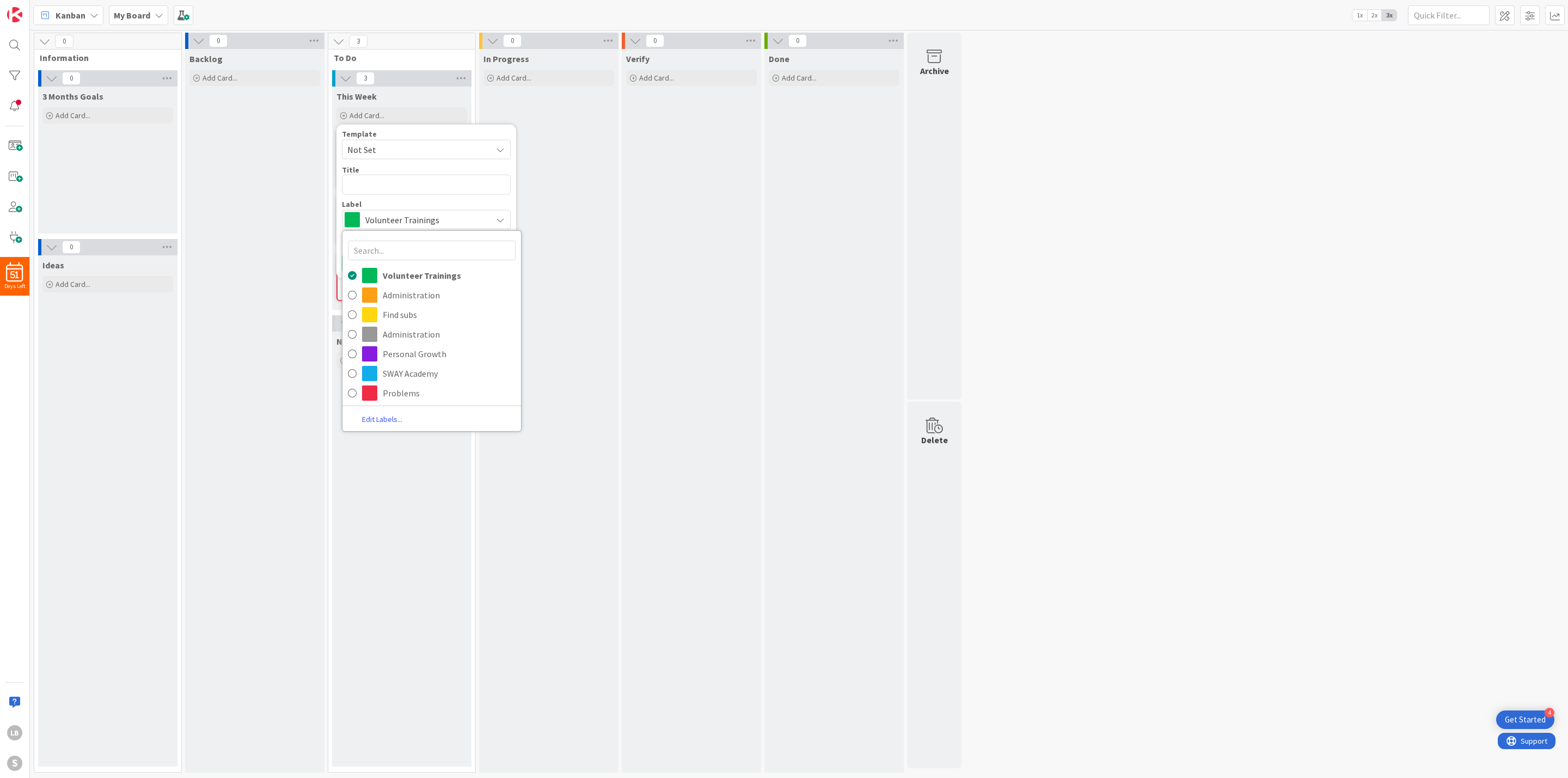
click at [1093, 309] on div "0 Information 0 3 Months Goals Add Card... 0 Ideas Add Card... 0 Backlog Add Ca…" at bounding box center [799, 405] width 1533 height 745
